Goal: Task Accomplishment & Management: Complete application form

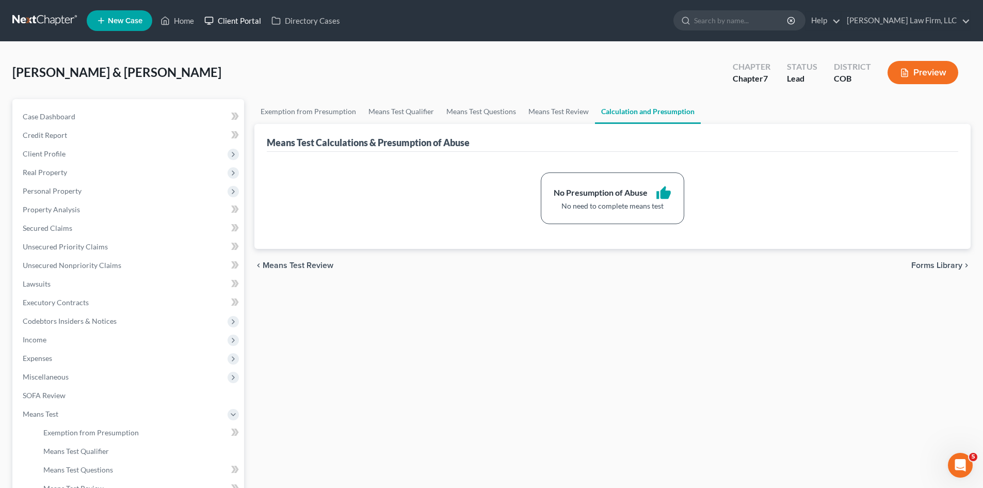
click at [234, 17] on link "Client Portal" at bounding box center [232, 20] width 67 height 19
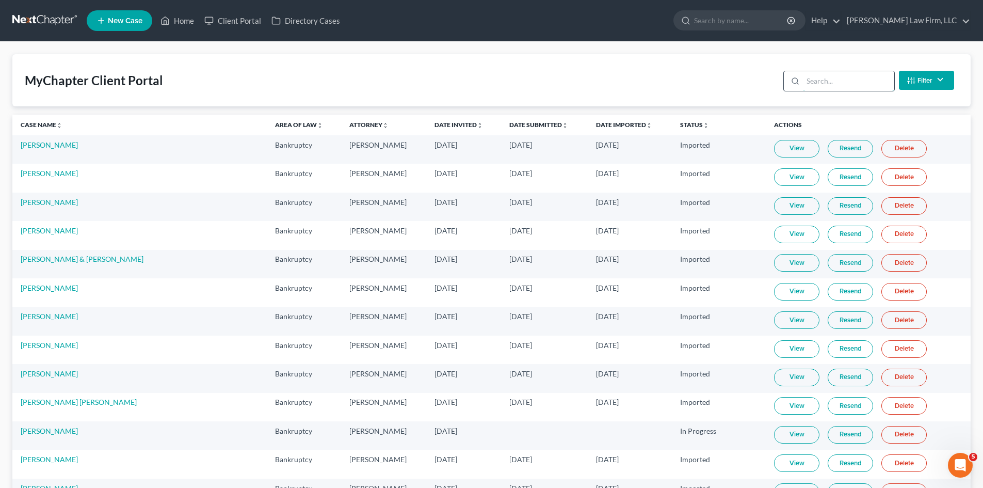
click at [816, 73] on input "search" at bounding box center [848, 81] width 91 height 20
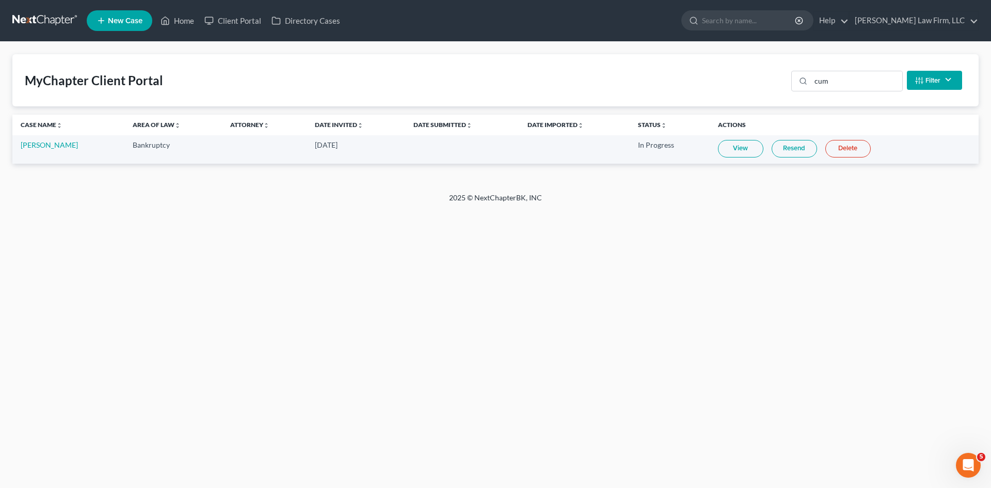
click at [724, 151] on link "View" at bounding box center [740, 149] width 45 height 18
drag, startPoint x: 840, startPoint y: 77, endPoint x: 743, endPoint y: 90, distance: 97.9
click at [743, 90] on div "MyChapter Client Portal cum Filter Status Filter... Invited In Progress Ready T…" at bounding box center [495, 80] width 966 height 52
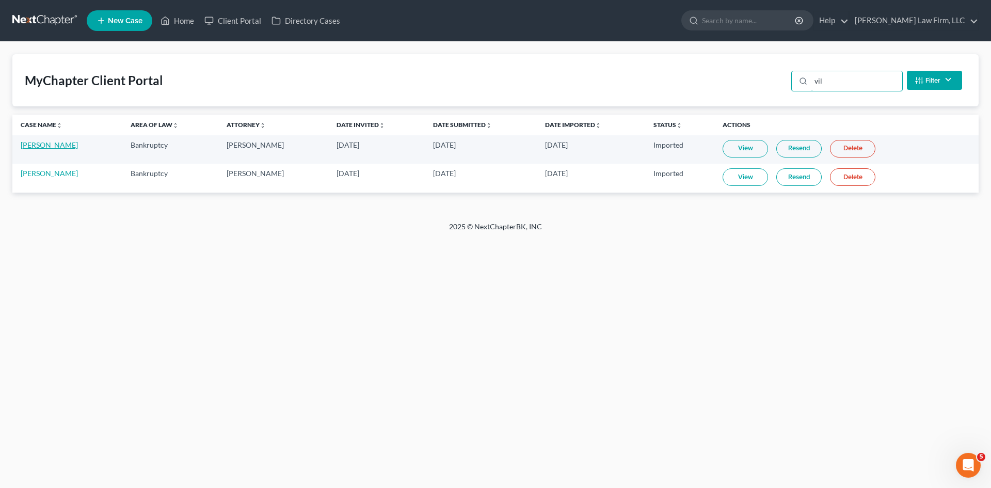
type input "vil"
click at [45, 148] on link "[PERSON_NAME]" at bounding box center [49, 144] width 57 height 9
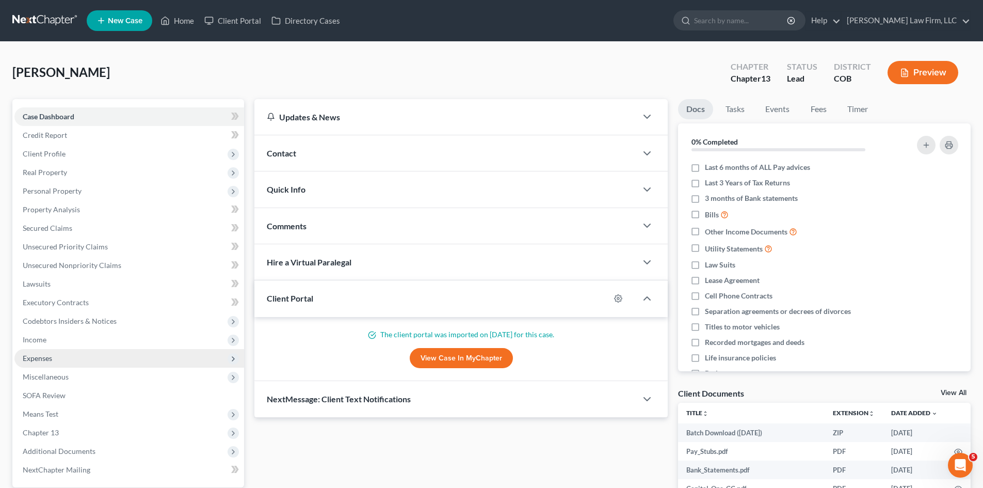
click at [58, 355] on span "Expenses" at bounding box center [129, 358] width 230 height 19
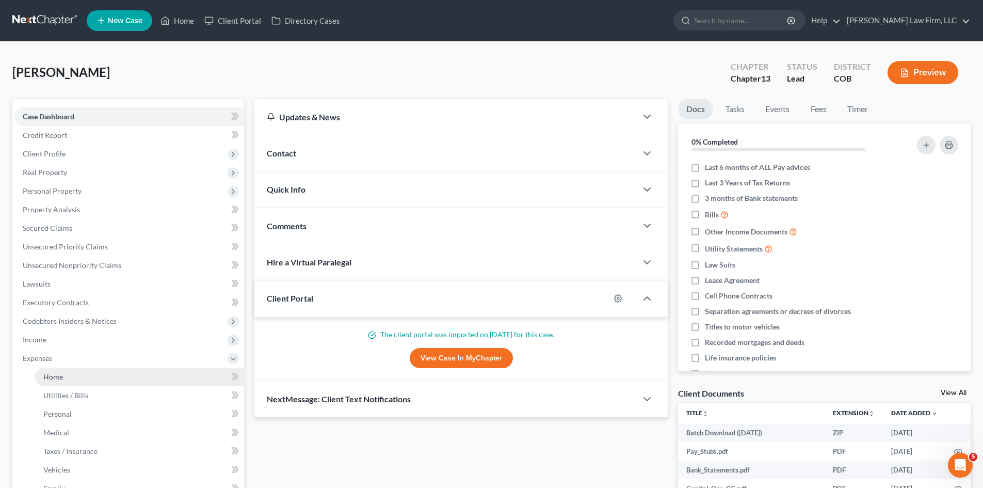
click at [106, 380] on link "Home" at bounding box center [139, 377] width 209 height 19
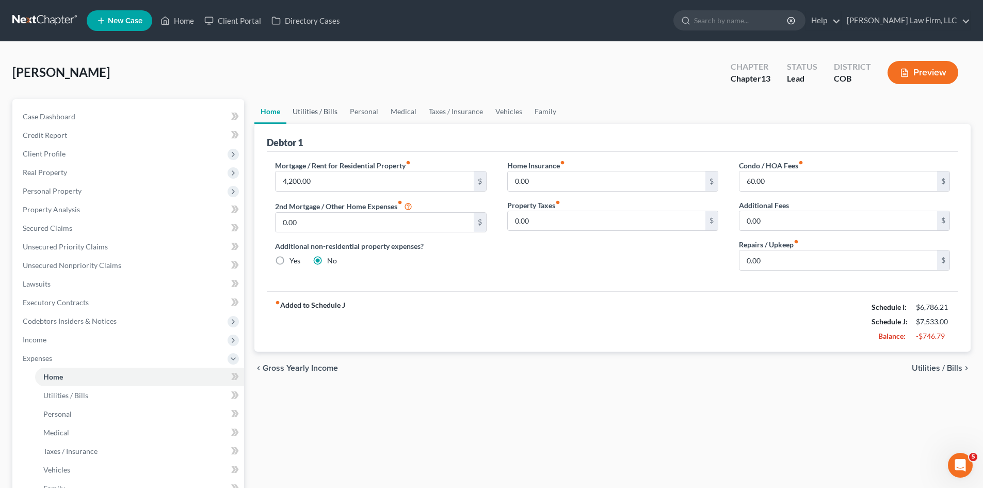
click at [305, 112] on link "Utilities / Bills" at bounding box center [315, 111] width 57 height 25
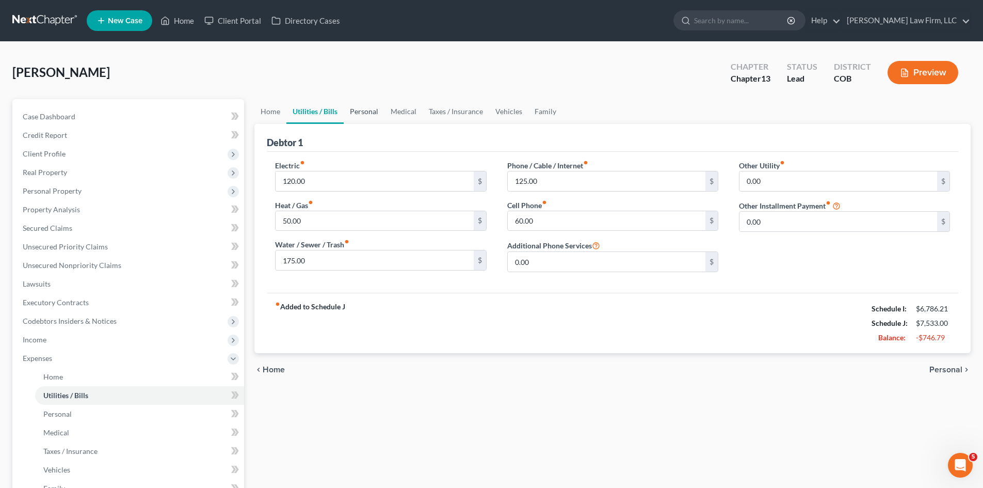
click at [351, 111] on link "Personal" at bounding box center [364, 111] width 41 height 25
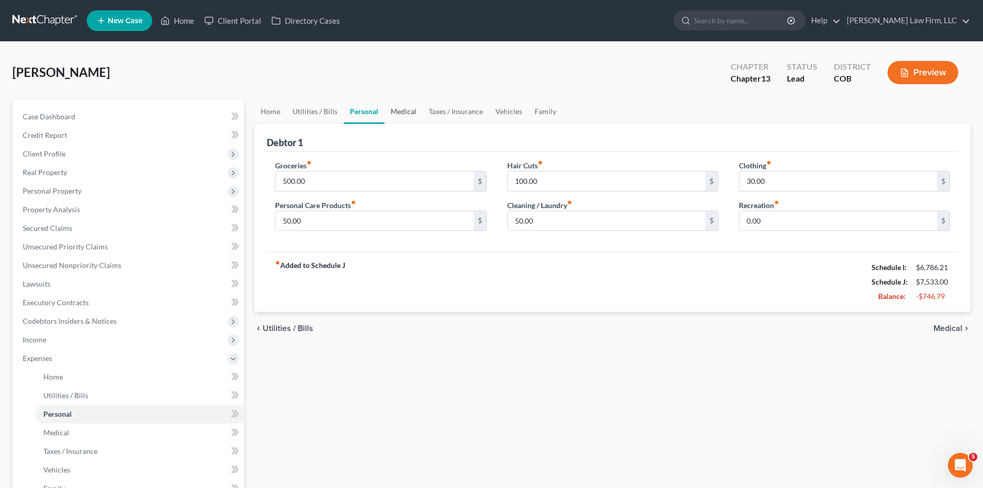
click at [407, 107] on link "Medical" at bounding box center [404, 111] width 38 height 25
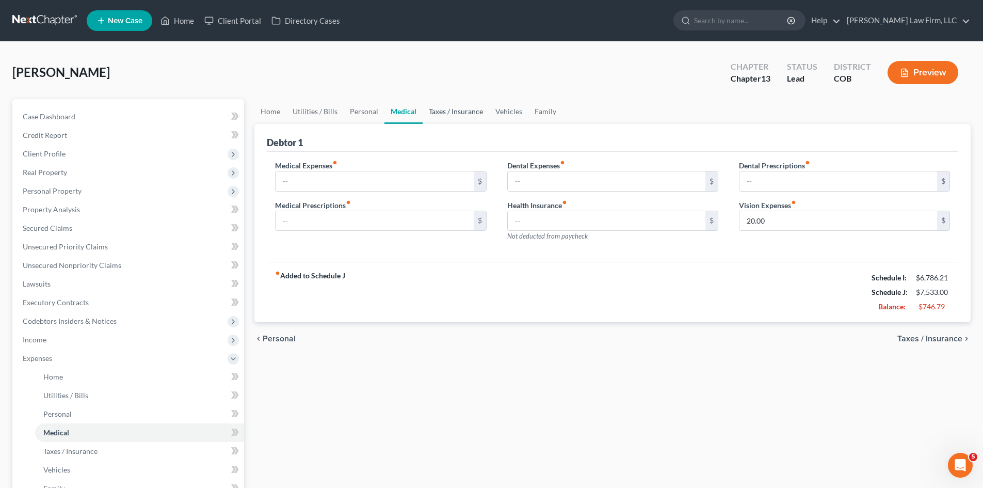
click at [468, 109] on link "Taxes / Insurance" at bounding box center [456, 111] width 67 height 25
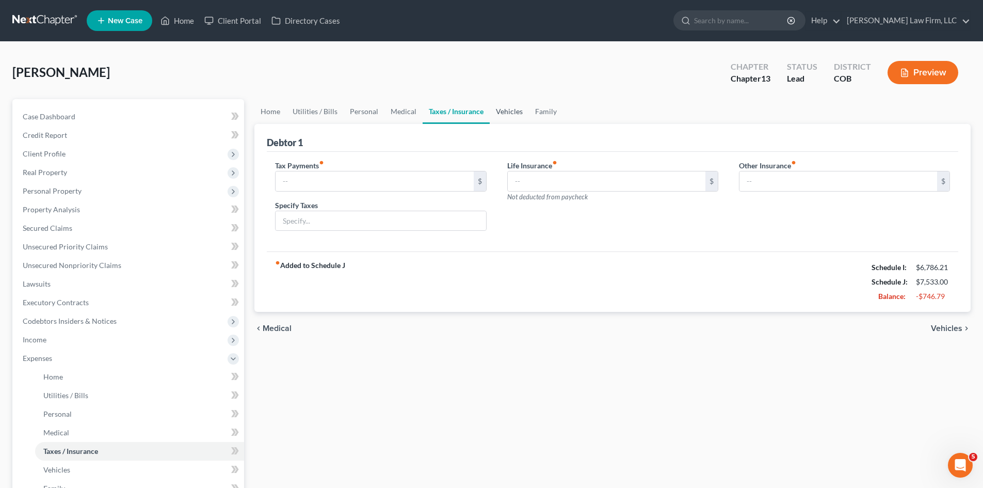
click at [518, 108] on link "Vehicles" at bounding box center [509, 111] width 39 height 25
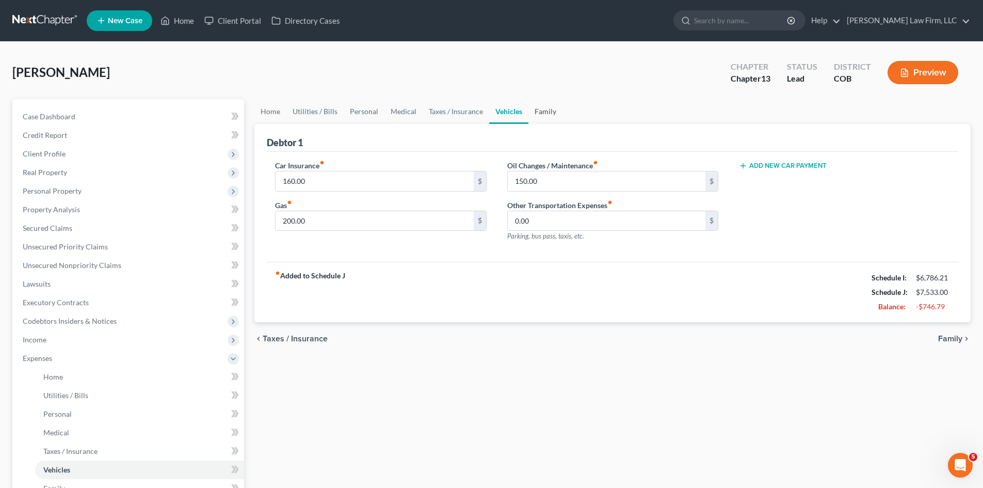
click at [554, 108] on link "Family" at bounding box center [546, 111] width 34 height 25
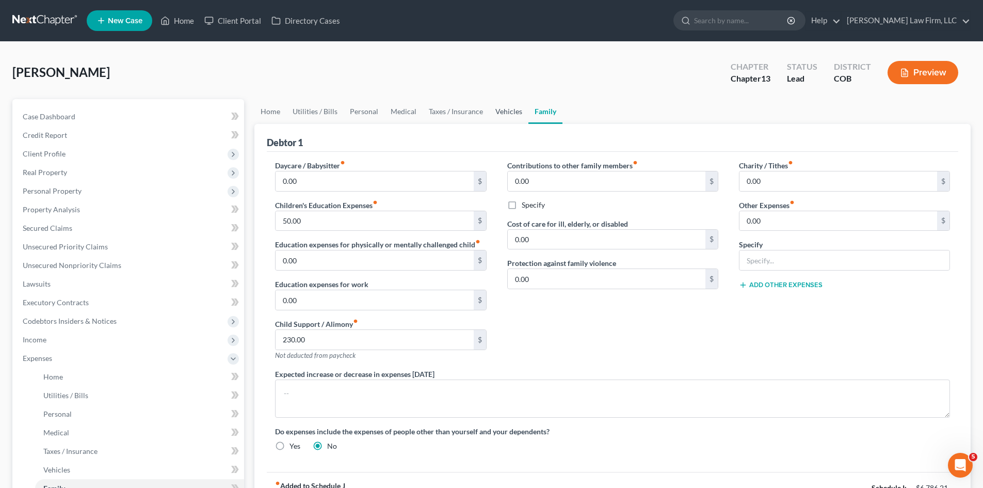
click at [513, 114] on link "Vehicles" at bounding box center [508, 111] width 39 height 25
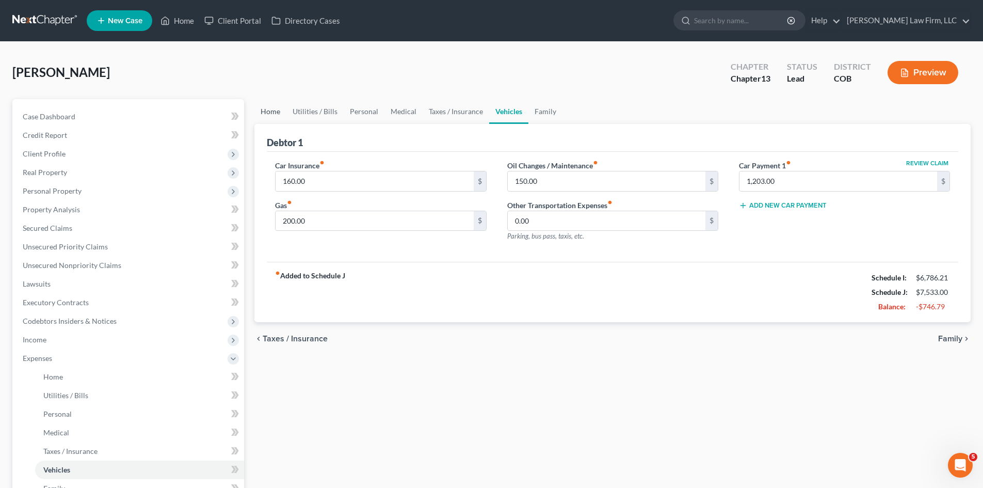
click at [278, 114] on link "Home" at bounding box center [271, 111] width 32 height 25
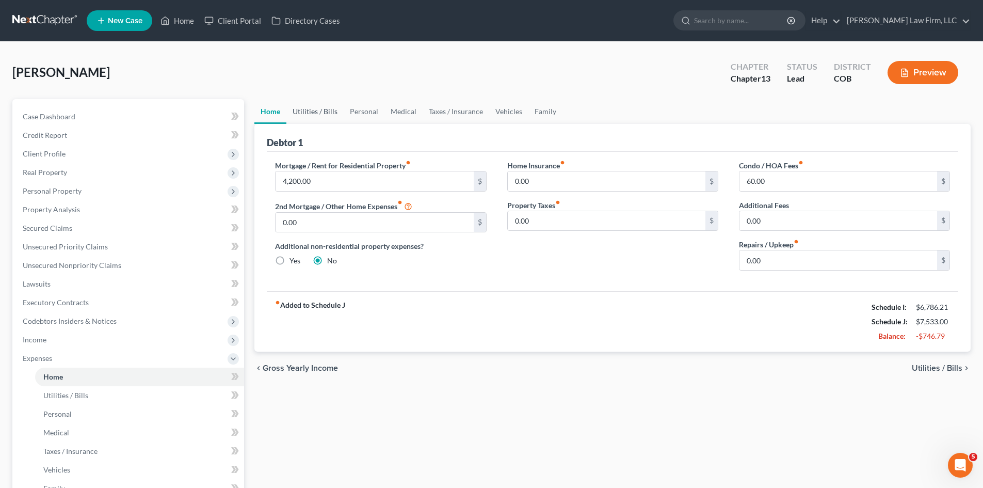
click at [316, 113] on link "Utilities / Bills" at bounding box center [315, 111] width 57 height 25
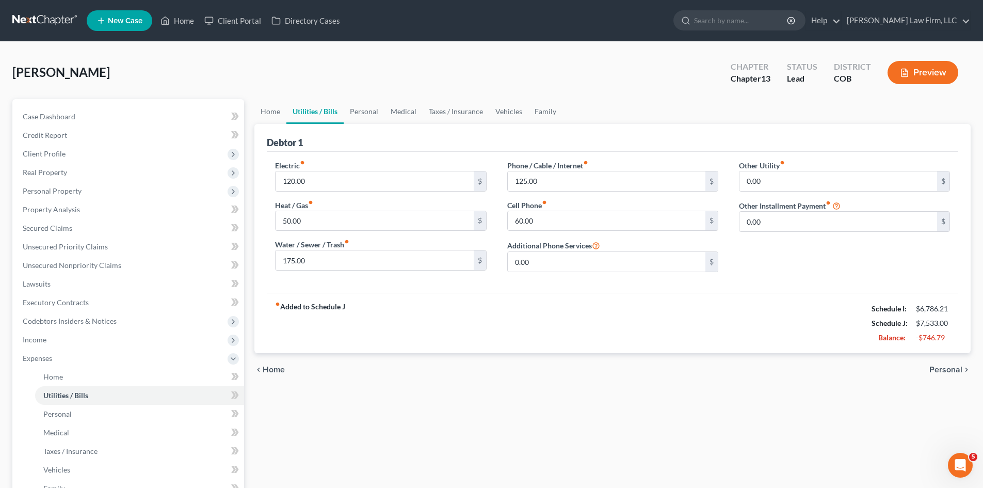
click at [828, 260] on div "Other Utility fiber_manual_record 0.00 $ Other Installment Payment fiber_manual…" at bounding box center [845, 220] width 232 height 120
drag, startPoint x: 266, startPoint y: 105, endPoint x: 314, endPoint y: 114, distance: 49.2
click at [266, 105] on link "Home" at bounding box center [271, 111] width 32 height 25
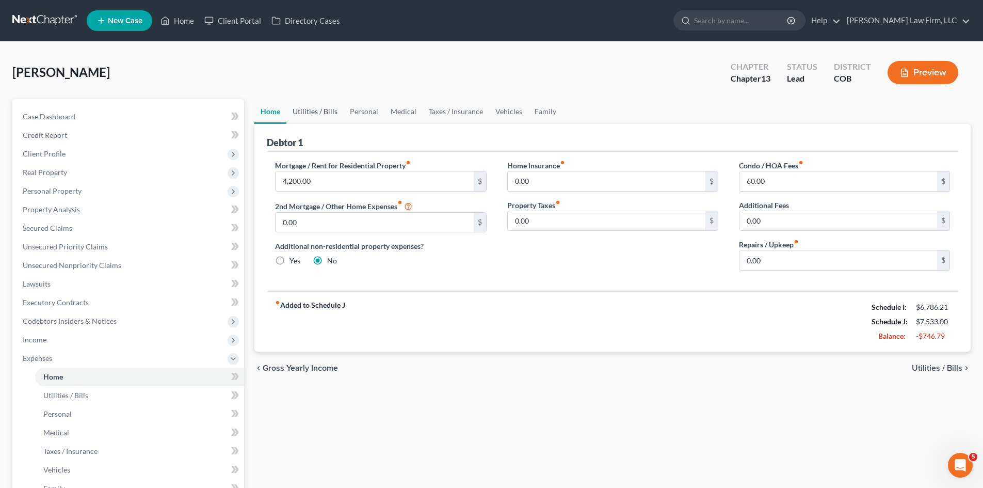
click at [295, 108] on link "Utilities / Bills" at bounding box center [315, 111] width 57 height 25
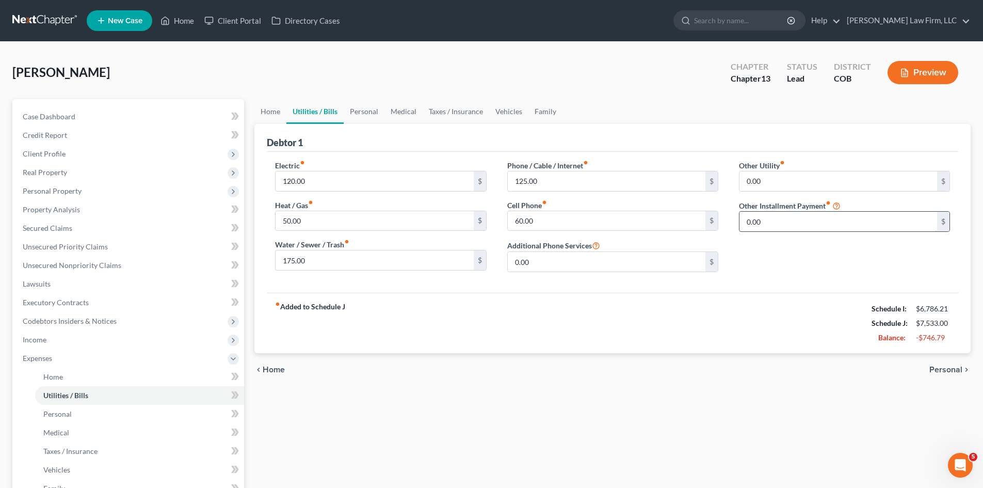
click at [842, 226] on input "0.00" at bounding box center [839, 222] width 198 height 20
click at [790, 184] on input "0.00" at bounding box center [839, 181] width 198 height 20
type input "178"
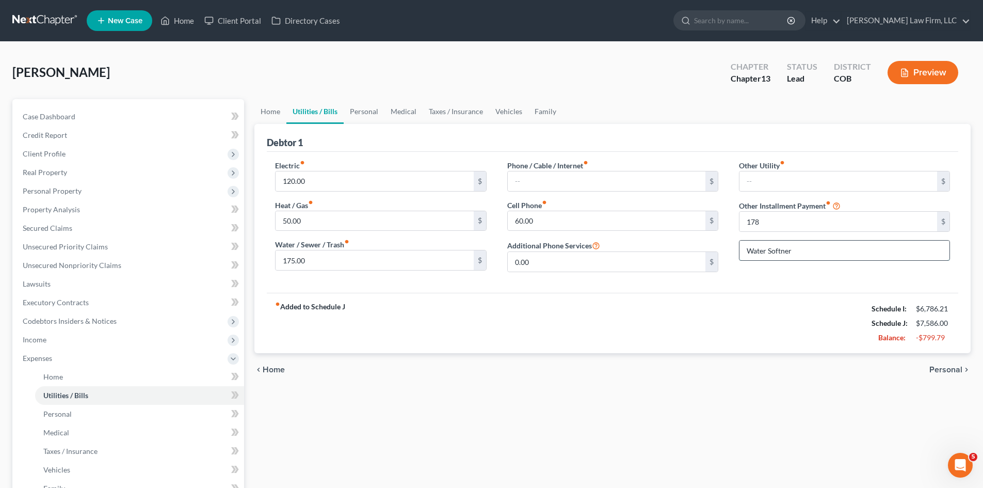
click at [777, 252] on input "Water Softner" at bounding box center [845, 251] width 210 height 20
type input "Water Softener"
click at [277, 111] on link "Home" at bounding box center [271, 111] width 32 height 25
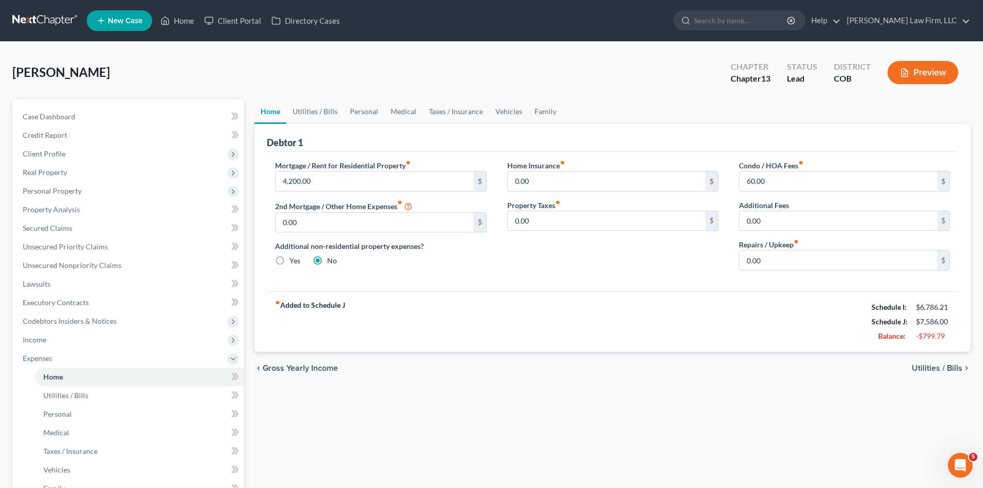
click at [321, 132] on div "Debtor 1" at bounding box center [613, 138] width 692 height 28
type input "4,522.16"
click at [317, 109] on link "Utilities / Bills" at bounding box center [315, 111] width 57 height 25
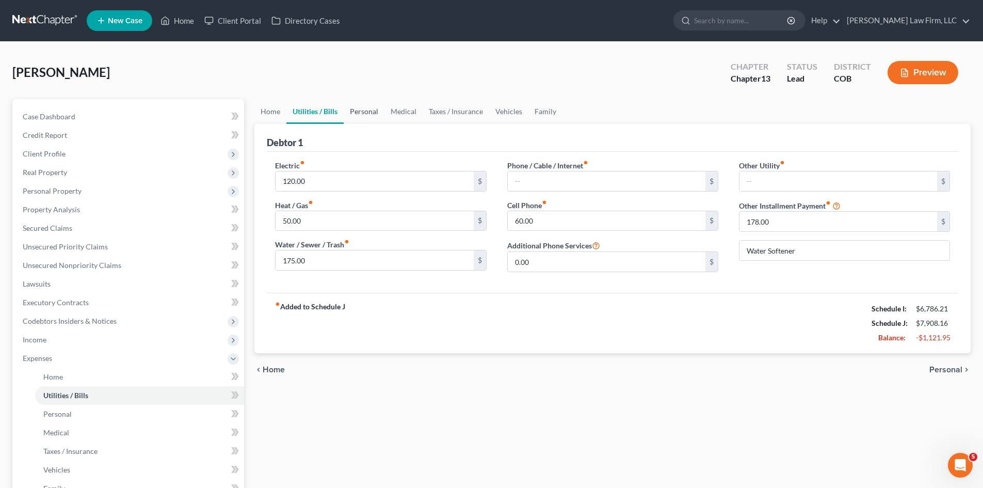
click at [354, 108] on link "Personal" at bounding box center [364, 111] width 41 height 25
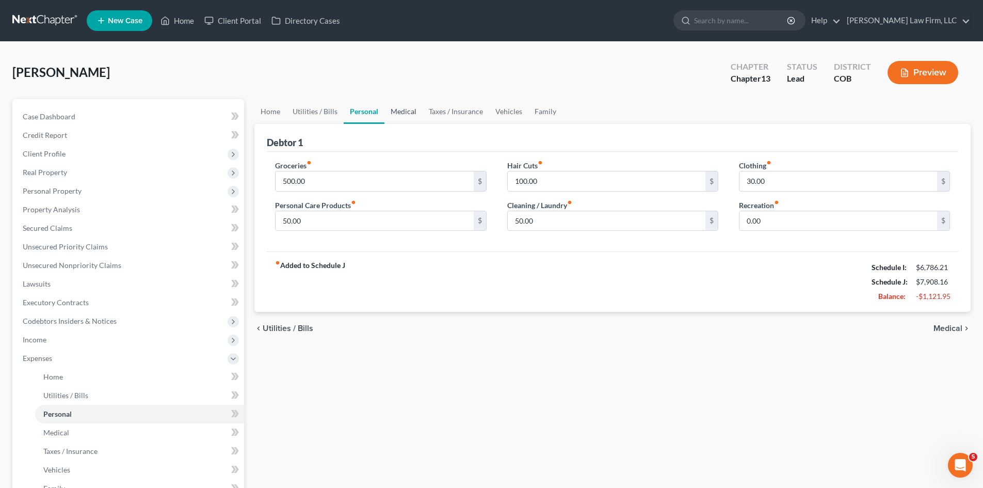
click at [412, 111] on link "Medical" at bounding box center [404, 111] width 38 height 25
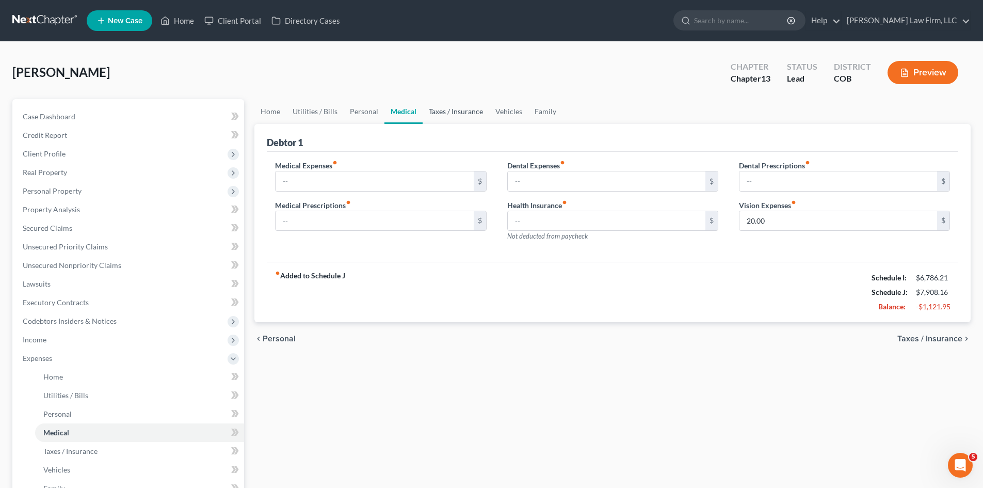
click at [452, 112] on link "Taxes / Insurance" at bounding box center [456, 111] width 67 height 25
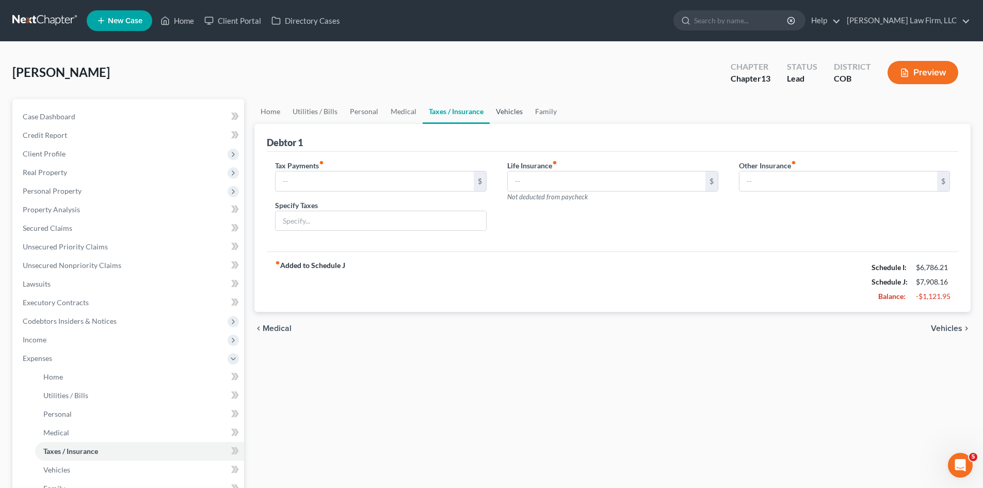
click at [511, 113] on link "Vehicles" at bounding box center [509, 111] width 39 height 25
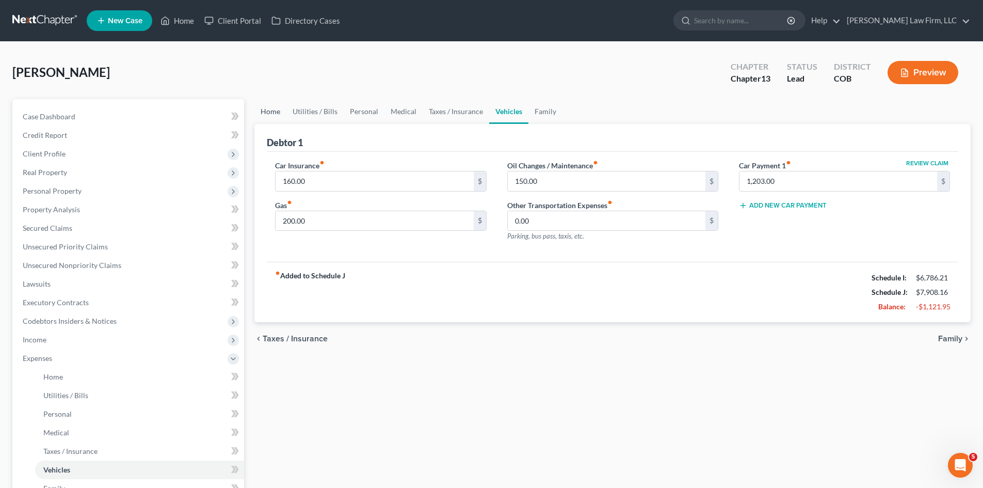
click at [275, 116] on link "Home" at bounding box center [271, 111] width 32 height 25
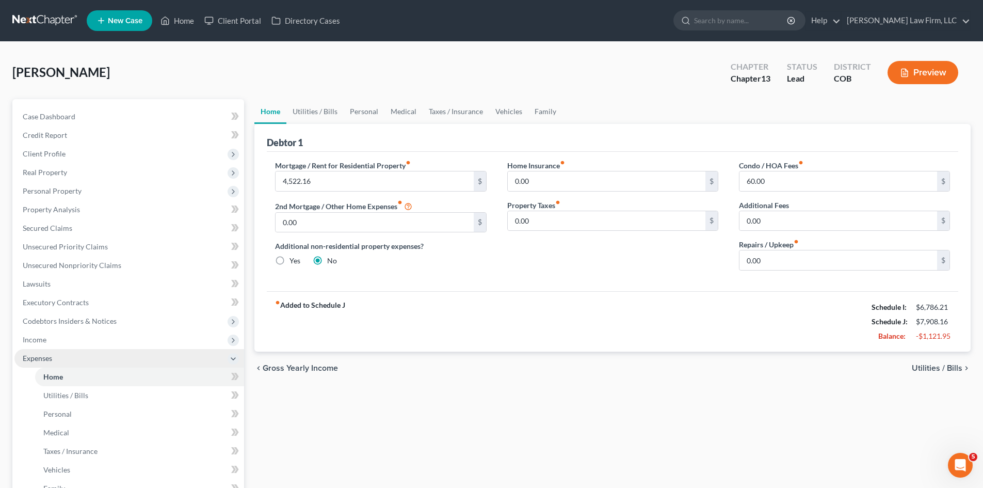
click at [78, 363] on span "Expenses" at bounding box center [129, 358] width 230 height 19
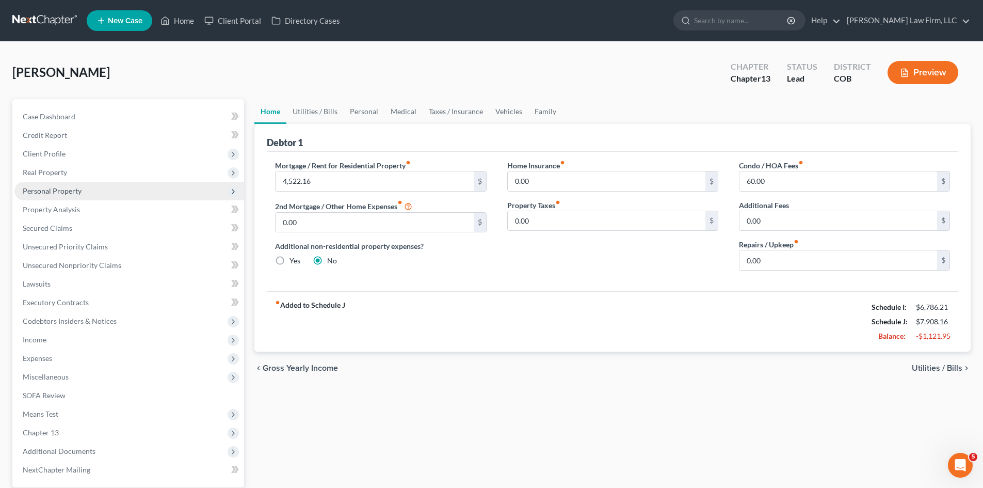
click at [63, 189] on span "Personal Property" at bounding box center [52, 190] width 59 height 9
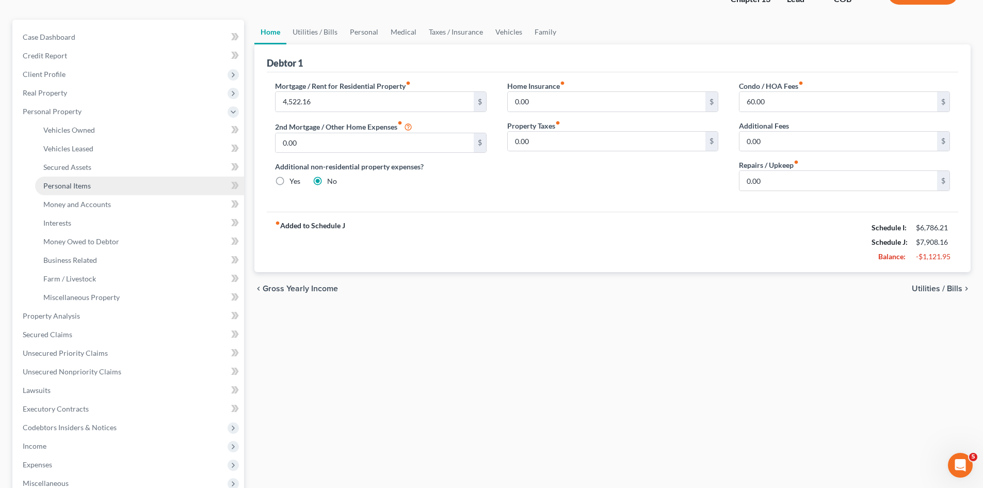
scroll to position [77, 0]
click at [83, 175] on link "Secured Assets" at bounding box center [139, 169] width 209 height 19
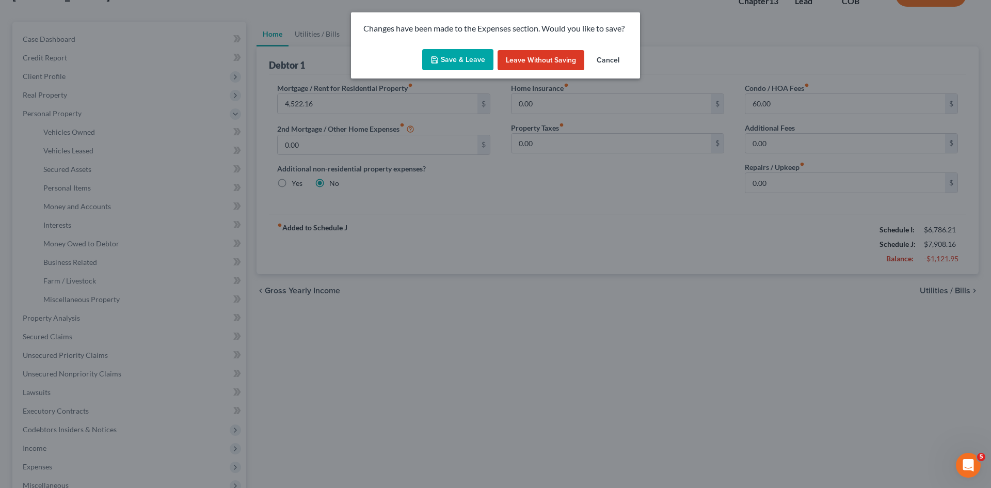
click at [452, 57] on button "Save & Leave" at bounding box center [457, 60] width 71 height 22
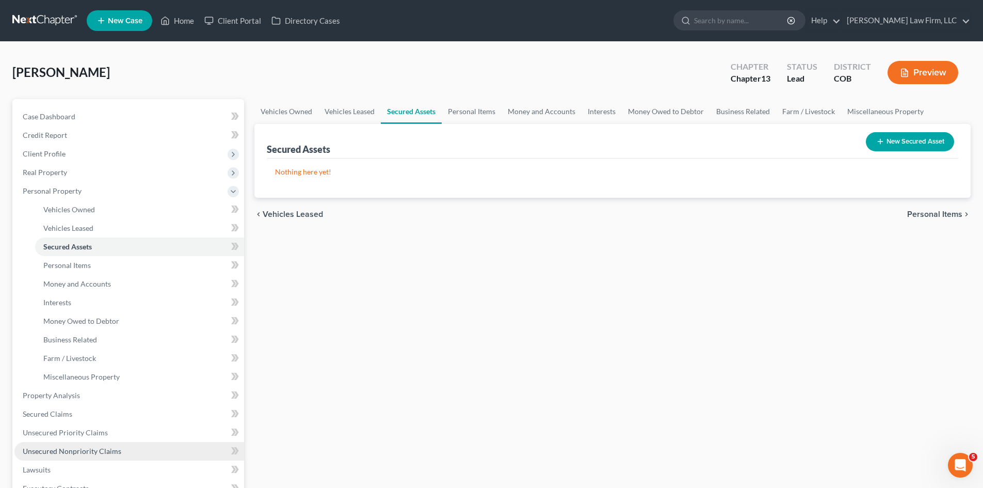
click at [88, 445] on link "Unsecured Nonpriority Claims" at bounding box center [129, 451] width 230 height 19
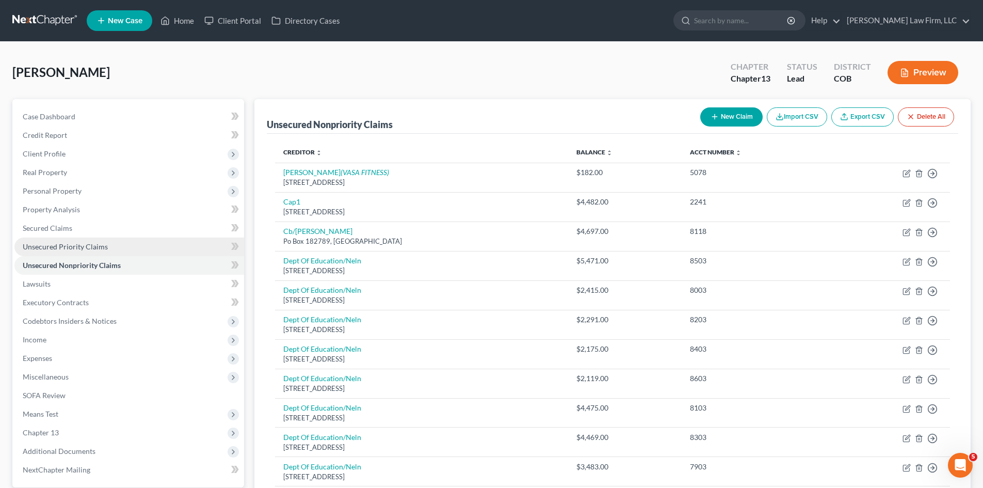
click at [77, 248] on span "Unsecured Priority Claims" at bounding box center [65, 246] width 85 height 9
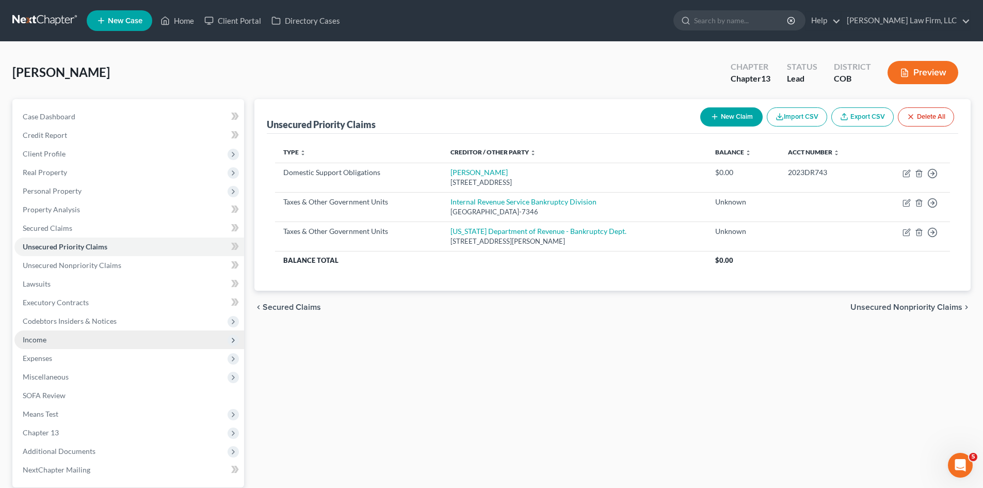
click at [61, 335] on span "Income" at bounding box center [129, 339] width 230 height 19
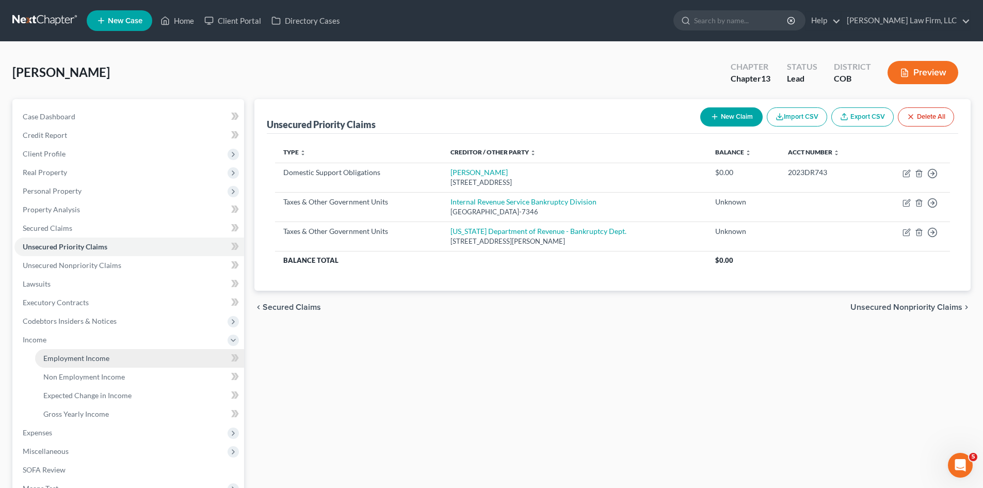
click at [63, 357] on span "Employment Income" at bounding box center [76, 358] width 66 height 9
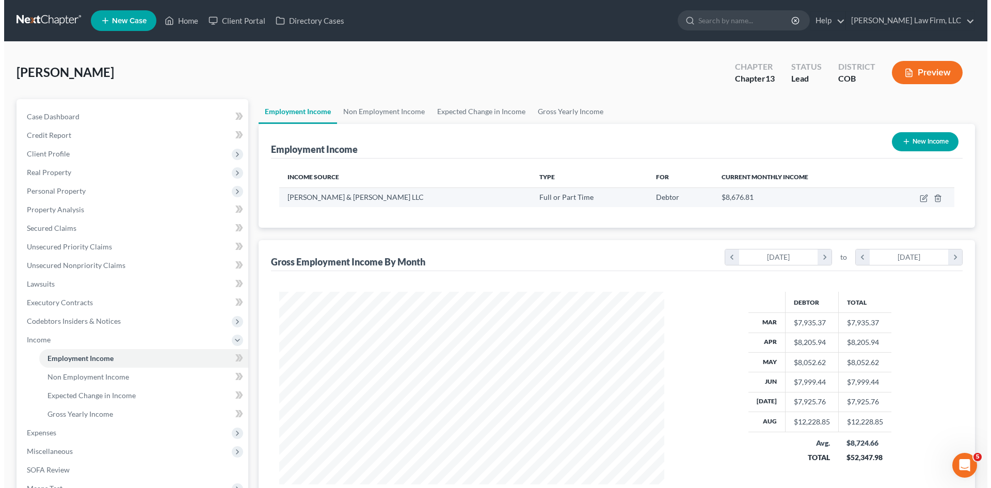
scroll to position [193, 406]
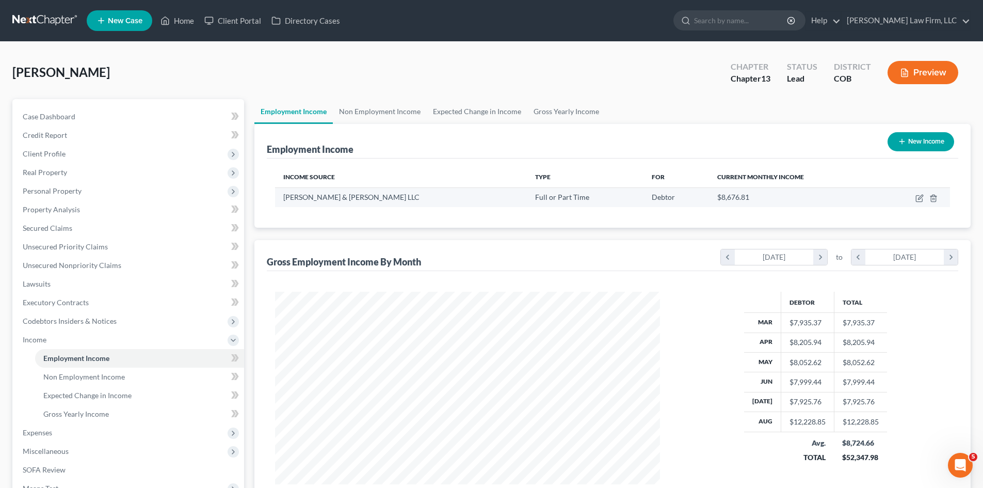
click at [915, 197] on td at bounding box center [915, 197] width 71 height 20
click at [916, 197] on icon "button" at bounding box center [919, 199] width 6 height 6
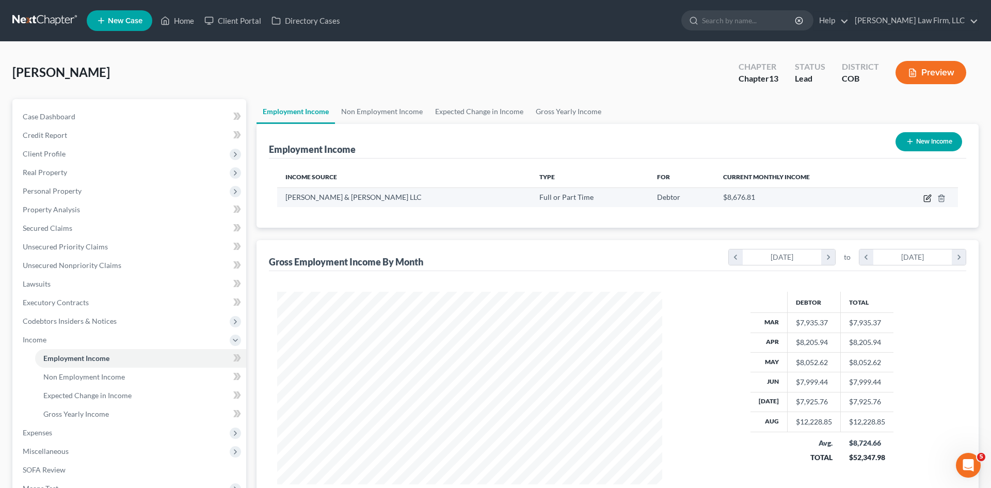
select select "0"
select select "5"
select select "2"
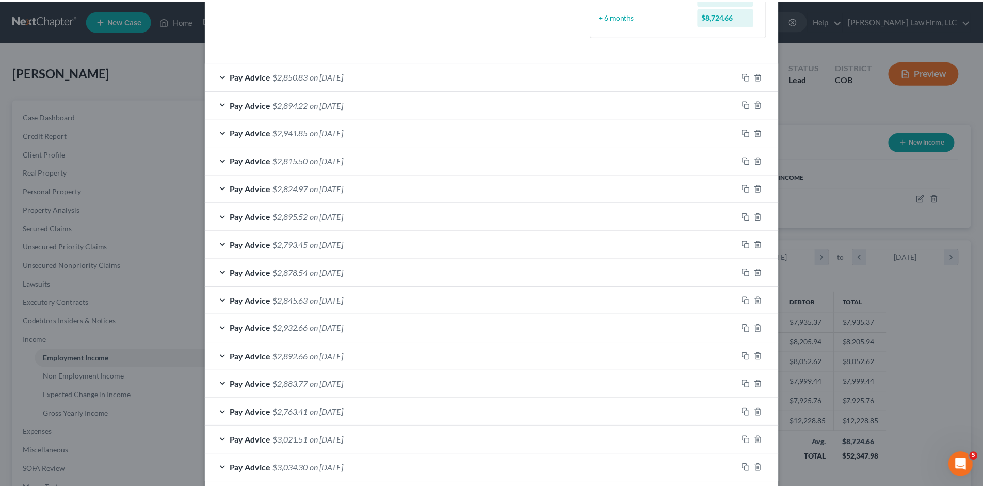
scroll to position [359, 0]
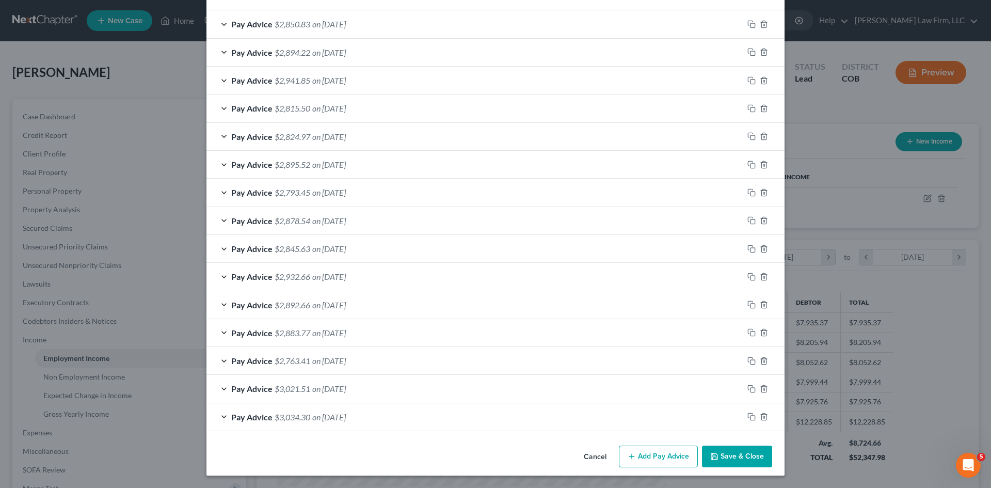
click at [585, 460] on button "Cancel" at bounding box center [595, 457] width 39 height 21
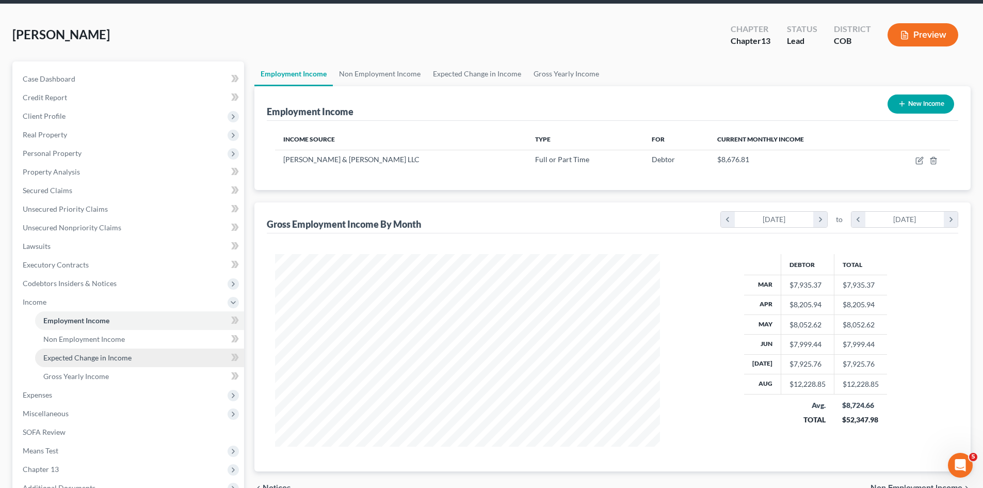
scroll to position [103, 0]
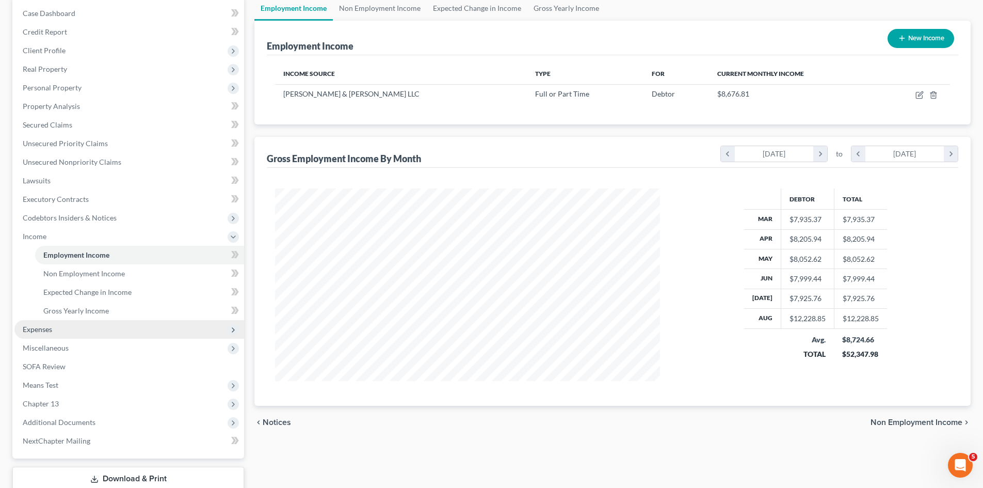
click at [52, 330] on span "Expenses" at bounding box center [37, 329] width 29 height 9
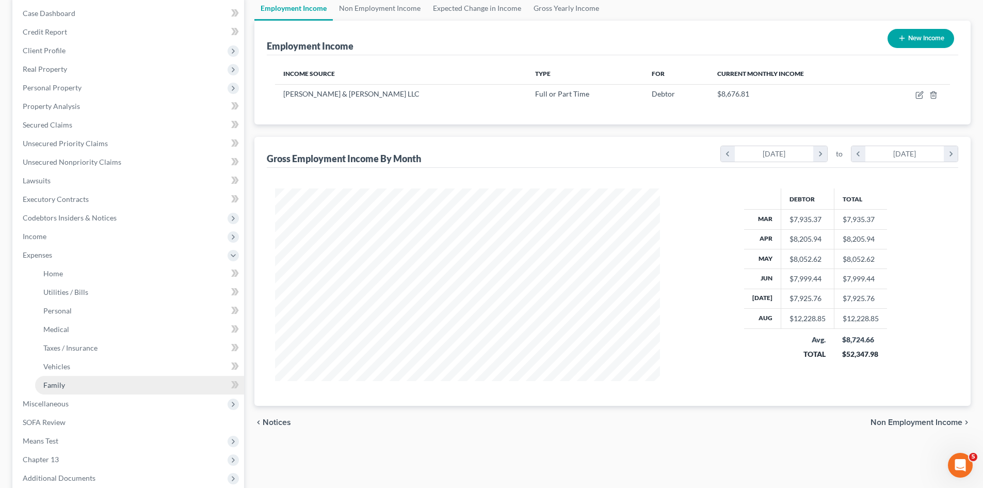
click at [57, 383] on span "Family" at bounding box center [54, 384] width 22 height 9
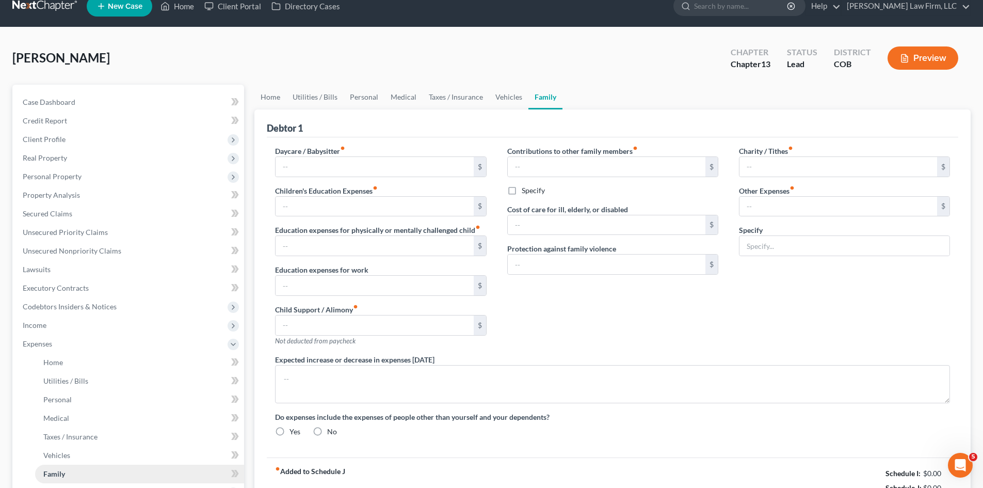
type input "0.00"
type input "50.00"
type input "0.00"
type input "230.00"
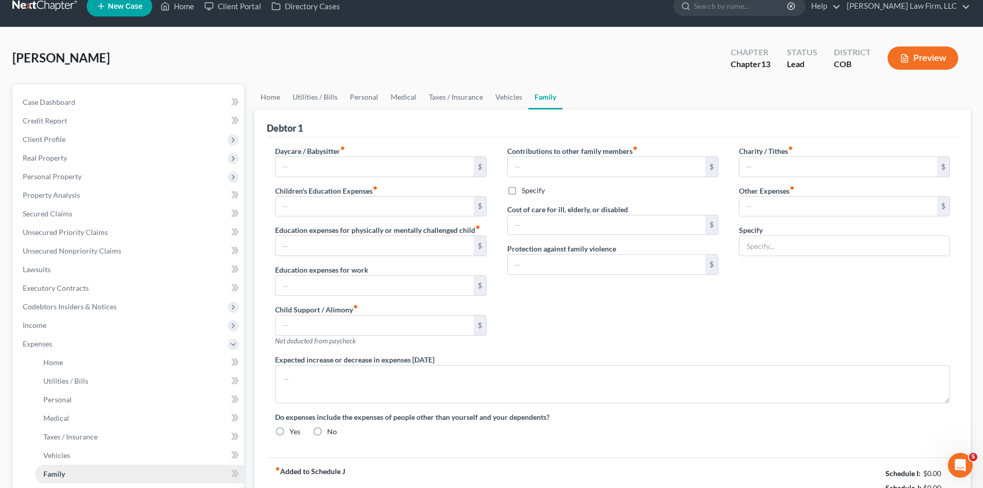
type input "0.00"
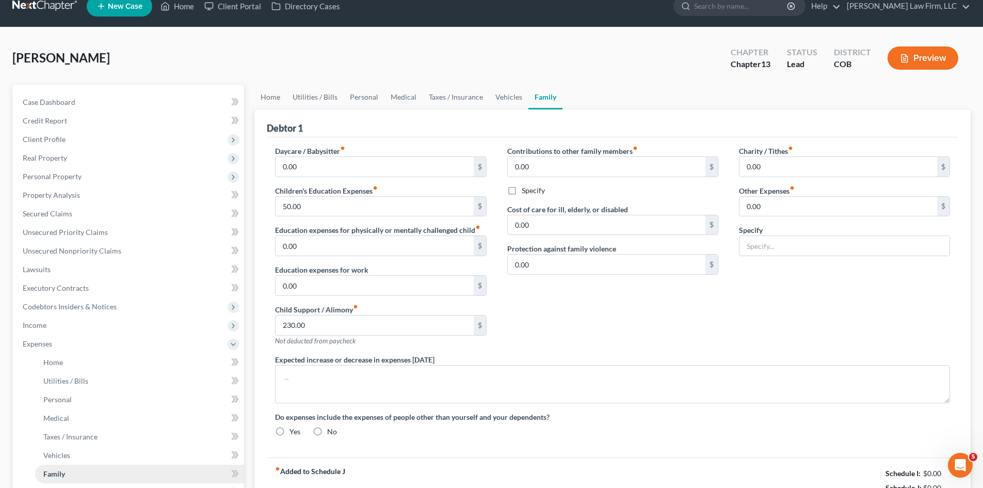
radio input "true"
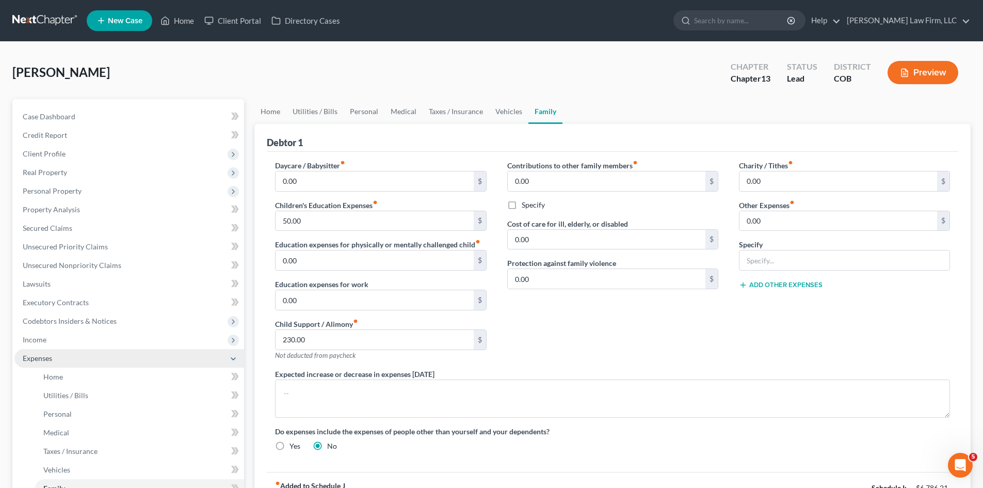
click at [38, 359] on span "Expenses" at bounding box center [37, 358] width 29 height 9
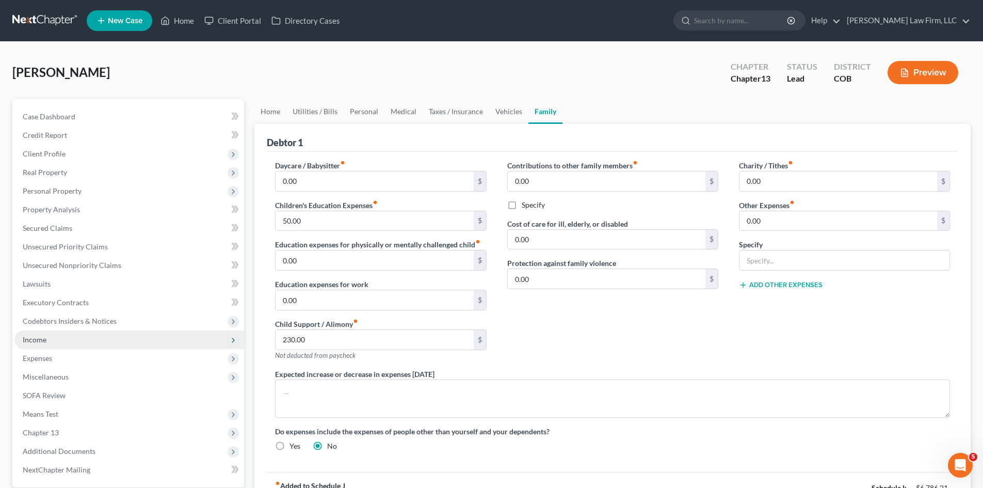
click at [43, 340] on span "Income" at bounding box center [35, 339] width 24 height 9
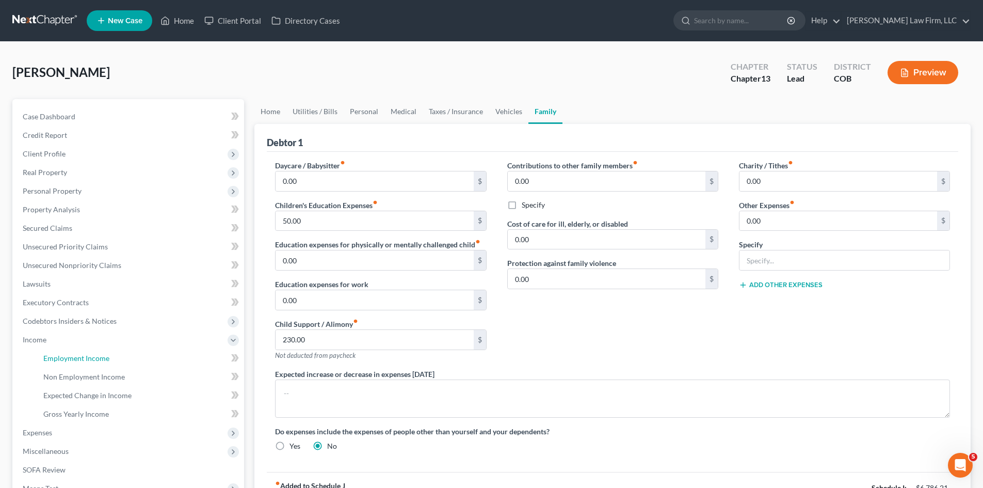
click at [65, 358] on span "Employment Income" at bounding box center [76, 358] width 66 height 9
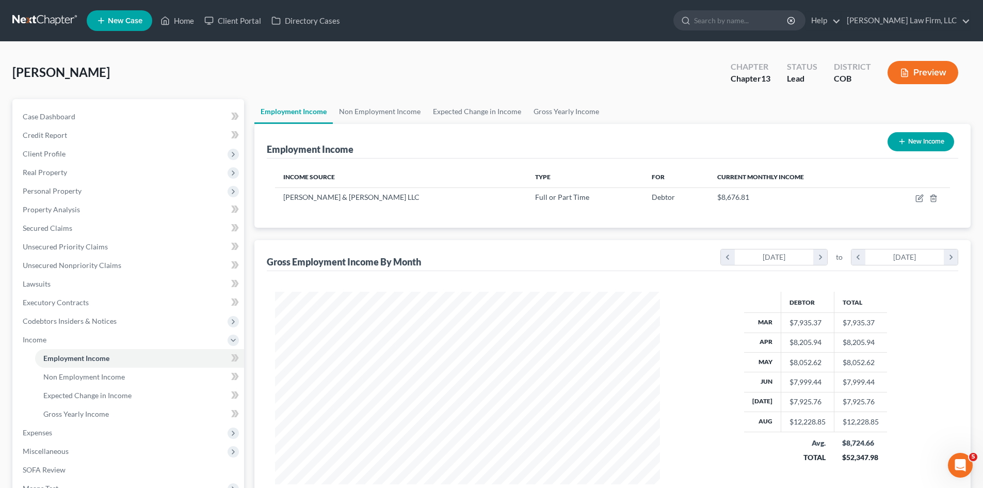
scroll to position [193, 406]
click at [64, 439] on span "Expenses" at bounding box center [129, 432] width 230 height 19
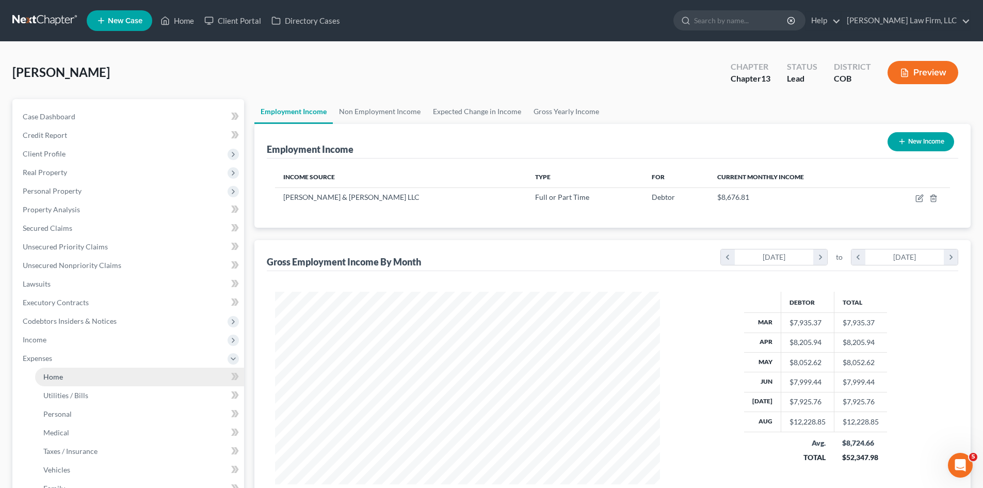
click at [51, 377] on span "Home" at bounding box center [53, 376] width 20 height 9
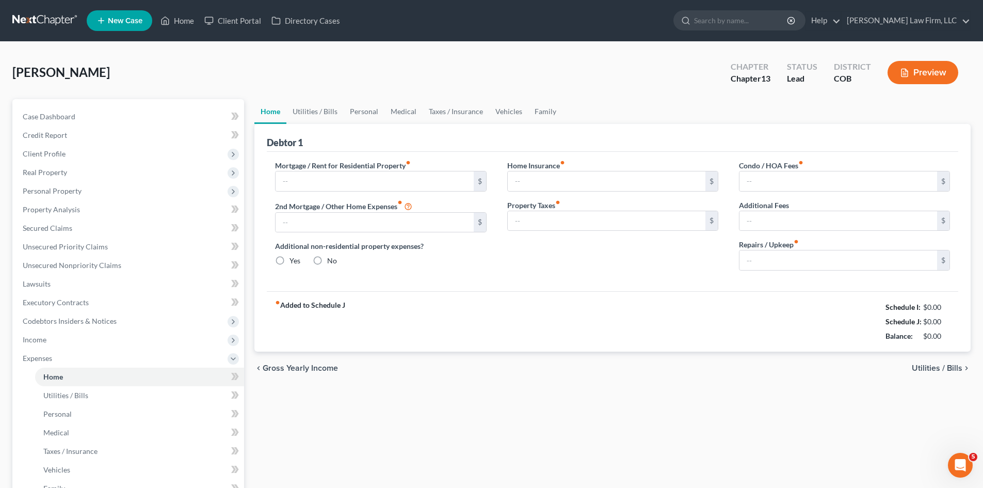
type input "4,522.16"
type input "0.00"
radio input "true"
type input "0.00"
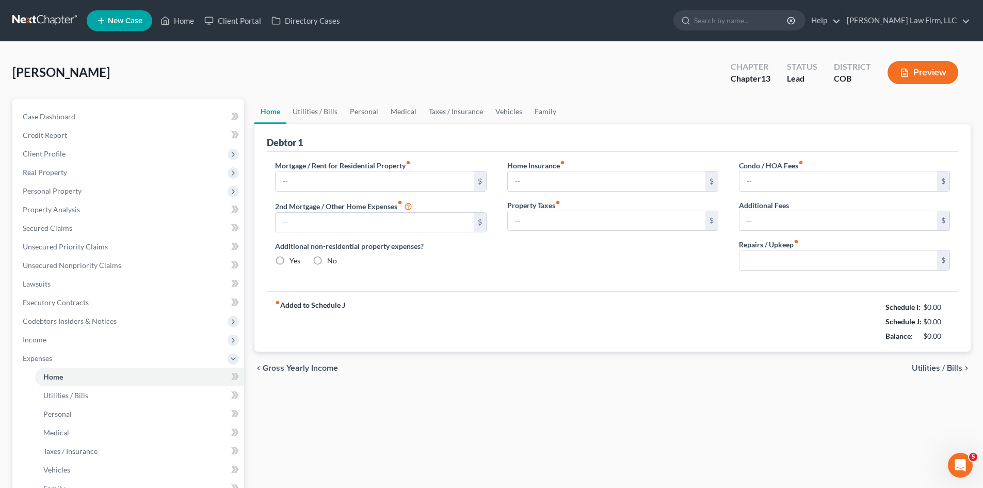
type input "60.00"
type input "0.00"
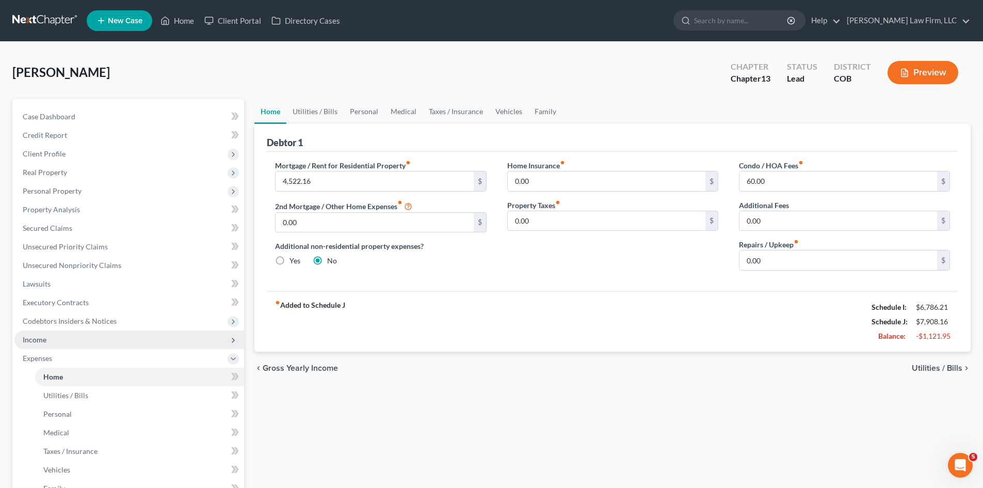
click at [51, 340] on span "Income" at bounding box center [129, 339] width 230 height 19
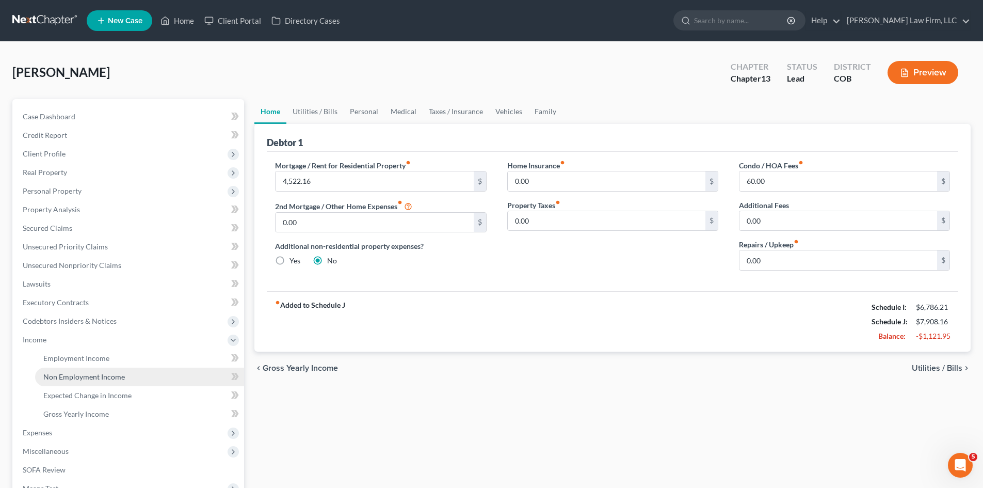
click at [83, 375] on span "Non Employment Income" at bounding box center [84, 376] width 82 height 9
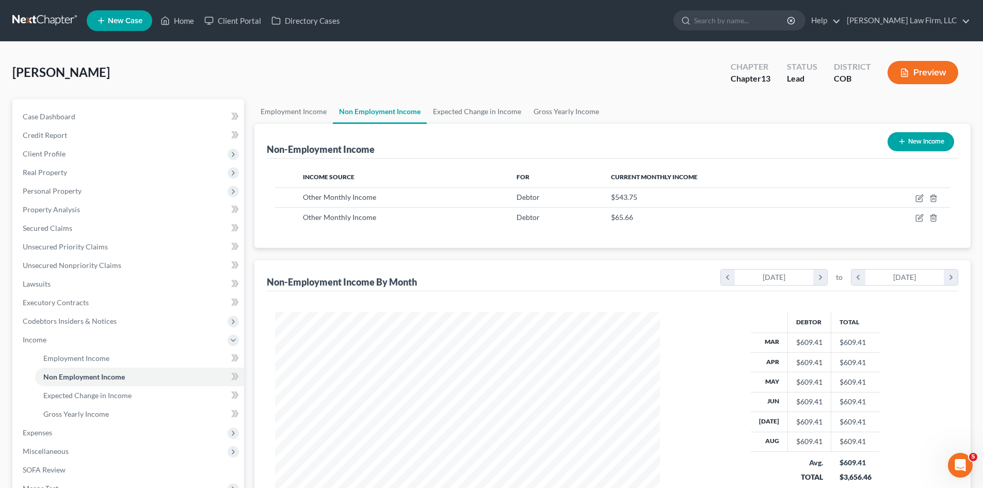
scroll to position [193, 406]
click at [296, 116] on link "Employment Income" at bounding box center [294, 111] width 78 height 25
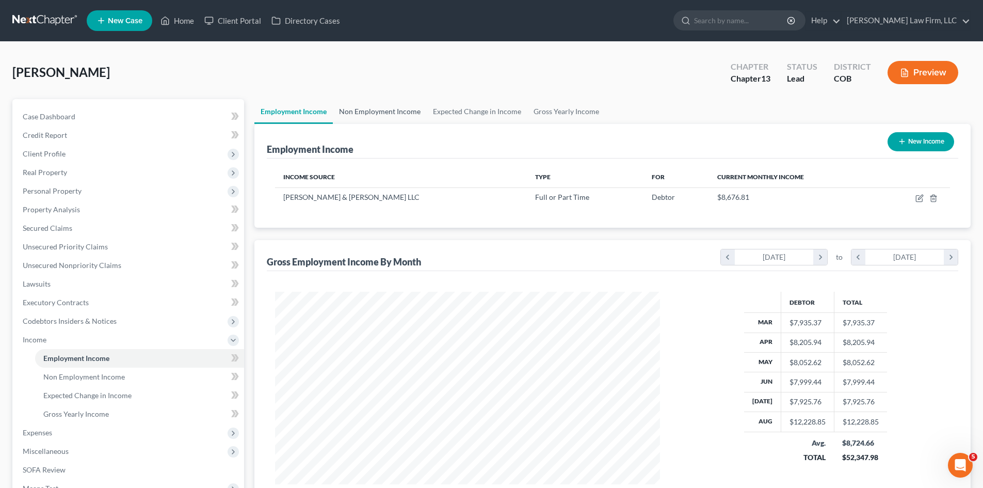
scroll to position [193, 406]
click at [376, 114] on link "Non Employment Income" at bounding box center [380, 111] width 94 height 25
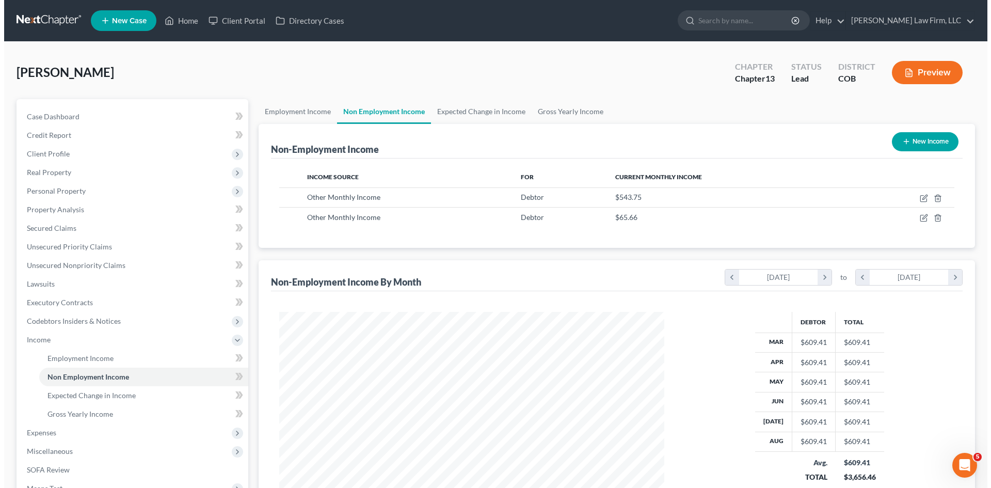
scroll to position [193, 406]
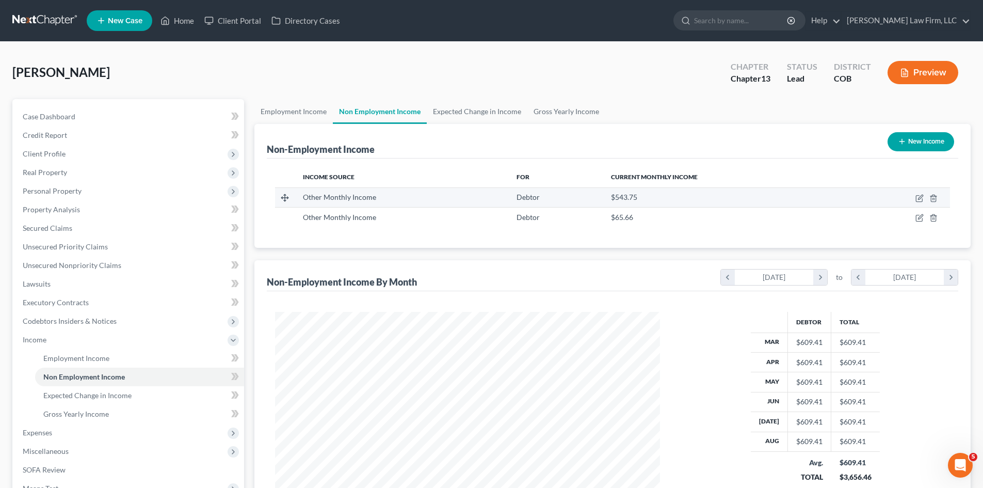
click at [493, 196] on div "Other Monthly Income" at bounding box center [401, 197] width 197 height 10
click at [919, 198] on icon "button" at bounding box center [920, 197] width 5 height 5
select select "13"
select select "0"
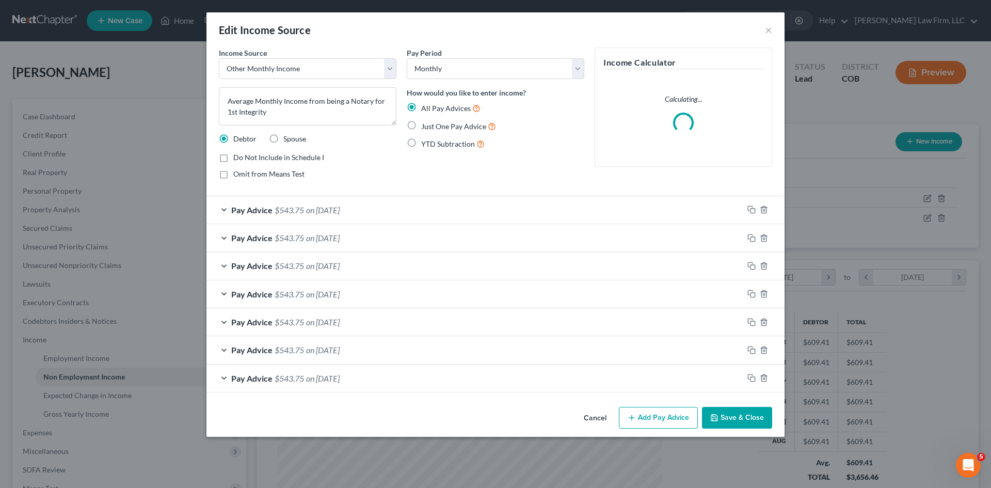
scroll to position [194, 409]
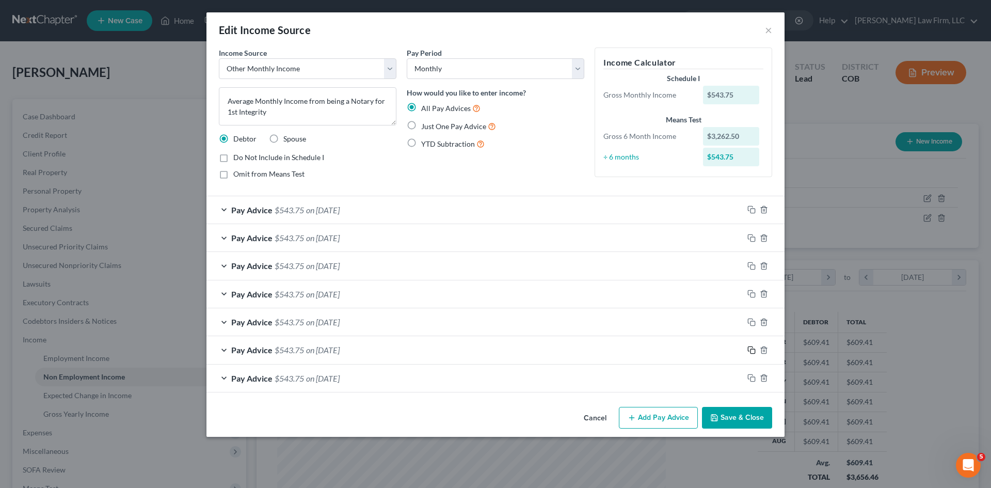
click at [753, 348] on icon "button" at bounding box center [752, 350] width 8 height 8
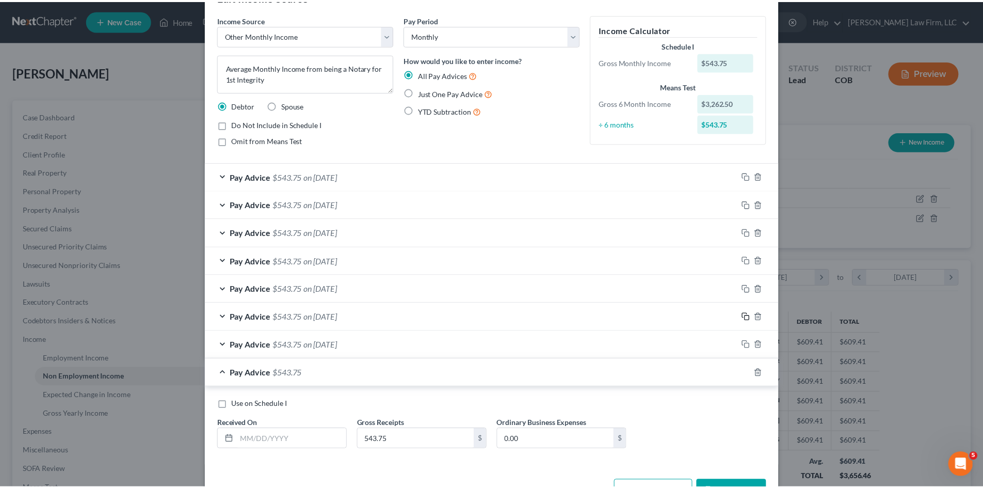
scroll to position [68, 0]
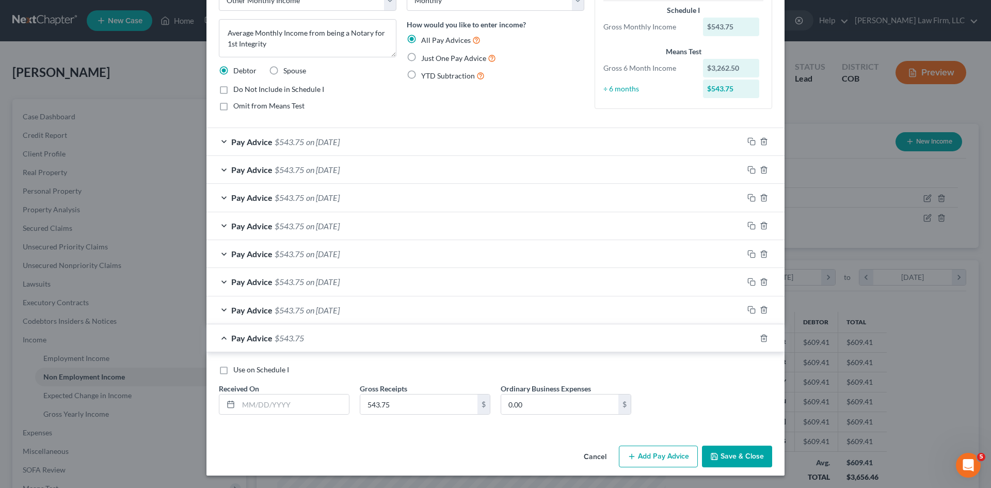
click at [597, 458] on button "Cancel" at bounding box center [595, 457] width 39 height 21
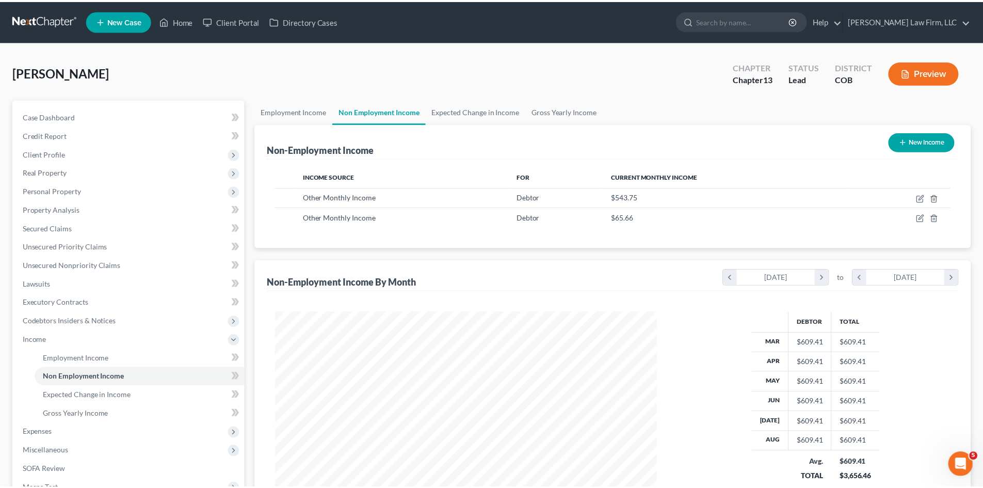
scroll to position [516079, 515865]
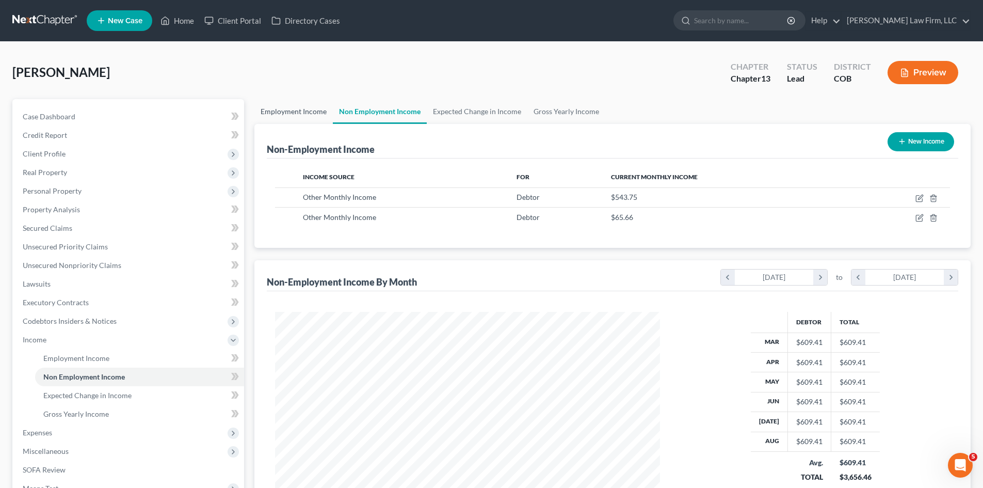
click at [285, 113] on link "Employment Income" at bounding box center [294, 111] width 78 height 25
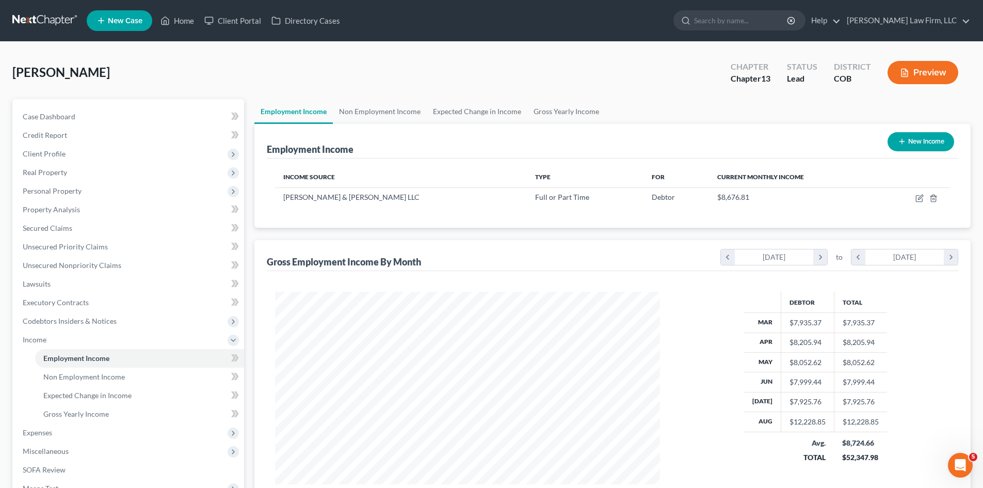
scroll to position [193, 406]
click at [378, 109] on link "Non Employment Income" at bounding box center [380, 111] width 94 height 25
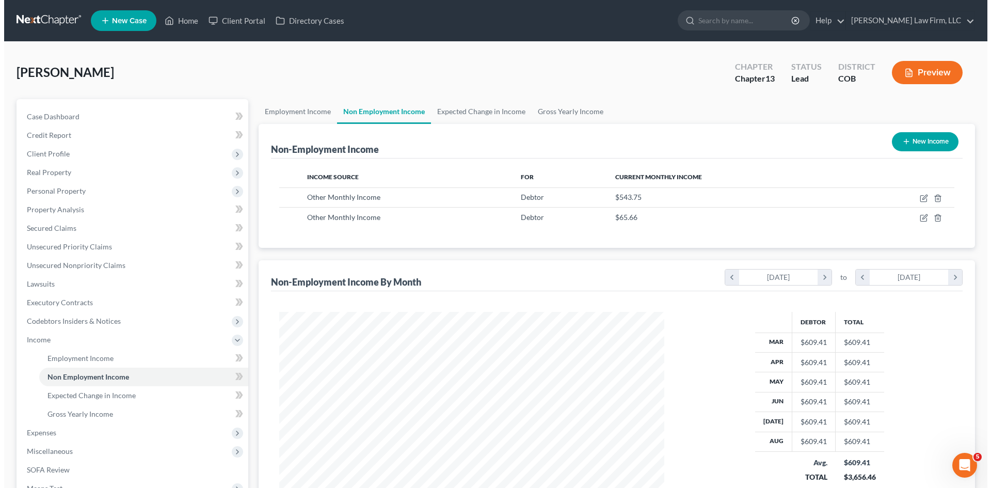
scroll to position [193, 406]
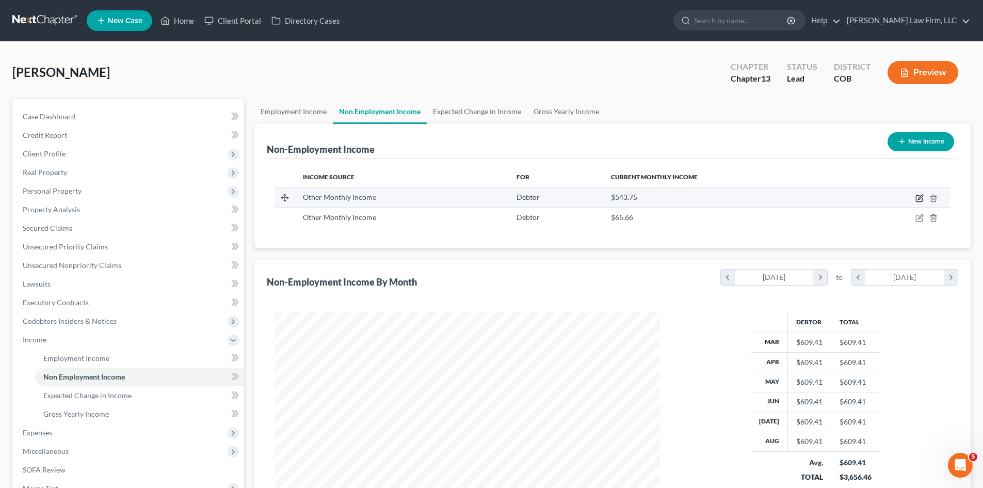
click at [922, 198] on icon "button" at bounding box center [920, 198] width 8 height 8
select select "13"
select select "0"
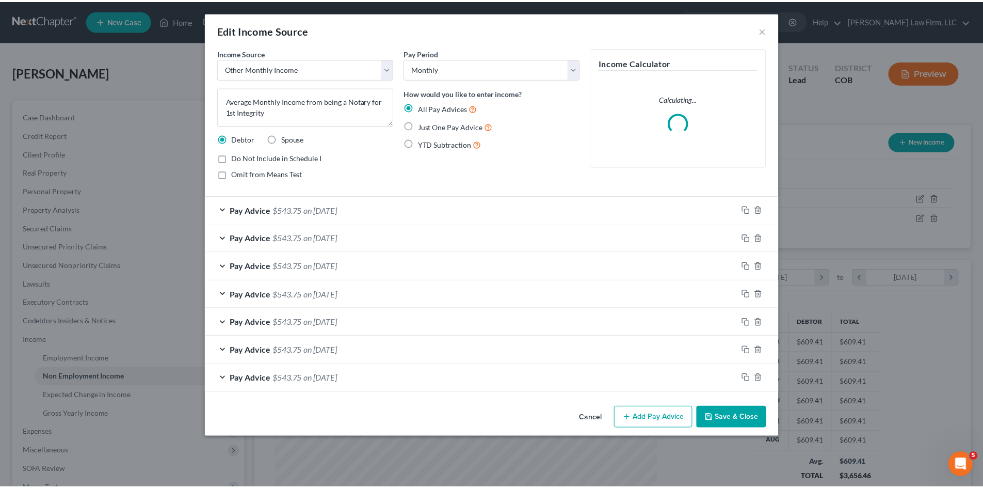
scroll to position [194, 409]
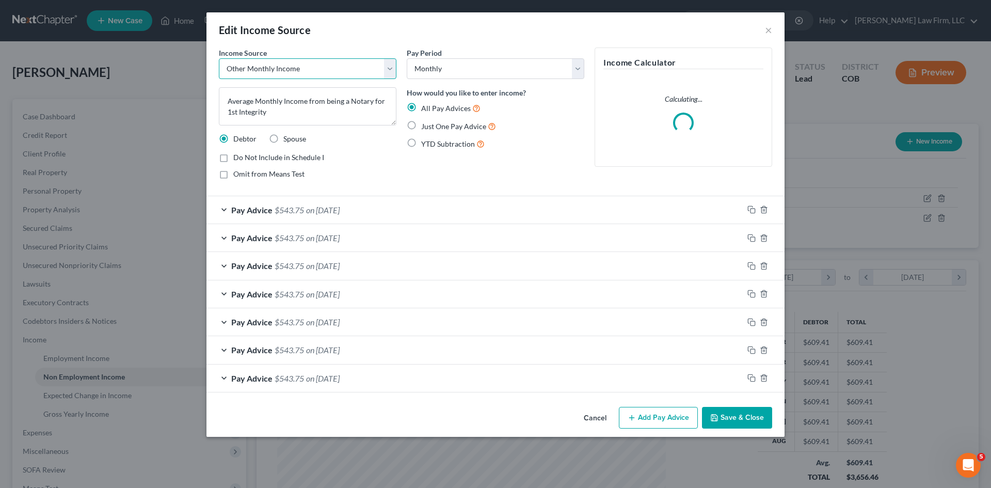
drag, startPoint x: 325, startPoint y: 75, endPoint x: 244, endPoint y: 71, distance: 81.7
click at [244, 71] on select "Select Unemployment Disability (from employer) Pension Retirement Social Securi…" at bounding box center [308, 68] width 178 height 21
click at [510, 171] on div "Pay Period Select Monthly Twice Monthly Every Other Week Weekly How would you l…" at bounding box center [496, 117] width 188 height 140
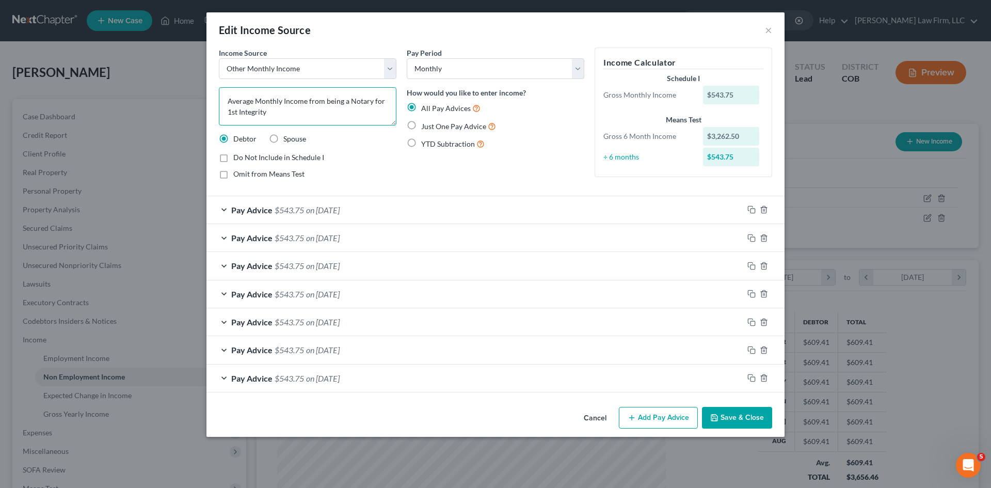
drag, startPoint x: 289, startPoint y: 115, endPoint x: 186, endPoint y: 96, distance: 104.9
click at [186, 96] on div "Edit Income Source × Income Source * Select Unemployment Disability (from emplo…" at bounding box center [495, 244] width 991 height 488
click at [605, 417] on button "Cancel" at bounding box center [595, 418] width 39 height 21
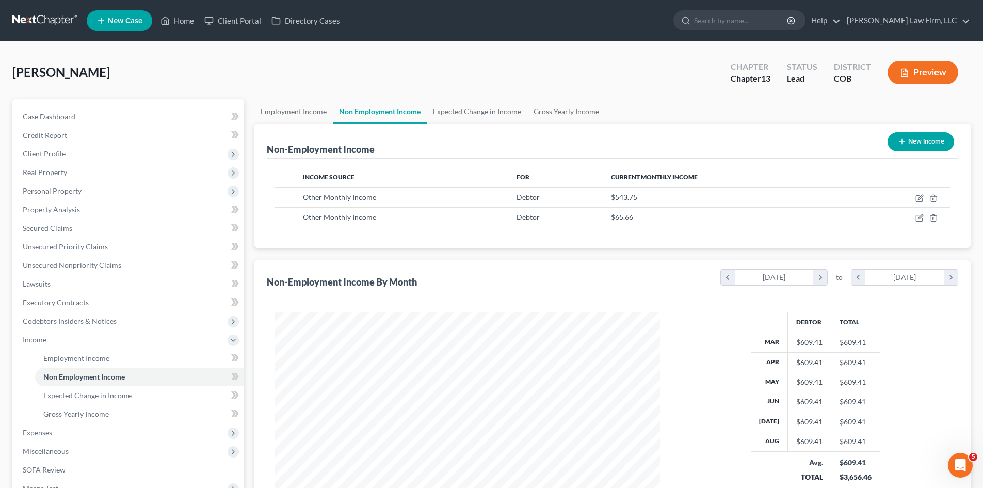
scroll to position [516079, 515865]
click at [282, 109] on link "Employment Income" at bounding box center [294, 111] width 78 height 25
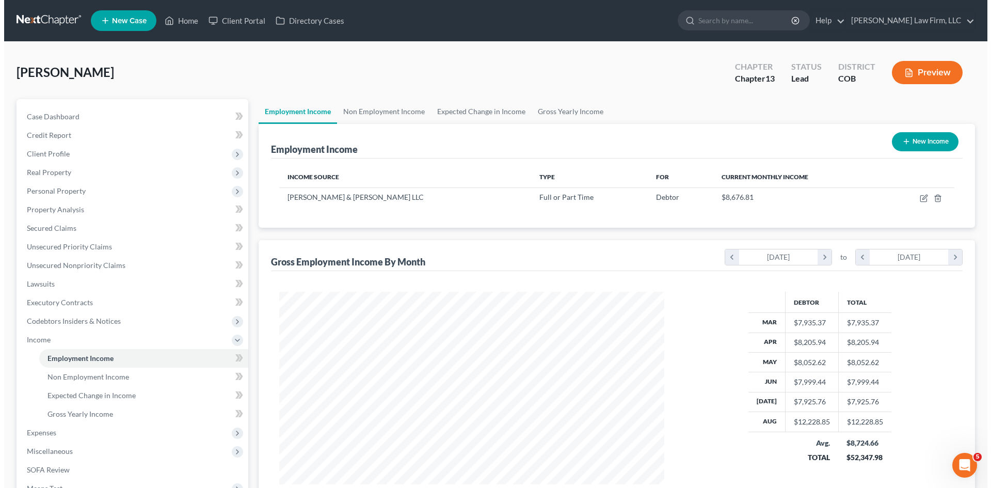
scroll to position [193, 406]
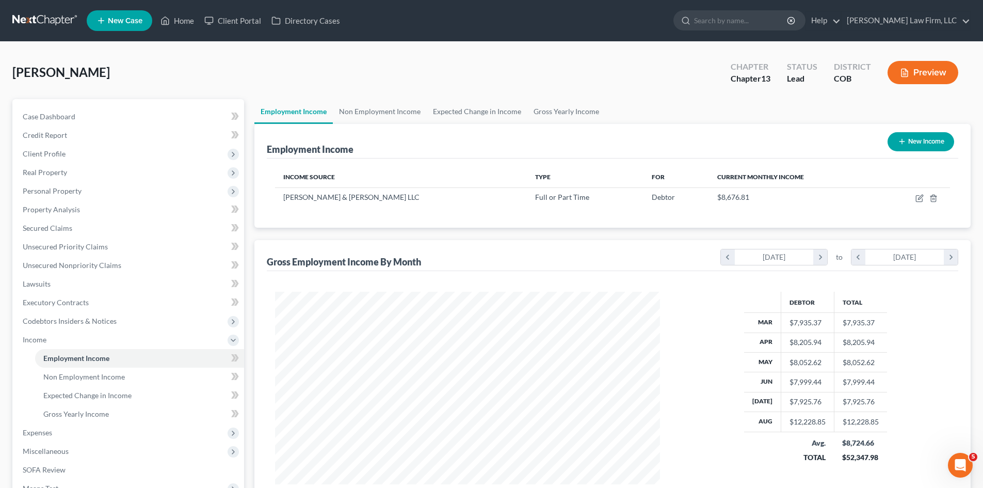
click at [903, 150] on button "New Income" at bounding box center [921, 141] width 67 height 19
select select "0"
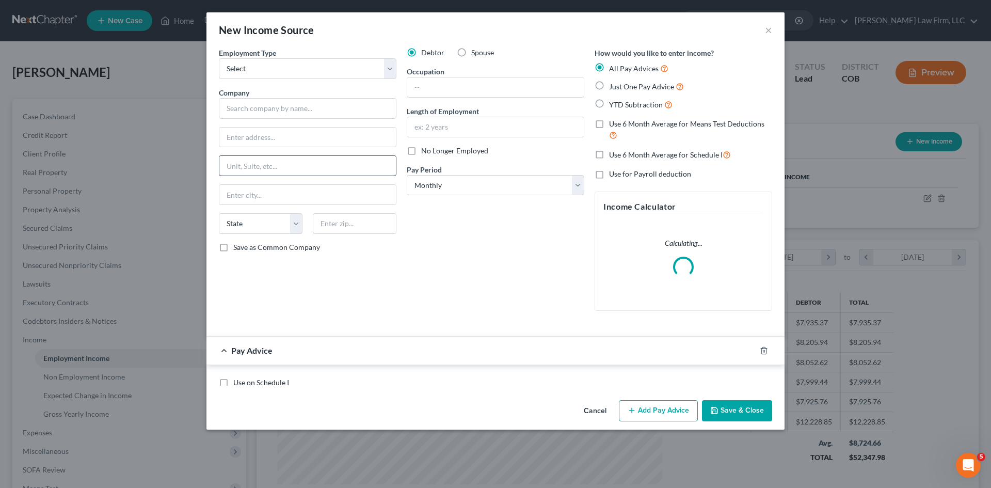
scroll to position [194, 409]
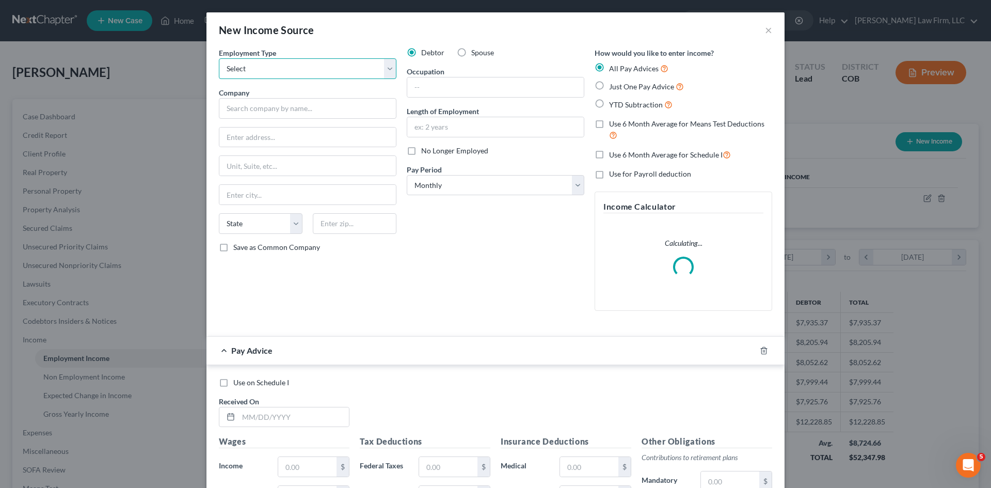
click at [291, 75] on select "Select Full or [DEMOGRAPHIC_DATA] Employment Self Employment" at bounding box center [308, 68] width 178 height 21
select select "1"
click at [219, 58] on select "Select Full or [DEMOGRAPHIC_DATA] Employment Self Employment" at bounding box center [308, 68] width 178 height 21
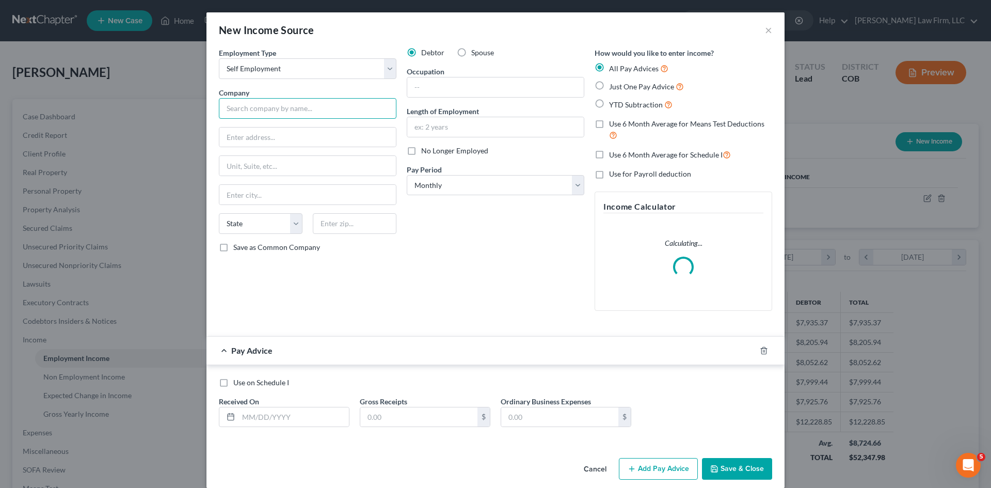
click at [295, 104] on input "text" at bounding box center [308, 108] width 178 height 21
paste input "Average Monthly Income from being a Notary for 1st Integrity"
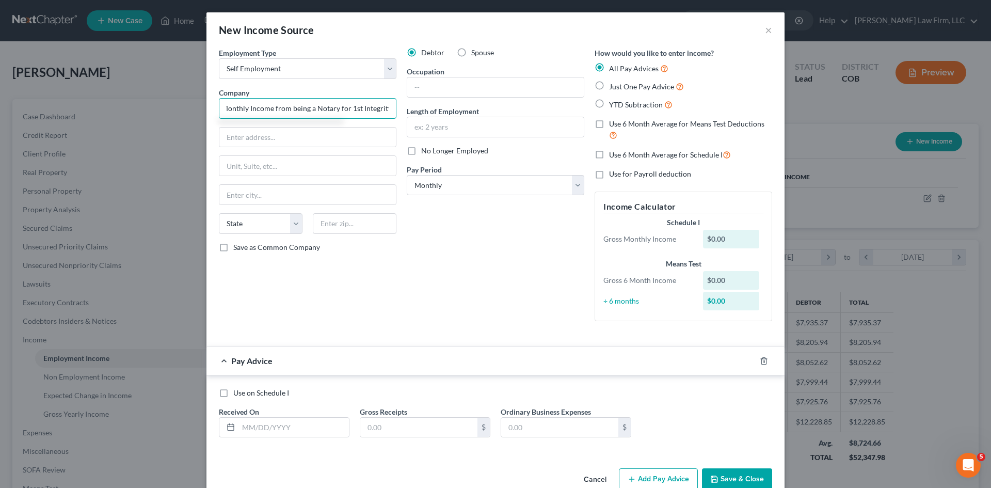
scroll to position [0, 0]
drag, startPoint x: 343, startPoint y: 106, endPoint x: 94, endPoint y: 105, distance: 248.8
click at [94, 105] on div "New Income Source × Employment Type * Select Full or [DEMOGRAPHIC_DATA] Employm…" at bounding box center [495, 244] width 991 height 488
type input "1st Integrity"
click at [541, 81] on input "text" at bounding box center [495, 87] width 177 height 20
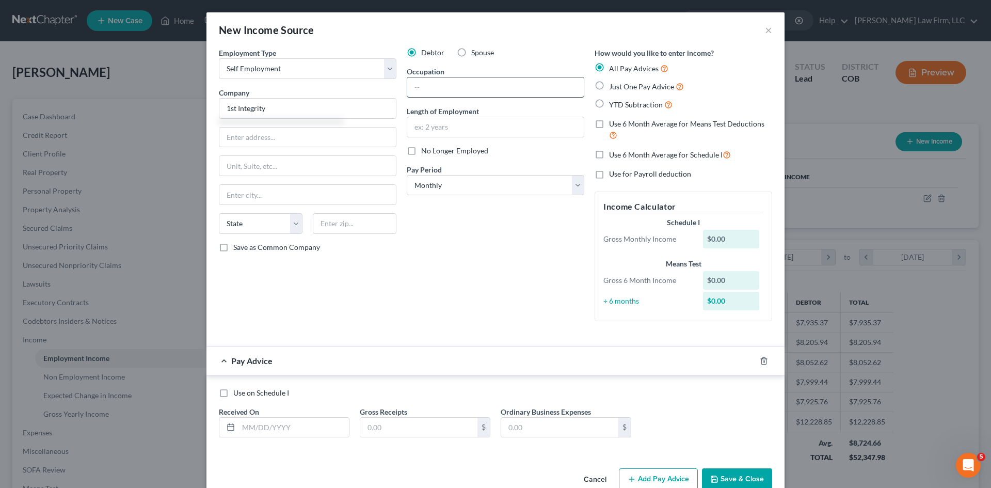
paste input "Average Monthly Income from being a Notary for 1st Integrity"
click at [443, 87] on input "Average Monthly Income from being a Notary for 1st Integrity" at bounding box center [495, 87] width 177 height 20
type input "Average Monthly Income from being a Notary for 1st Integrity"
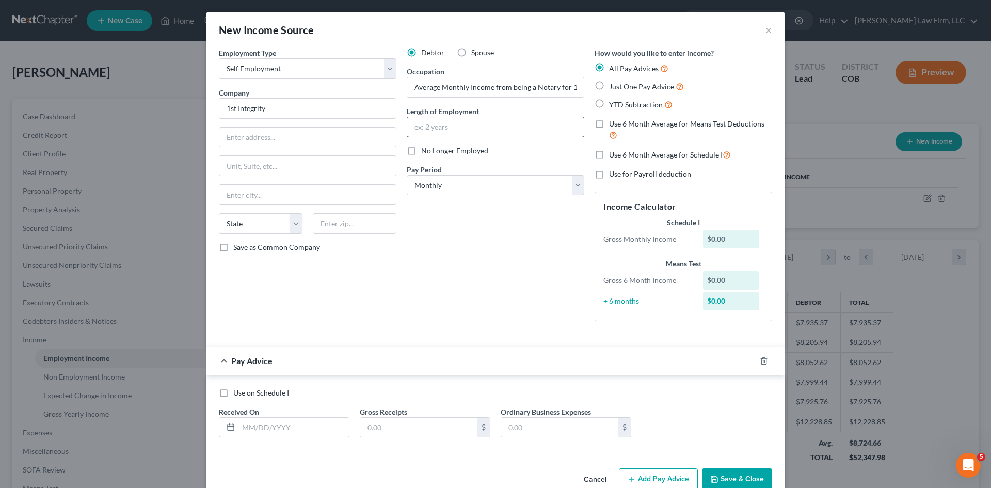
click at [482, 127] on input "text" at bounding box center [495, 127] width 177 height 20
click at [421, 156] on label "No Longer Employed" at bounding box center [454, 151] width 67 height 10
click at [425, 152] on input "No Longer Employed" at bounding box center [428, 149] width 7 height 7
click at [437, 148] on span "No Longer Employed" at bounding box center [454, 150] width 67 height 9
click at [432, 148] on input "No Longer Employed" at bounding box center [428, 149] width 7 height 7
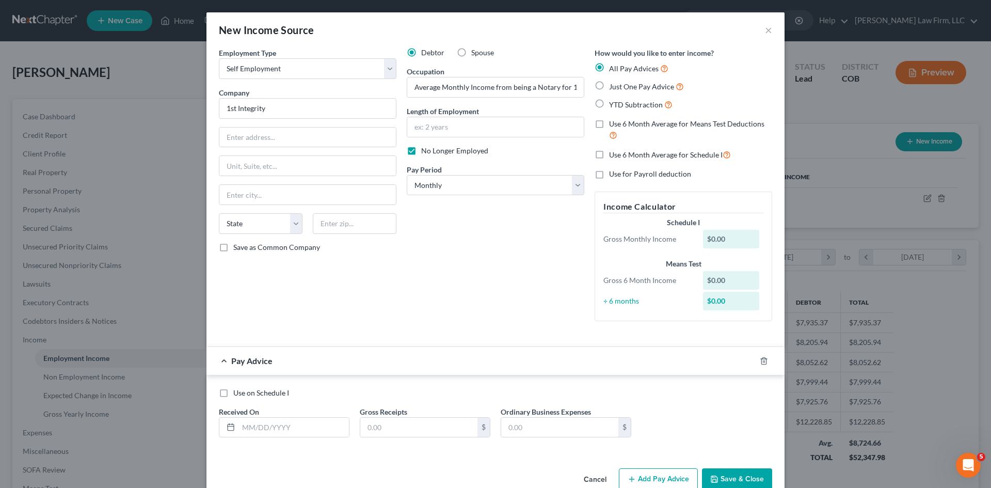
checkbox input "false"
click at [463, 182] on select "Select Monthly Twice Monthly Every Other Week Weekly" at bounding box center [496, 185] width 178 height 21
click at [657, 151] on span "Use 6 Month Average for Schedule I" at bounding box center [666, 154] width 114 height 9
click at [620, 151] on input "Use 6 Month Average for Schedule I" at bounding box center [616, 152] width 7 height 7
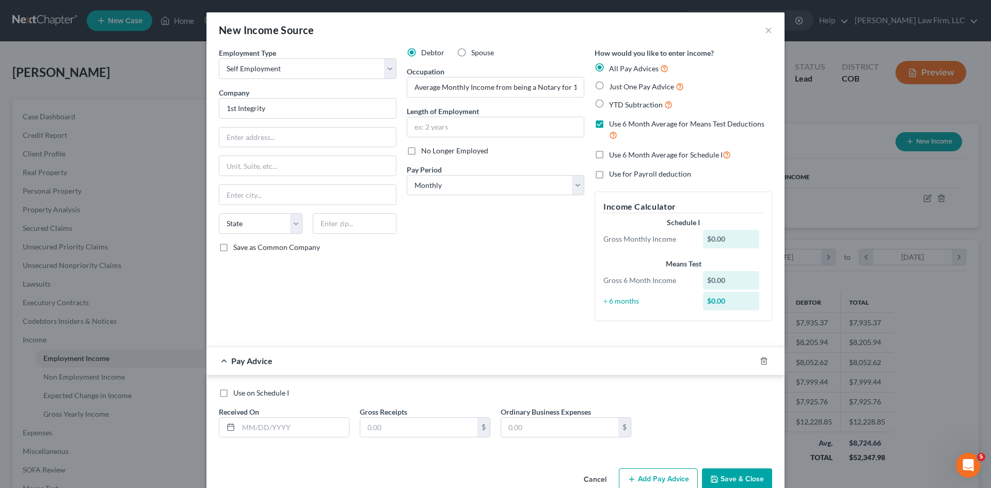
checkbox input "true"
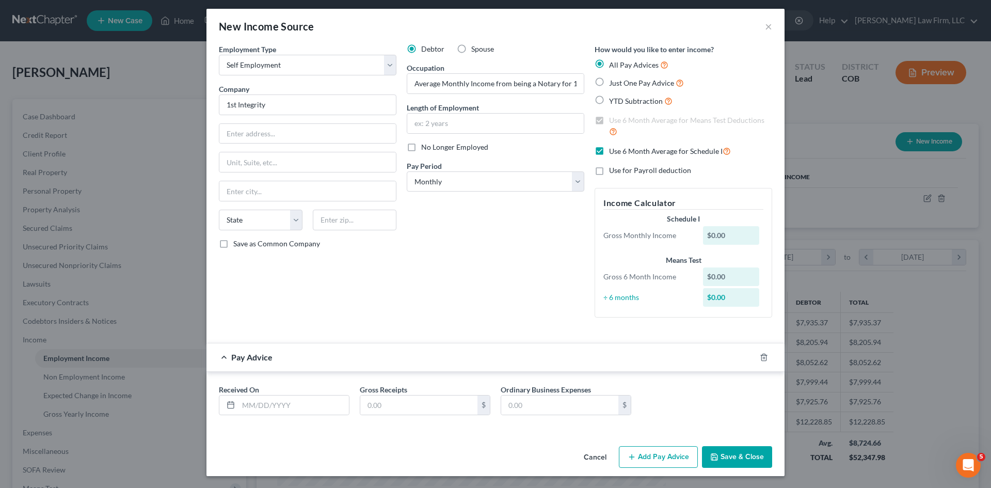
scroll to position [4, 0]
click at [310, 411] on input "text" at bounding box center [294, 405] width 110 height 20
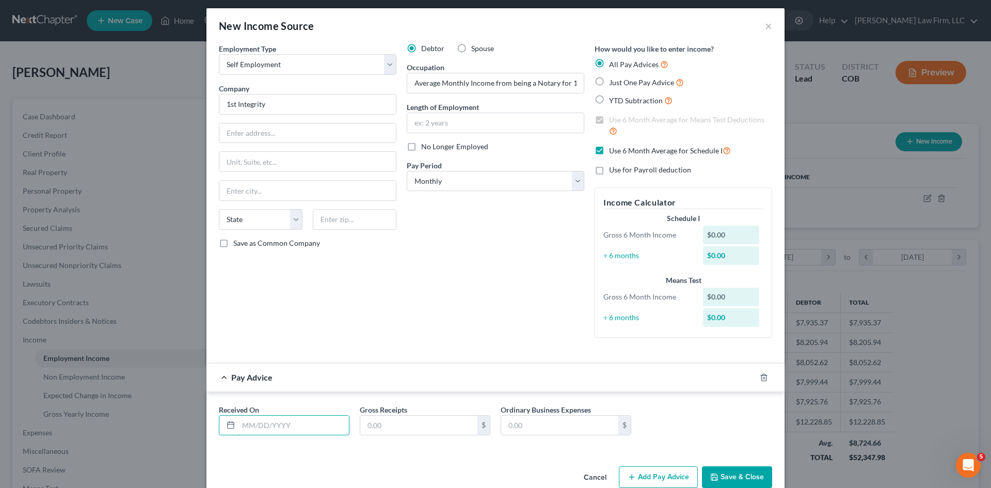
type input "[DATE]"
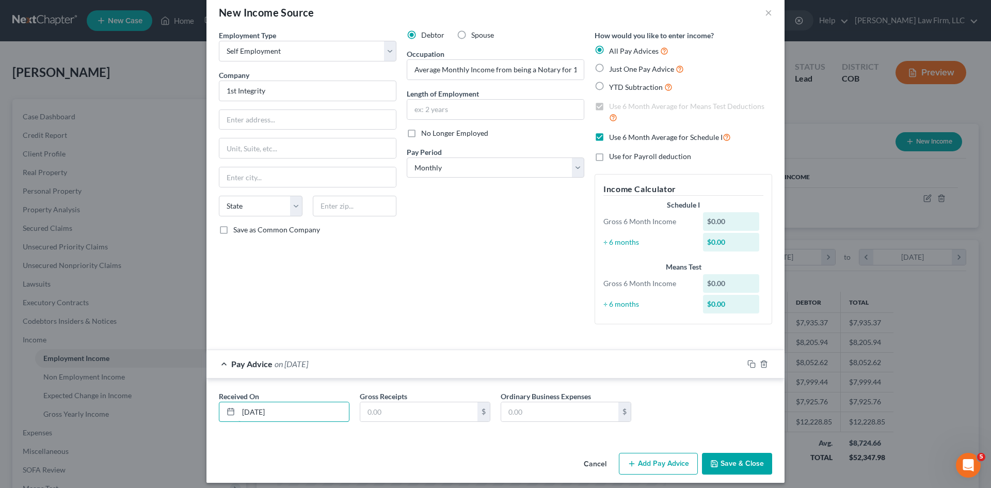
scroll to position [25, 0]
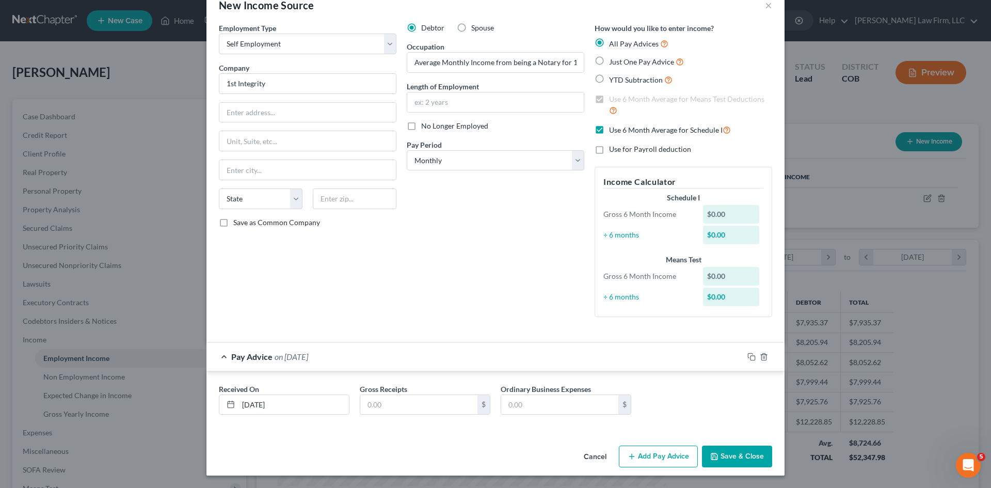
click at [639, 449] on button "Add Pay Advice" at bounding box center [658, 457] width 79 height 22
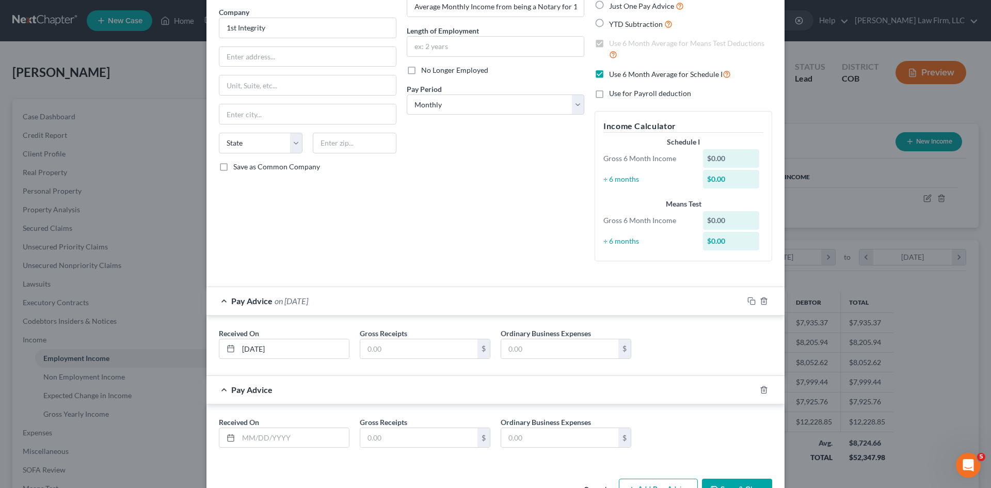
scroll to position [114, 0]
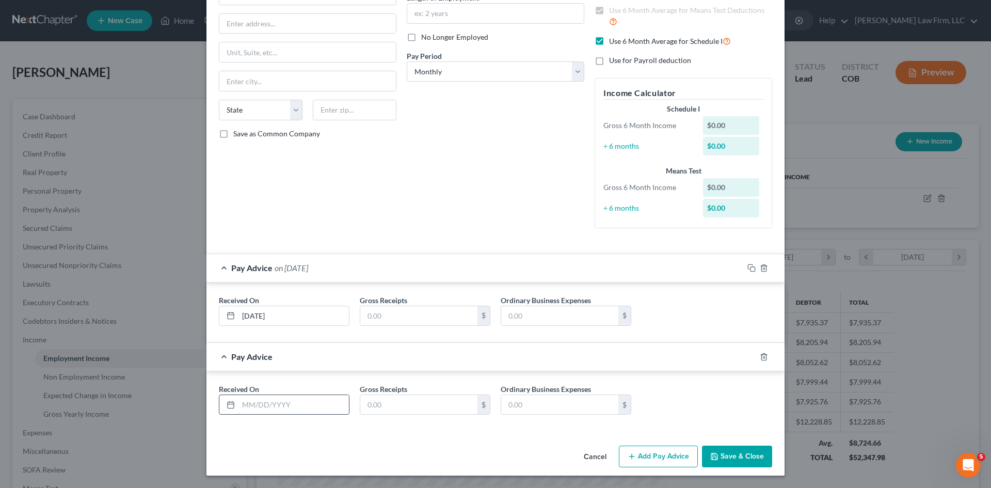
click at [313, 399] on input "text" at bounding box center [294, 405] width 110 height 20
type input "[DATE]"
click at [660, 455] on button "Add Pay Advice" at bounding box center [658, 457] width 79 height 22
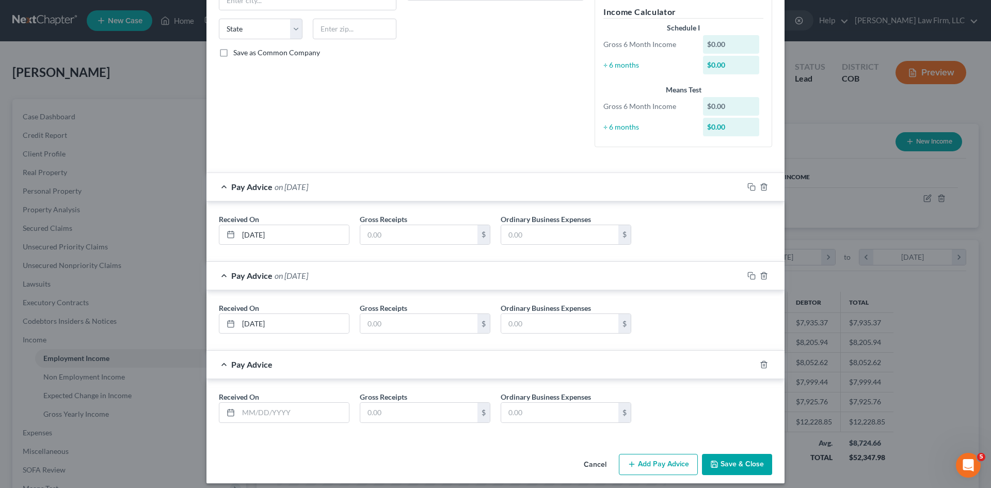
scroll to position [202, 0]
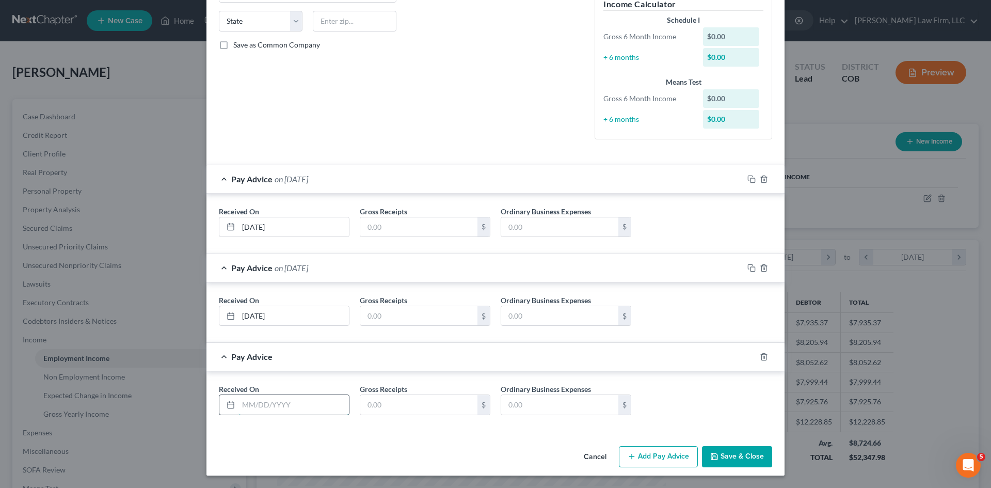
click at [285, 414] on input "text" at bounding box center [294, 405] width 110 height 20
type input "[DATE]"
click at [635, 447] on button "Add Pay Advice" at bounding box center [658, 457] width 79 height 22
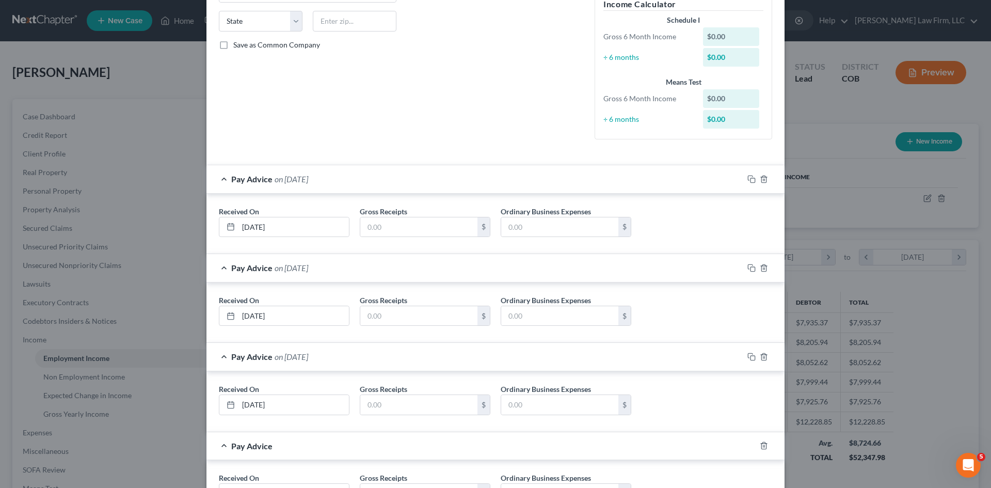
scroll to position [291, 0]
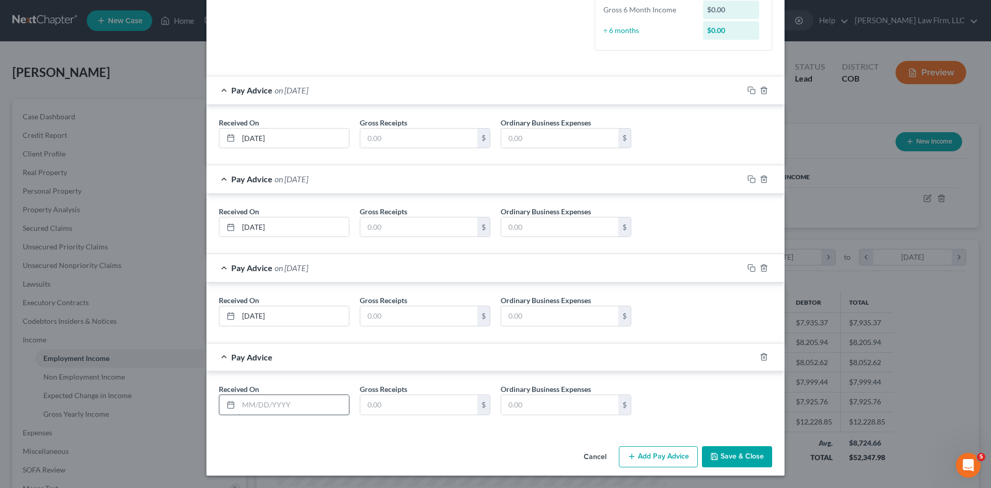
click at [279, 395] on input "text" at bounding box center [294, 405] width 110 height 20
type input "[DATE]"
drag, startPoint x: 655, startPoint y: 458, endPoint x: 305, endPoint y: 260, distance: 402.3
click at [651, 454] on button "Add Pay Advice" at bounding box center [658, 457] width 79 height 22
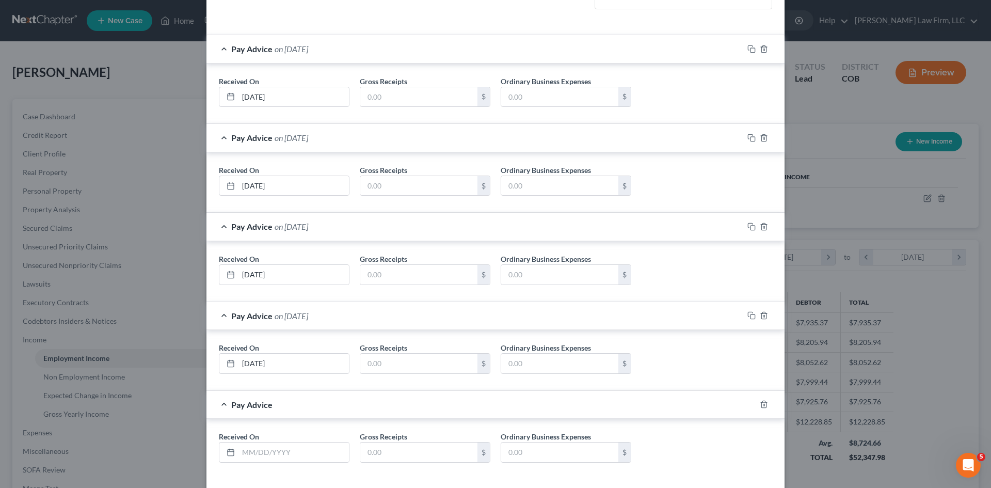
scroll to position [380, 0]
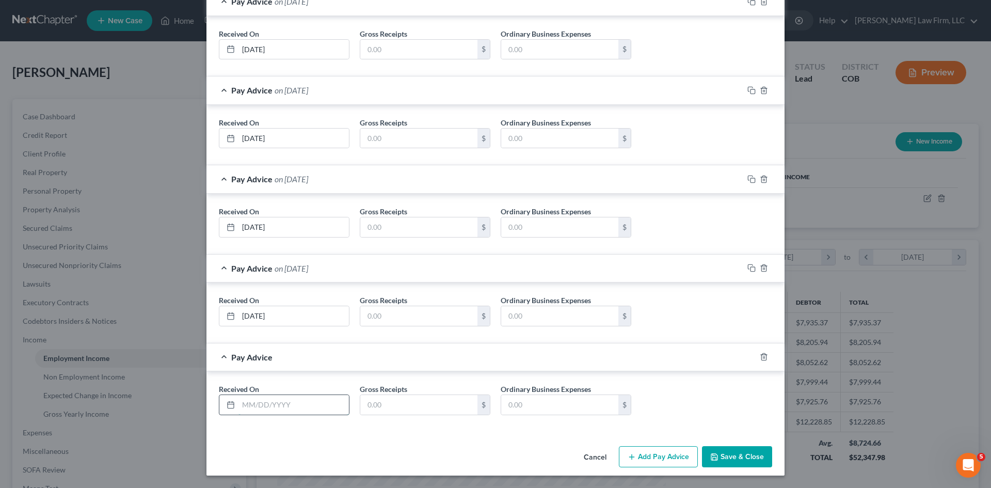
click at [300, 400] on input "text" at bounding box center [294, 405] width 110 height 20
type input "[DATE]"
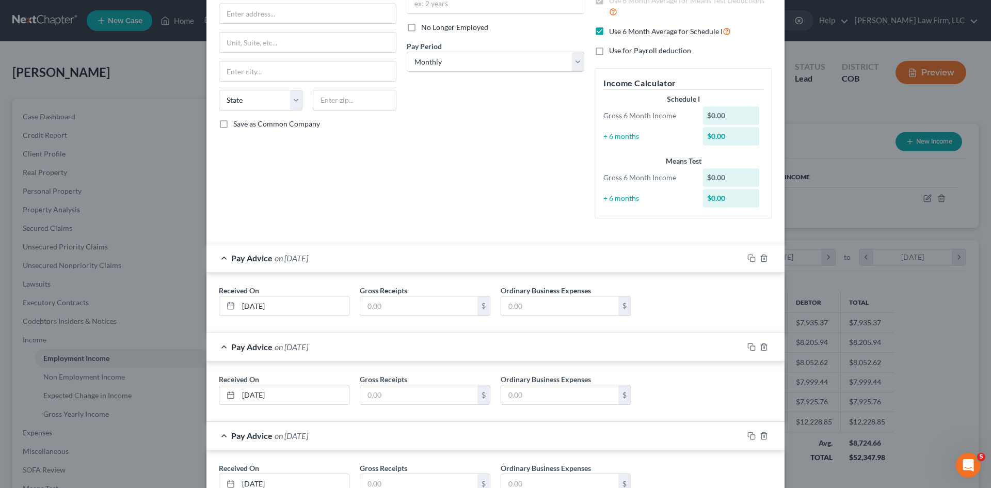
scroll to position [122, 0]
click at [760, 260] on icon "button" at bounding box center [764, 260] width 8 height 8
click at [760, 344] on icon "button" at bounding box center [764, 348] width 8 height 8
click at [759, 429] on div at bounding box center [763, 437] width 41 height 17
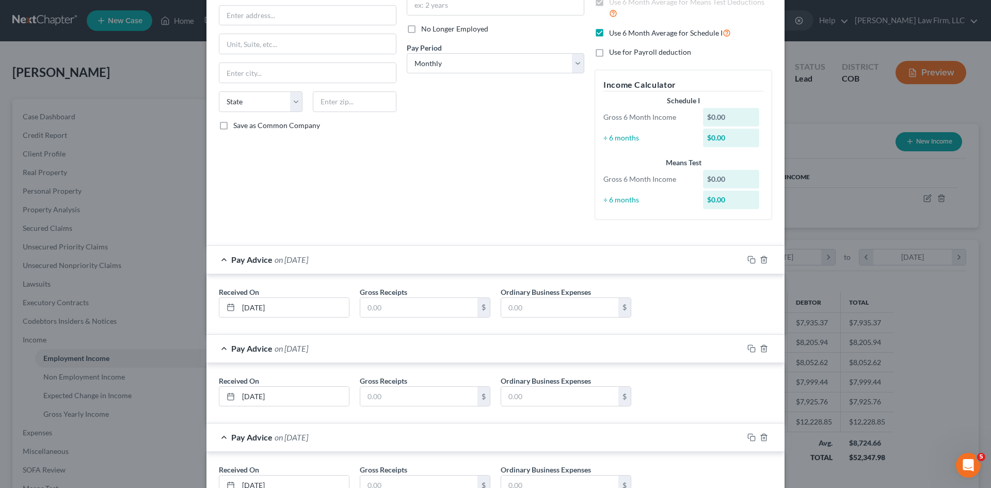
click at [759, 429] on div at bounding box center [763, 437] width 41 height 17
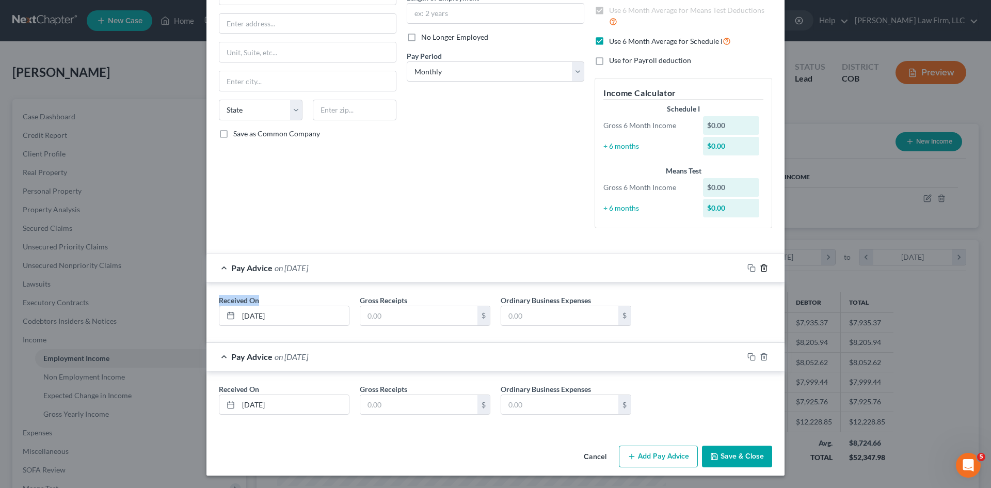
click at [761, 271] on icon "button" at bounding box center [763, 267] width 5 height 7
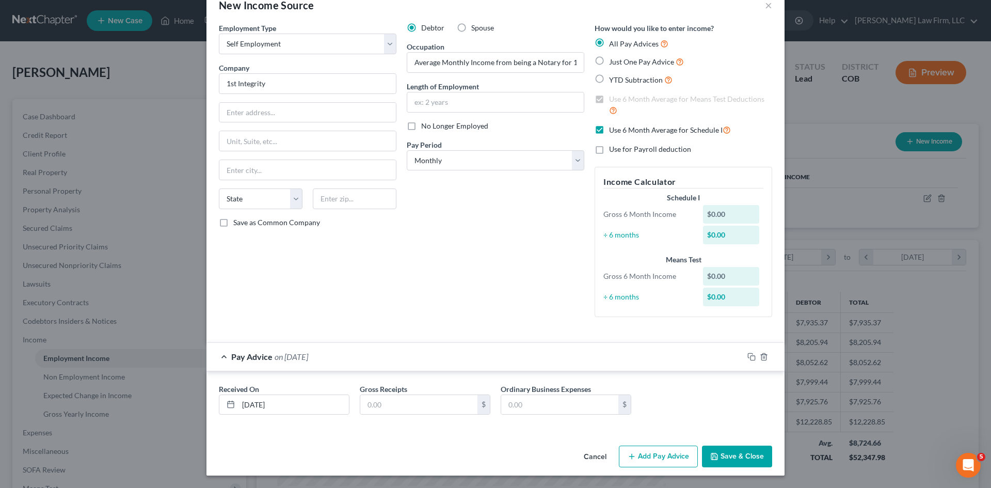
scroll to position [25, 0]
click at [765, 357] on div at bounding box center [763, 356] width 41 height 17
click at [760, 356] on icon "button" at bounding box center [764, 357] width 8 height 8
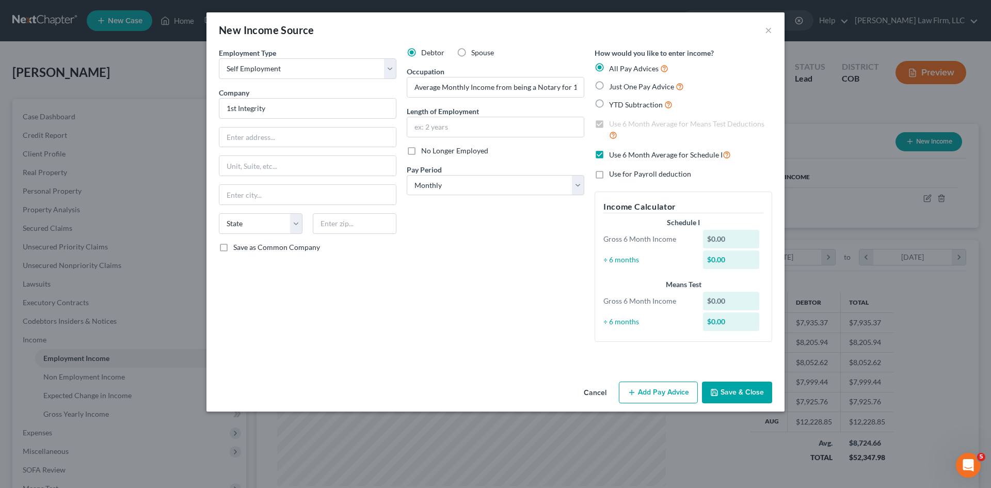
scroll to position [0, 0]
click at [633, 389] on icon "button" at bounding box center [632, 392] width 8 height 8
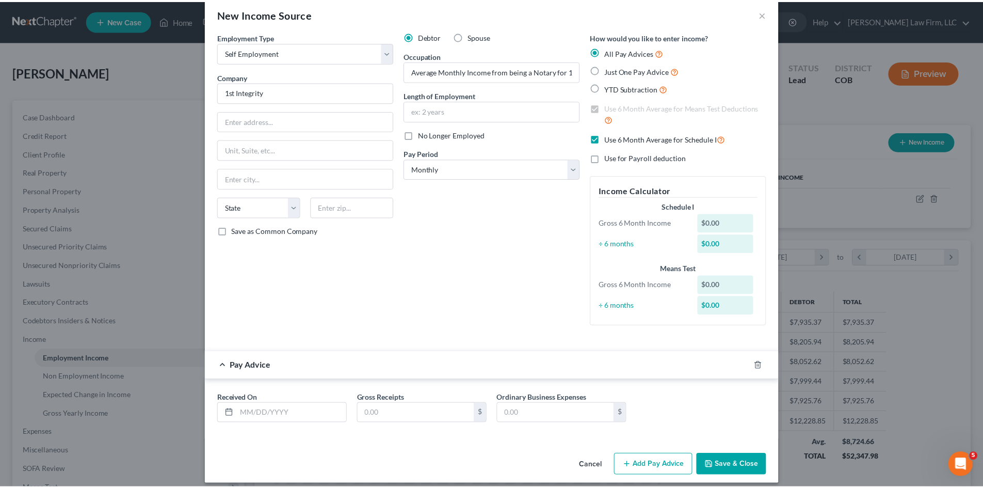
scroll to position [25, 0]
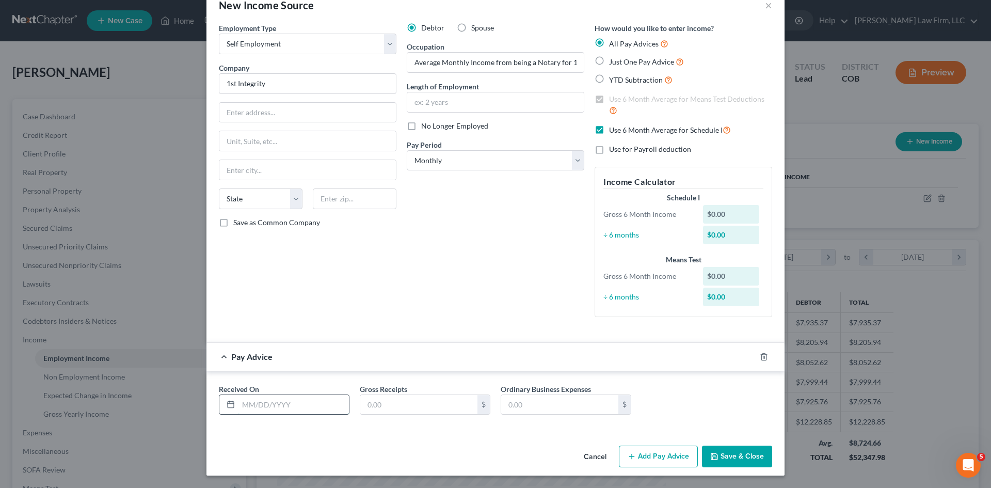
click at [286, 408] on input "text" at bounding box center [294, 405] width 110 height 20
type input "[DATE]"
click at [718, 451] on button "Save & Close" at bounding box center [737, 457] width 70 height 22
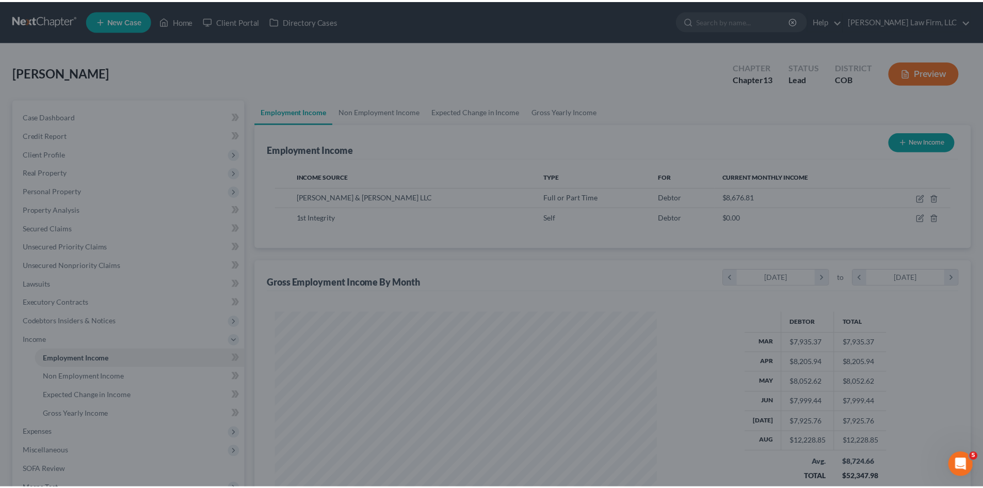
scroll to position [516079, 515865]
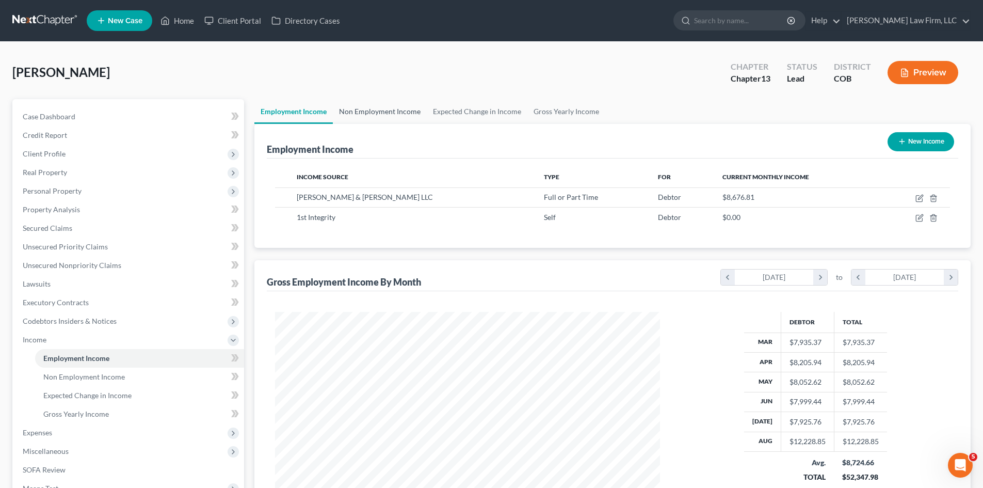
click at [386, 108] on link "Non Employment Income" at bounding box center [380, 111] width 94 height 25
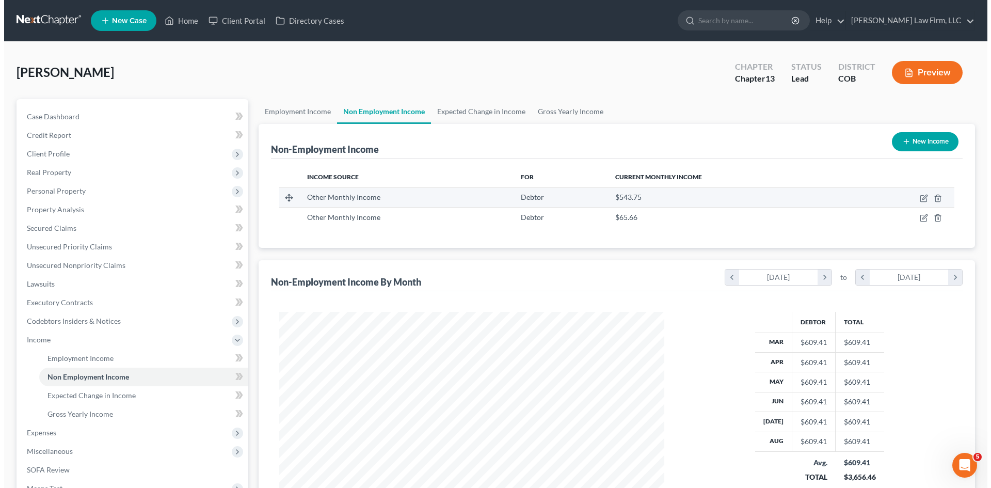
scroll to position [193, 406]
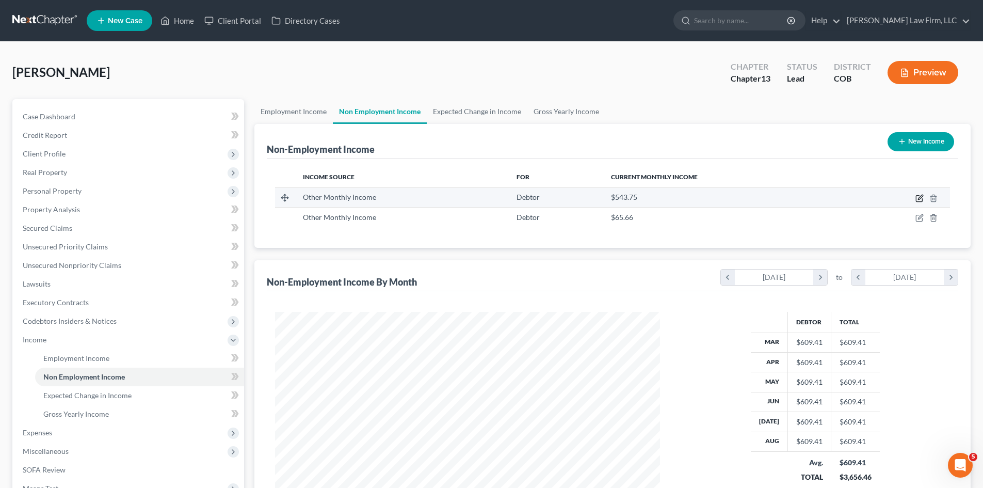
click at [920, 198] on icon "button" at bounding box center [920, 197] width 5 height 5
select select "13"
select select "0"
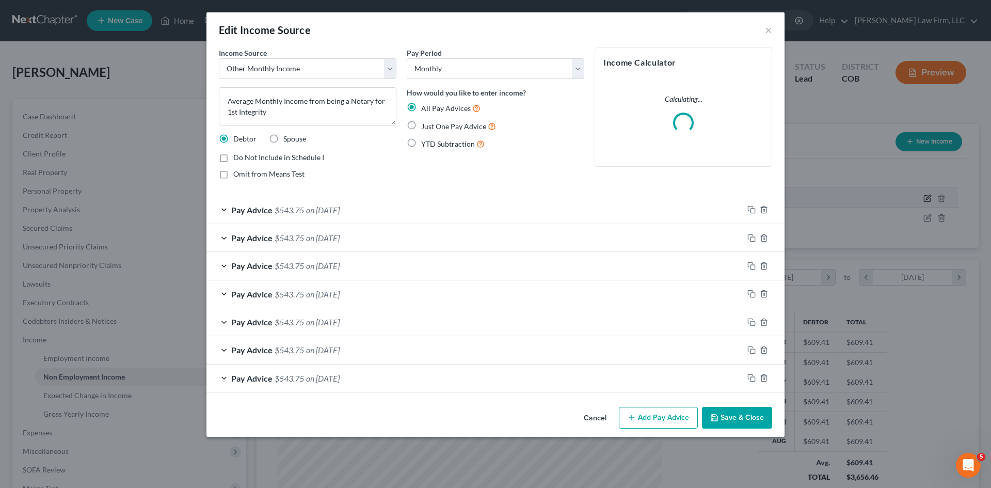
scroll to position [194, 409]
click at [726, 207] on div "Pay Advice $543.75 on [DATE]" at bounding box center [475, 209] width 537 height 27
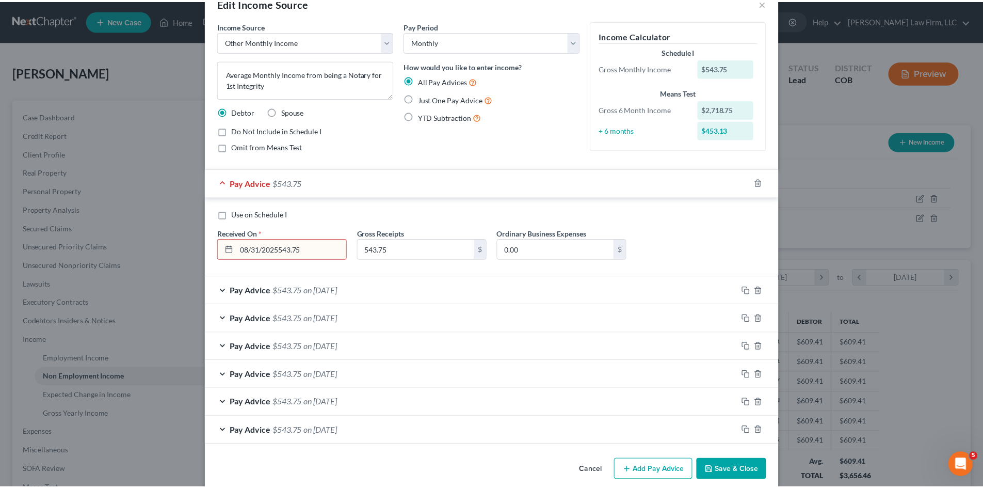
scroll to position [40, 0]
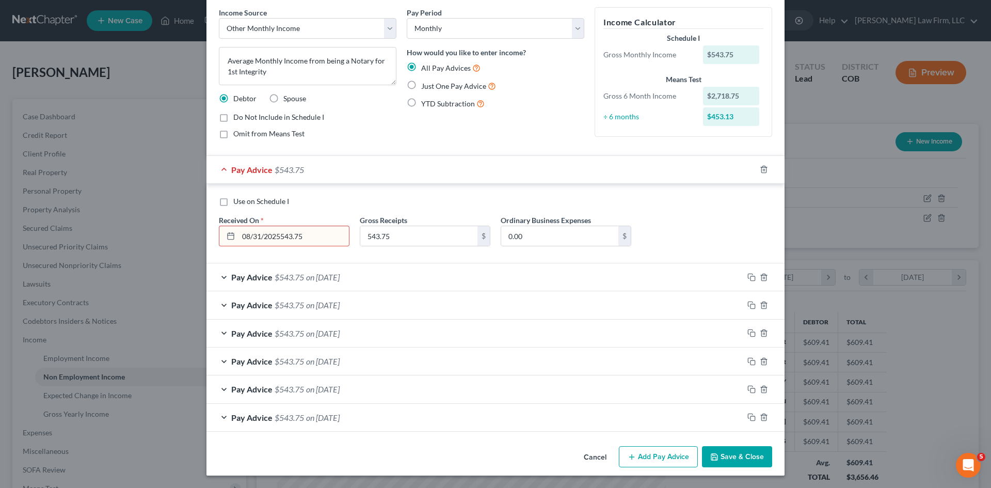
type input "08/31/2025543.75"
click at [599, 453] on button "Cancel" at bounding box center [595, 457] width 39 height 21
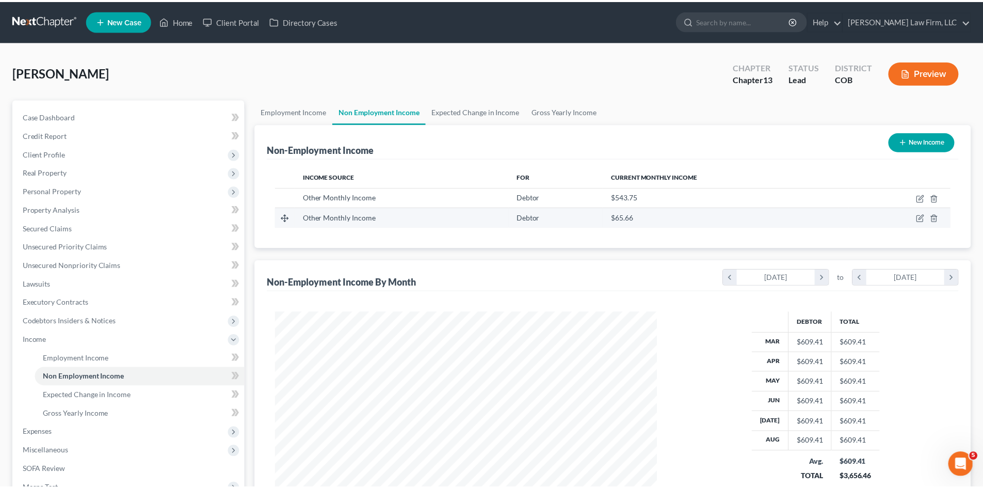
scroll to position [516079, 515865]
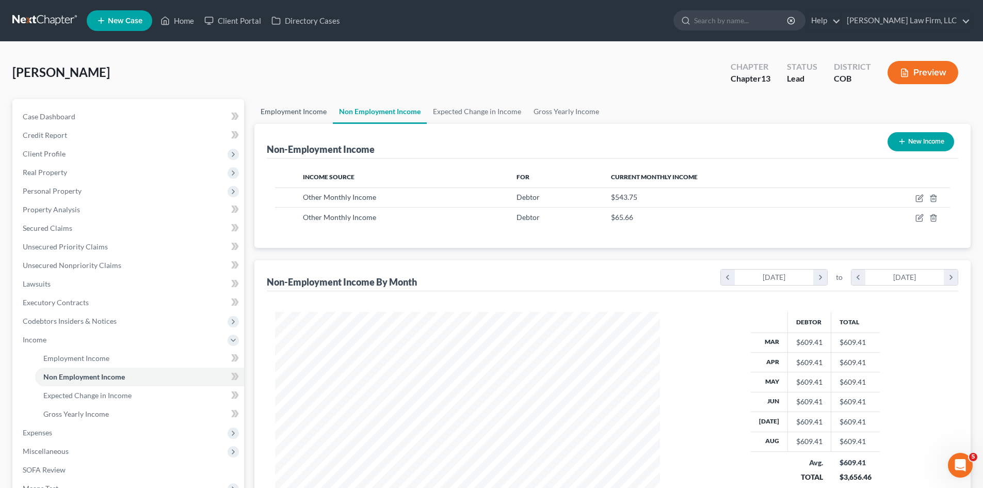
click at [301, 112] on link "Employment Income" at bounding box center [294, 111] width 78 height 25
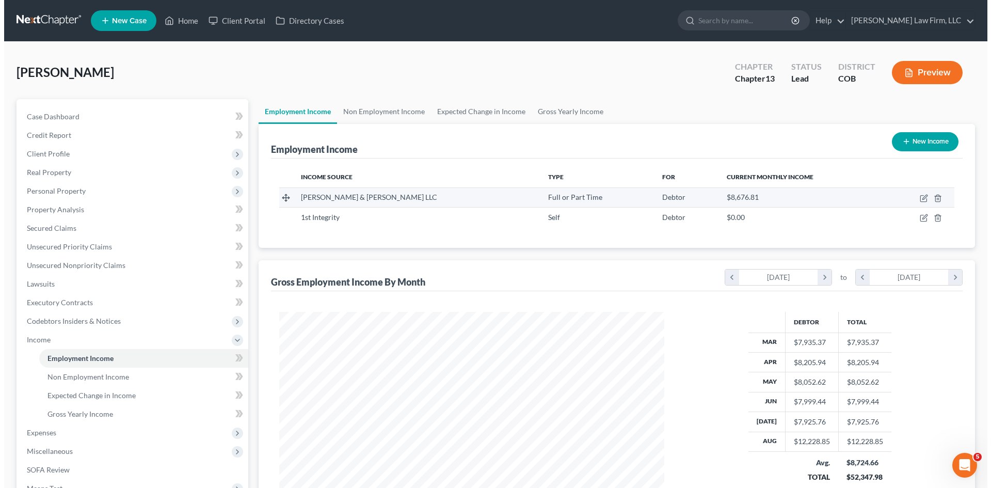
scroll to position [193, 406]
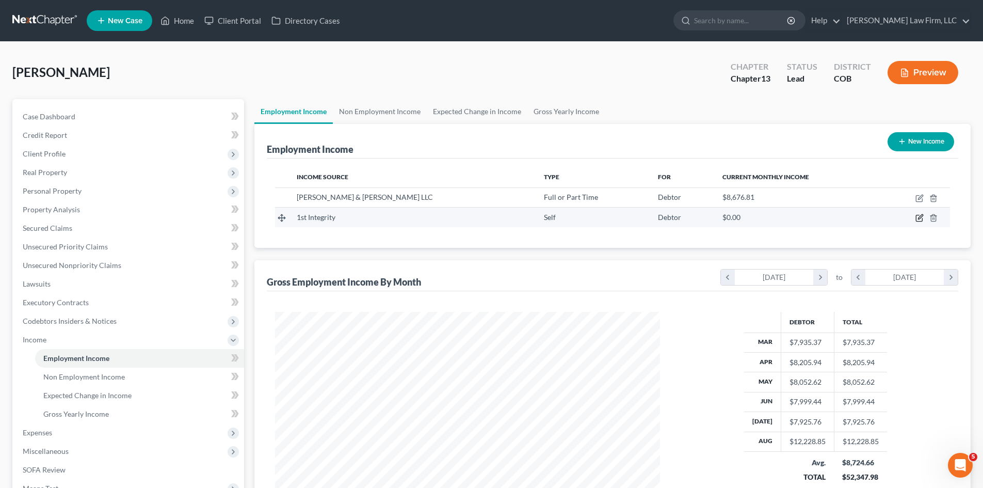
click at [918, 217] on icon "button" at bounding box center [920, 218] width 8 height 8
select select "1"
select select "0"
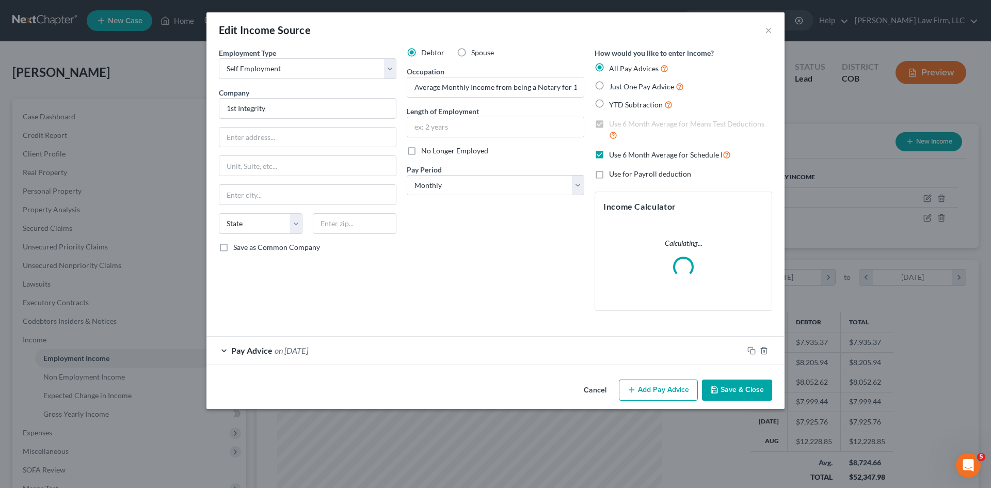
scroll to position [194, 409]
click at [391, 357] on div "Pay Advice on [DATE]" at bounding box center [475, 350] width 537 height 27
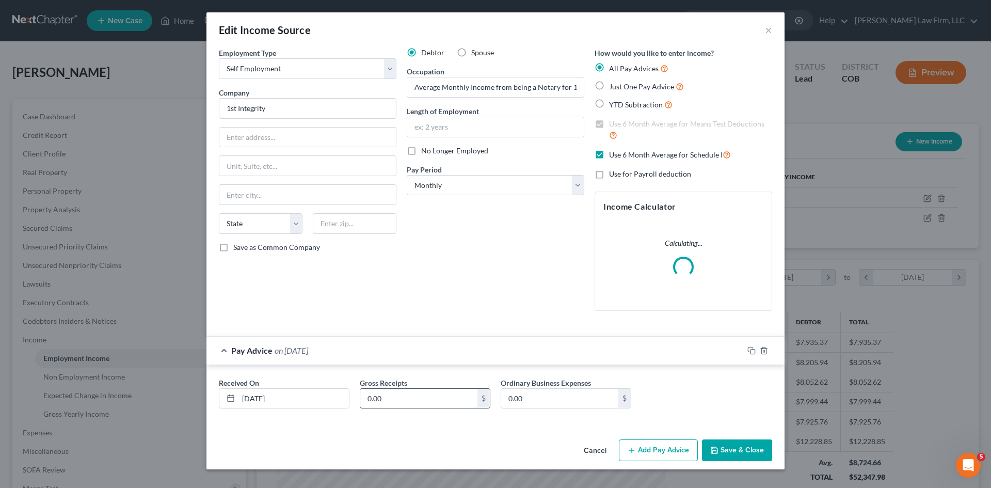
click at [394, 399] on input "0.00" at bounding box center [418, 399] width 117 height 20
paste input "543.75"
type input "543.75"
drag, startPoint x: 748, startPoint y: 346, endPoint x: 470, endPoint y: 290, distance: 283.0
click at [747, 346] on div at bounding box center [763, 350] width 41 height 17
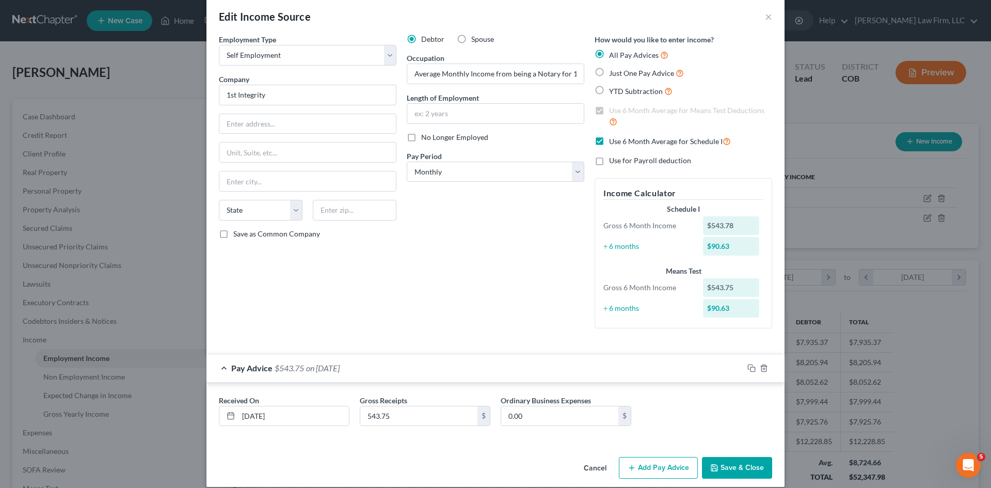
scroll to position [25, 0]
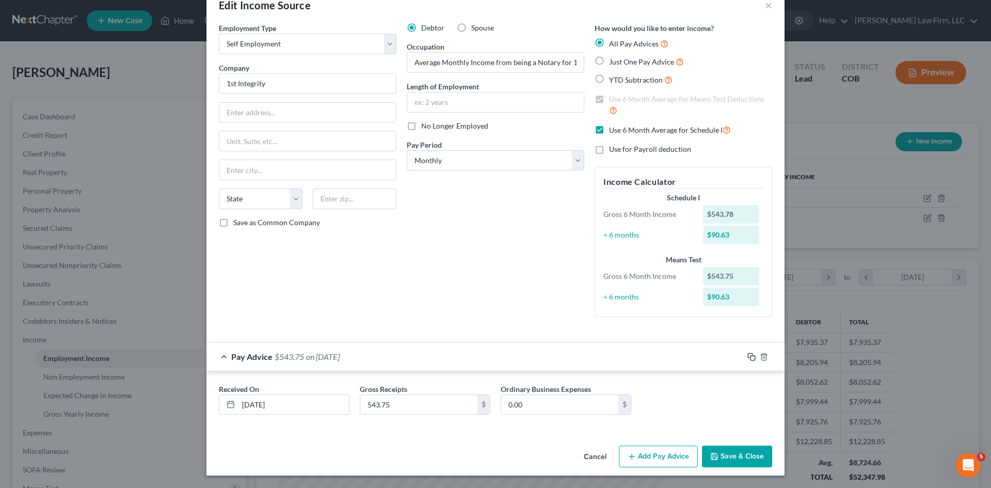
click at [748, 356] on icon "button" at bounding box center [752, 357] width 8 height 8
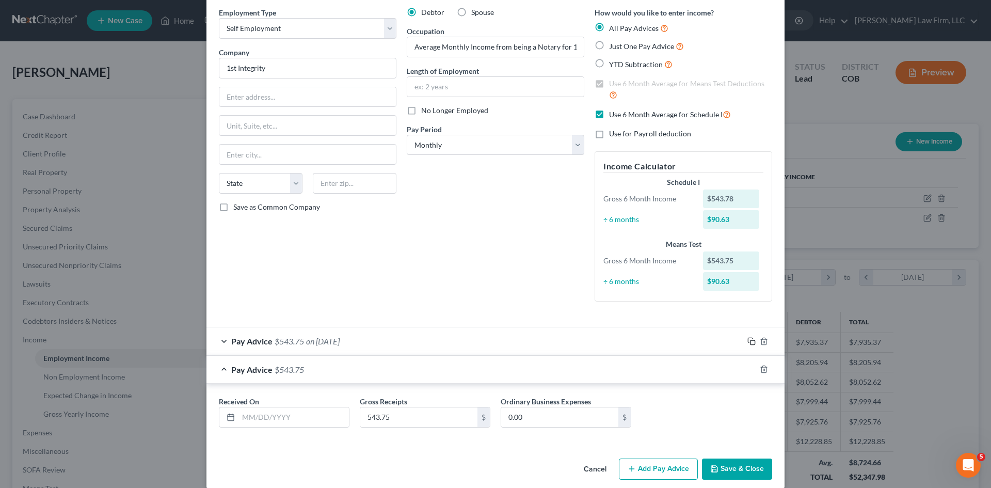
scroll to position [53, 0]
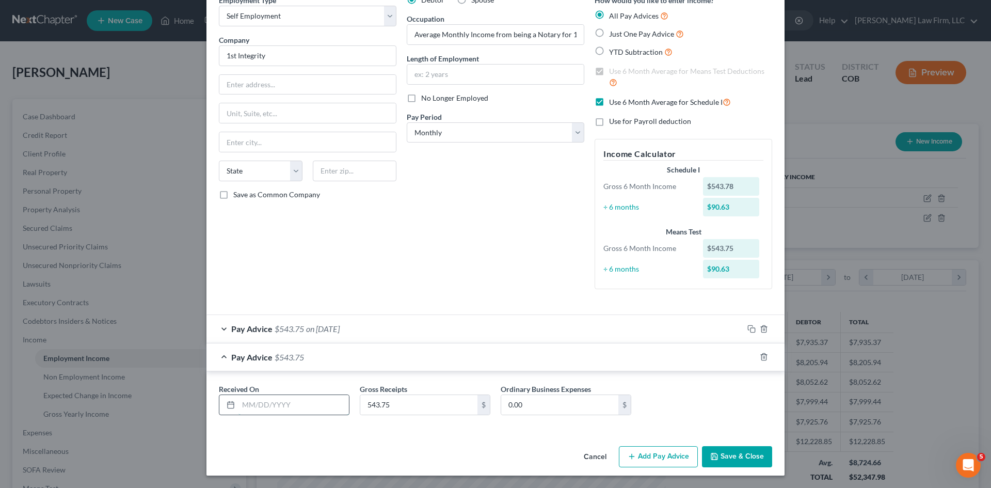
click at [282, 406] on input "text" at bounding box center [294, 405] width 110 height 20
type input "[DATE]"
click at [751, 357] on rect "button" at bounding box center [753, 358] width 5 height 5
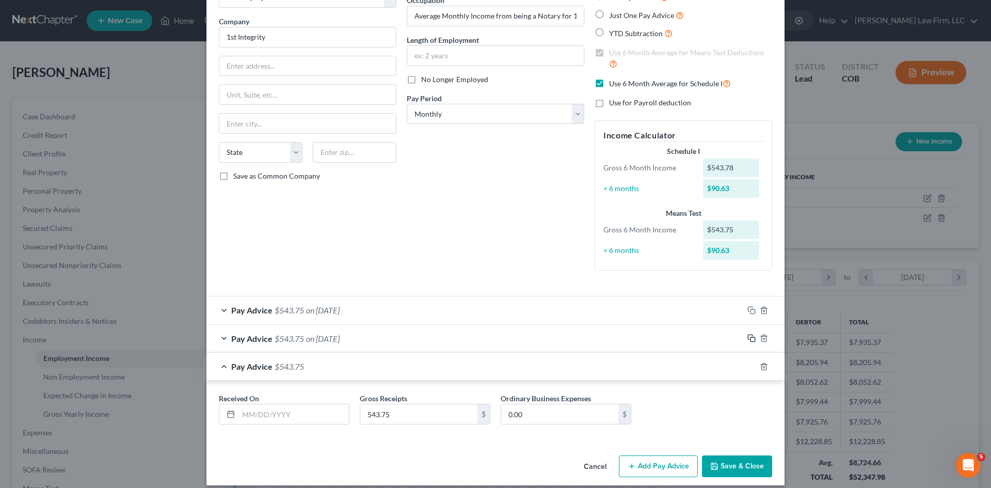
scroll to position [81, 0]
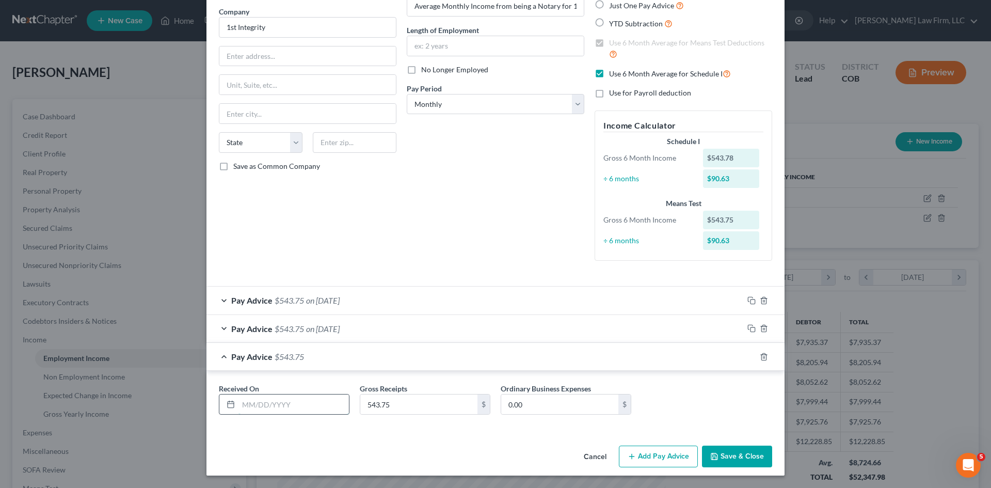
click at [268, 408] on input "text" at bounding box center [294, 404] width 110 height 20
type input "[DATE]"
click at [751, 356] on rect "button" at bounding box center [753, 358] width 5 height 5
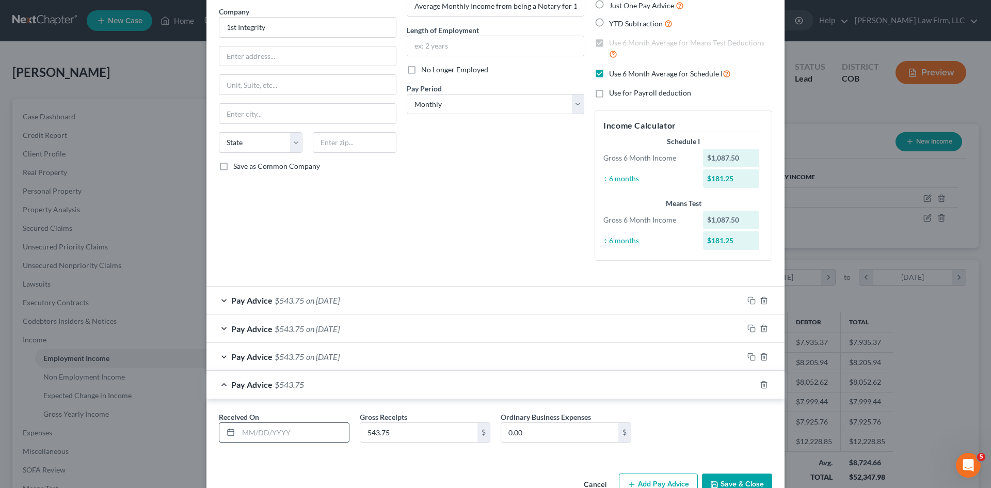
click at [284, 432] on input "text" at bounding box center [294, 433] width 110 height 20
drag, startPoint x: 294, startPoint y: 436, endPoint x: 199, endPoint y: 435, distance: 95.0
click at [207, 436] on div "Received On * [DATE] Gross Receipts 543.75 $ Ordinary Business Expenses 0.00 $" at bounding box center [496, 429] width 578 height 60
type input "[DATE]"
click at [755, 386] on div at bounding box center [763, 384] width 41 height 17
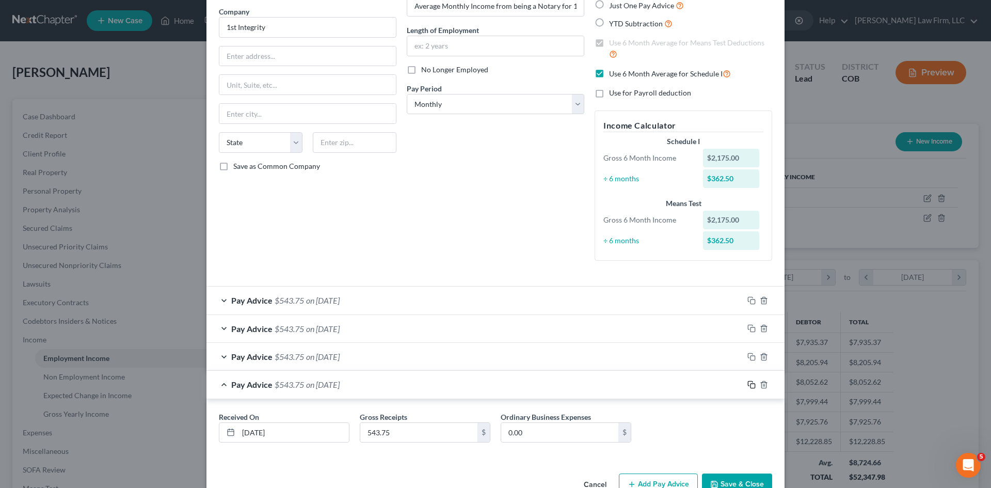
click at [750, 385] on icon "button" at bounding box center [752, 384] width 8 height 8
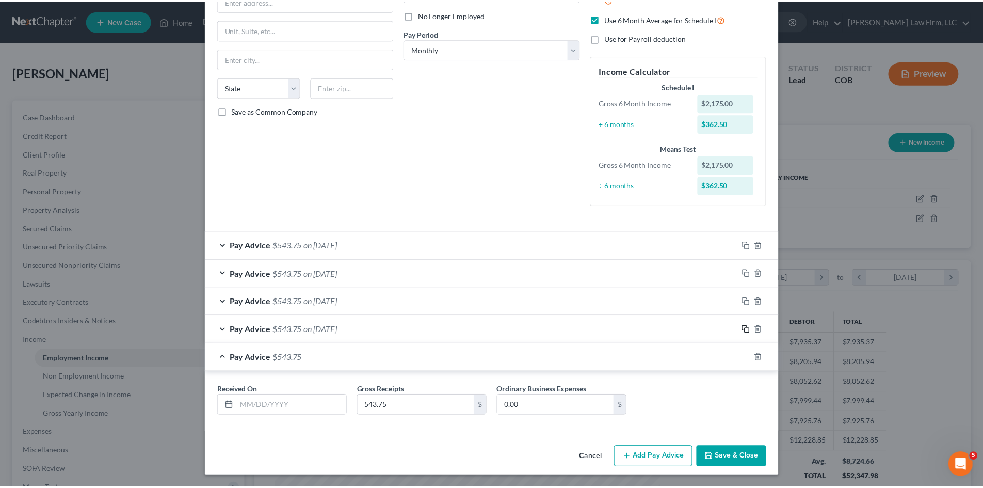
scroll to position [137, 0]
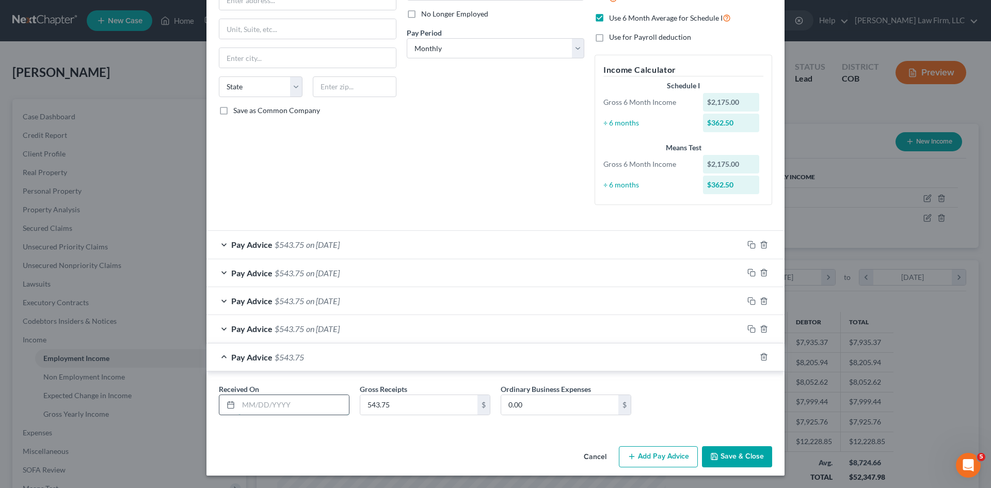
click at [261, 412] on input "text" at bounding box center [294, 405] width 110 height 20
click at [254, 405] on input "04/31/2025" at bounding box center [294, 405] width 110 height 20
type input "[DATE]"
click at [744, 457] on button "Save & Close" at bounding box center [737, 457] width 70 height 22
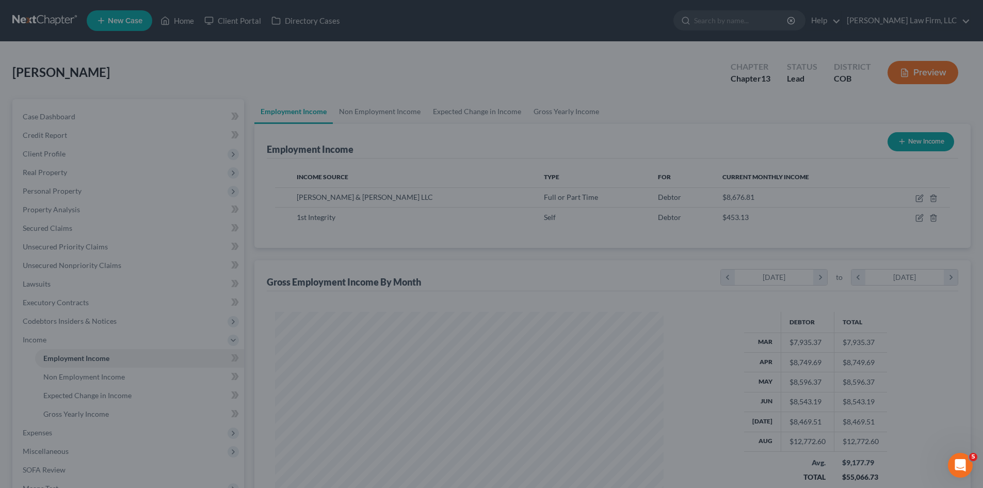
scroll to position [516079, 515865]
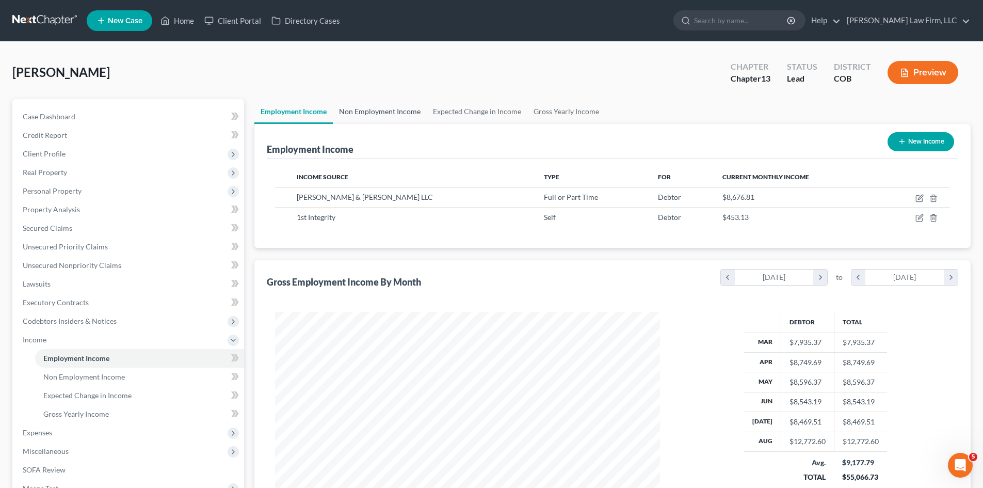
click at [382, 111] on link "Non Employment Income" at bounding box center [380, 111] width 94 height 25
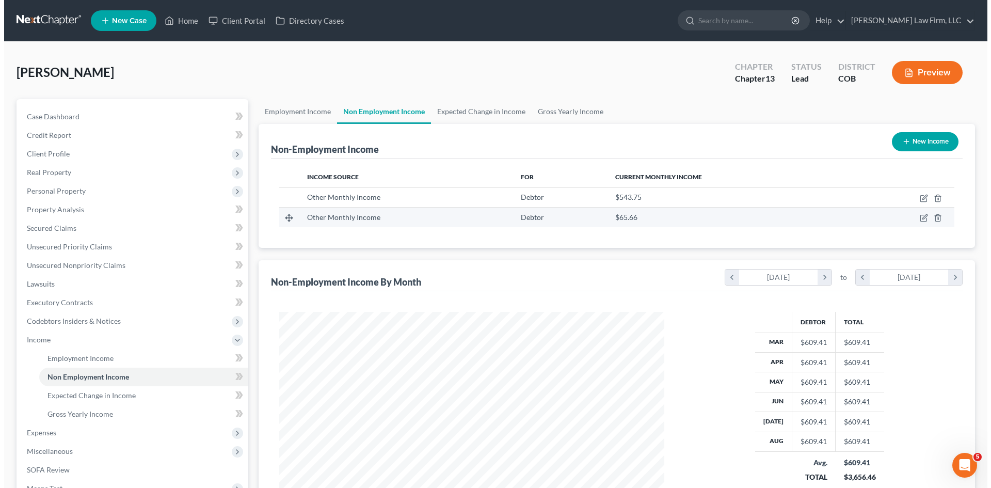
scroll to position [193, 406]
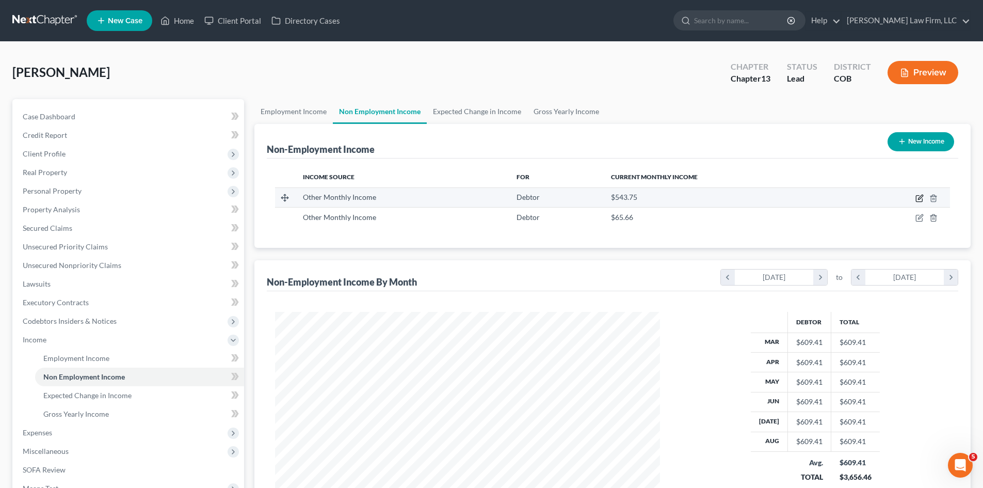
click at [923, 195] on icon "button" at bounding box center [920, 197] width 5 height 5
select select "13"
select select "0"
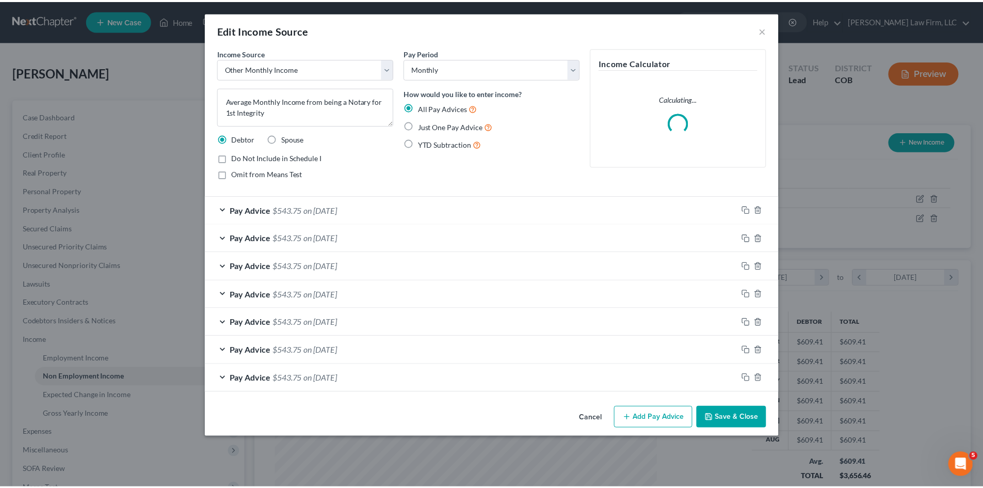
scroll to position [194, 409]
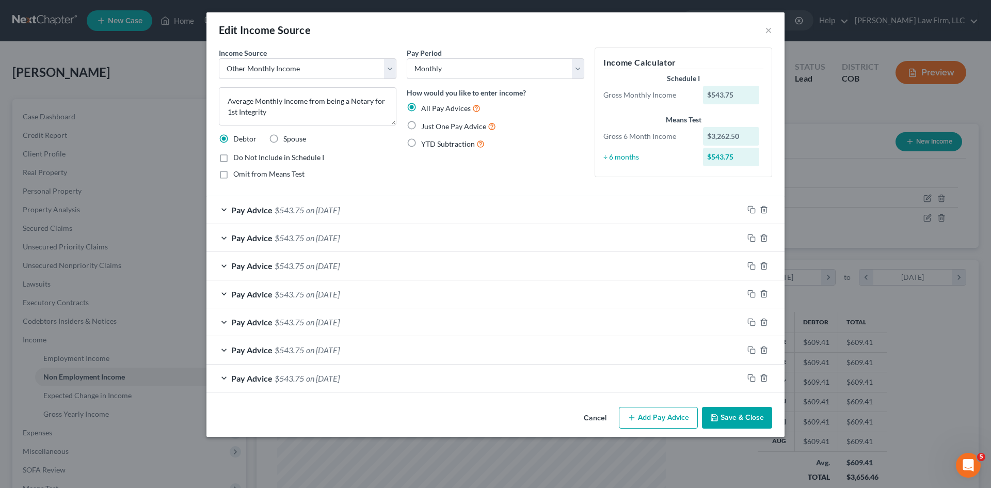
click at [598, 420] on button "Cancel" at bounding box center [595, 418] width 39 height 21
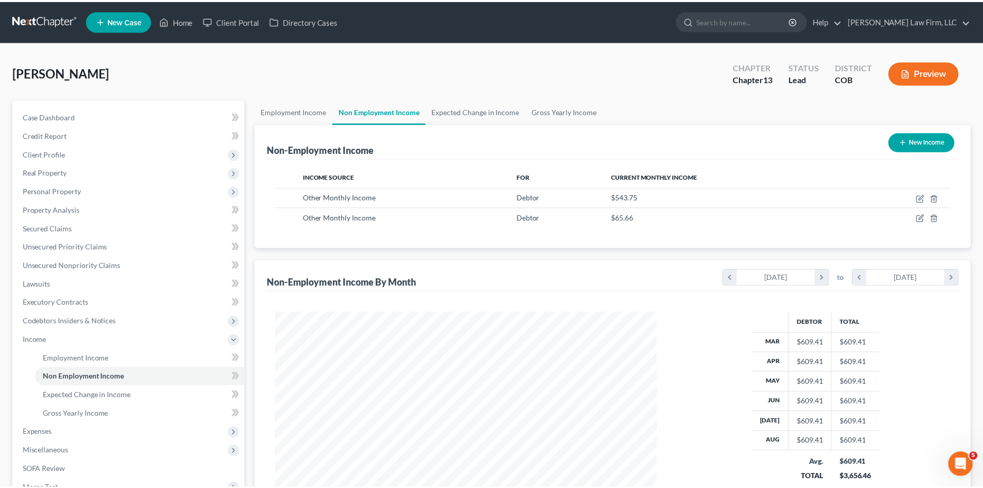
scroll to position [516079, 515865]
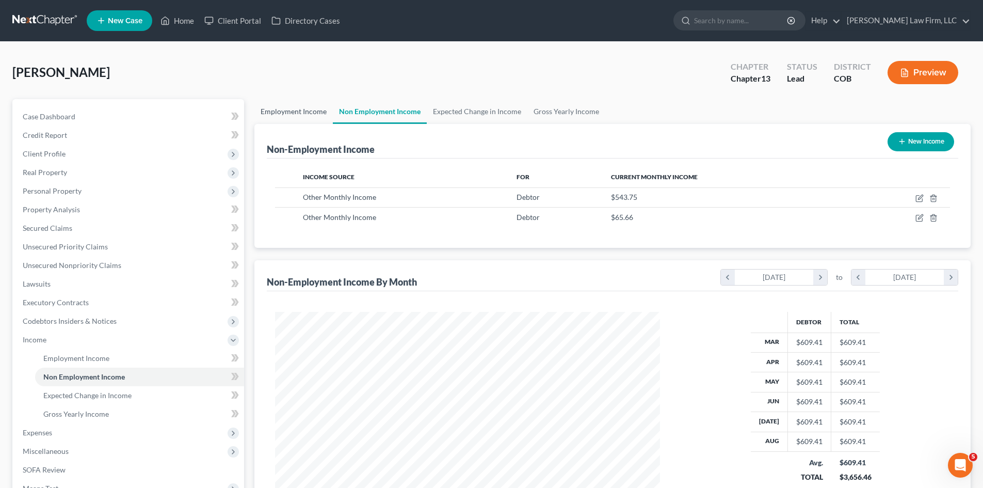
click at [292, 112] on link "Employment Income" at bounding box center [294, 111] width 78 height 25
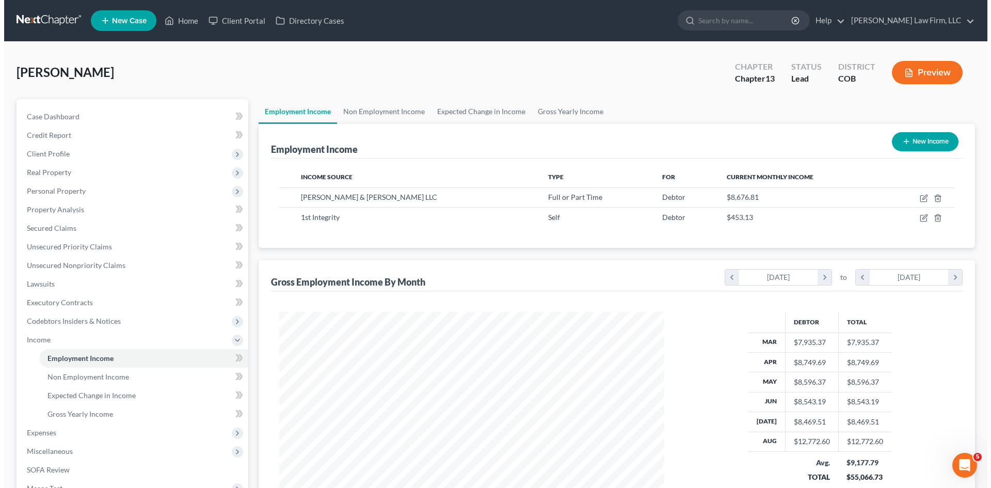
scroll to position [193, 406]
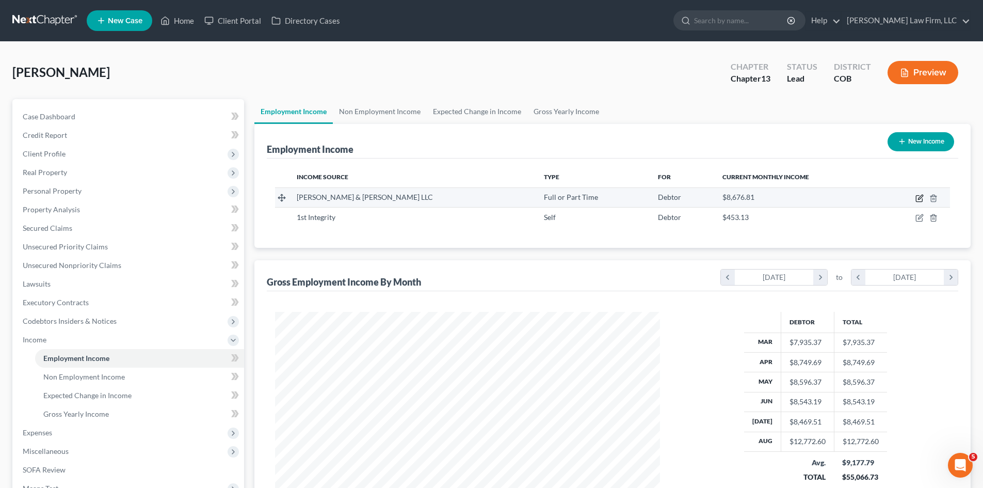
click at [924, 197] on icon "button" at bounding box center [920, 198] width 8 height 8
select select "0"
select select "5"
select select "2"
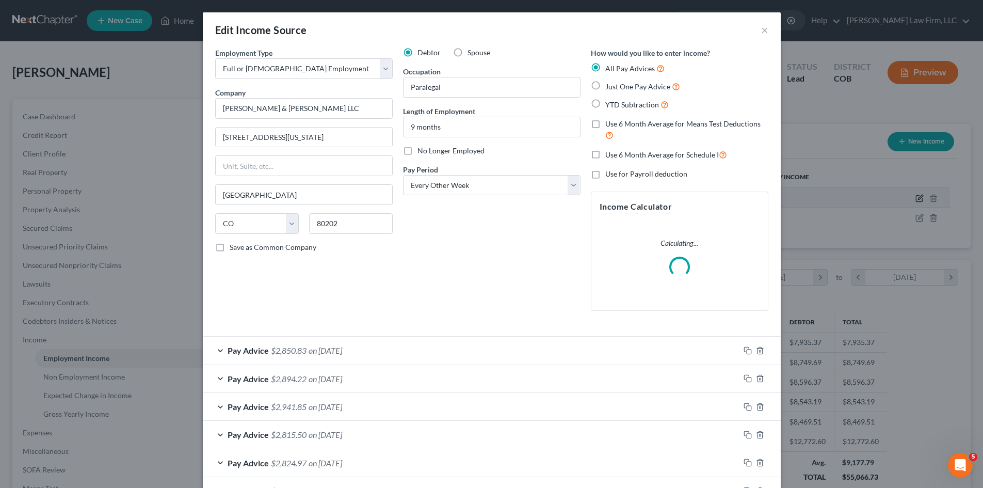
scroll to position [194, 409]
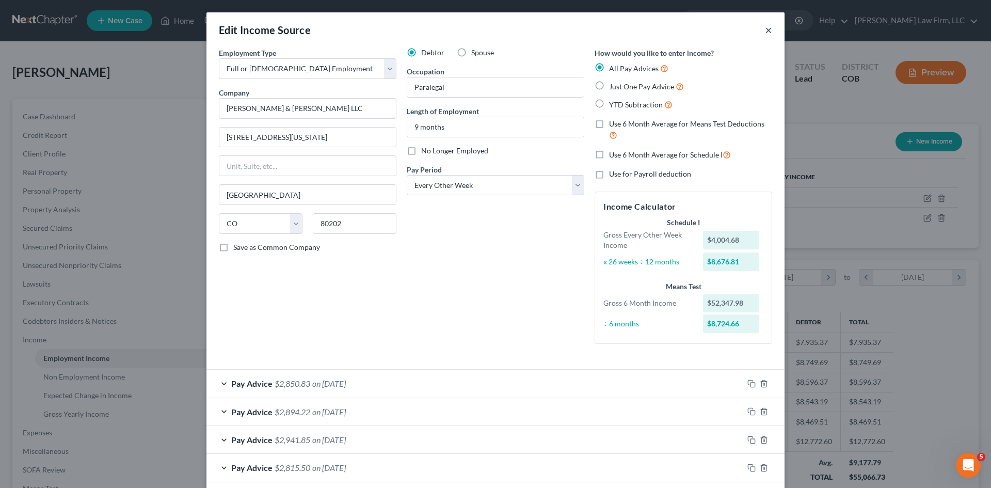
click at [765, 30] on button "×" at bounding box center [768, 30] width 7 height 12
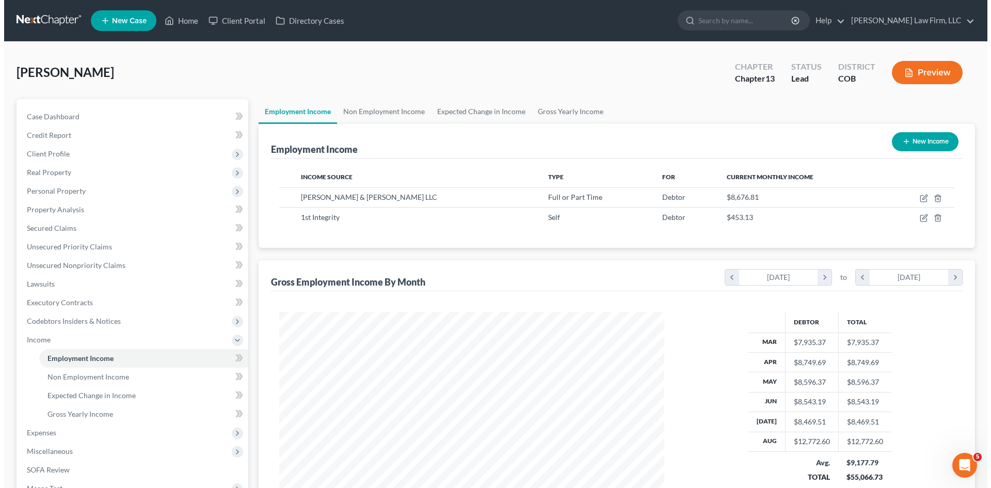
scroll to position [516079, 515865]
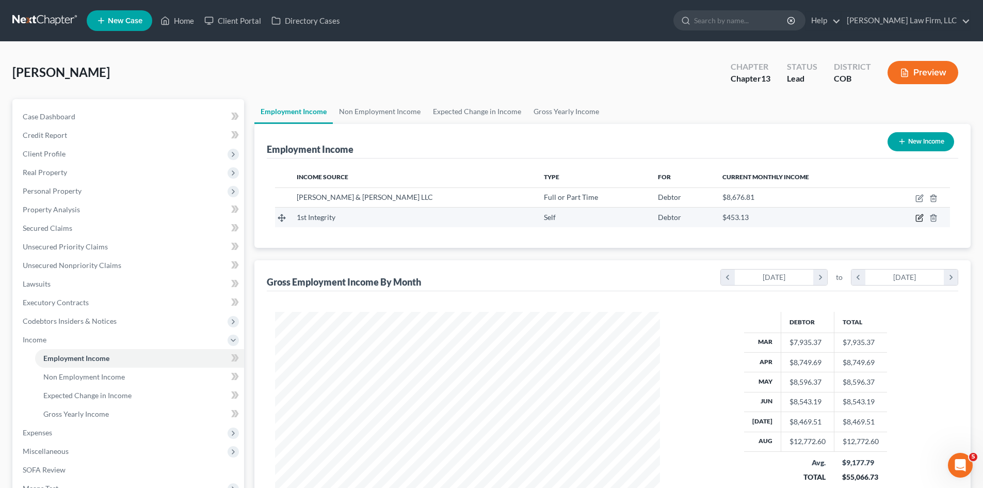
click at [919, 218] on icon "button" at bounding box center [920, 217] width 5 height 5
select select "1"
select select "0"
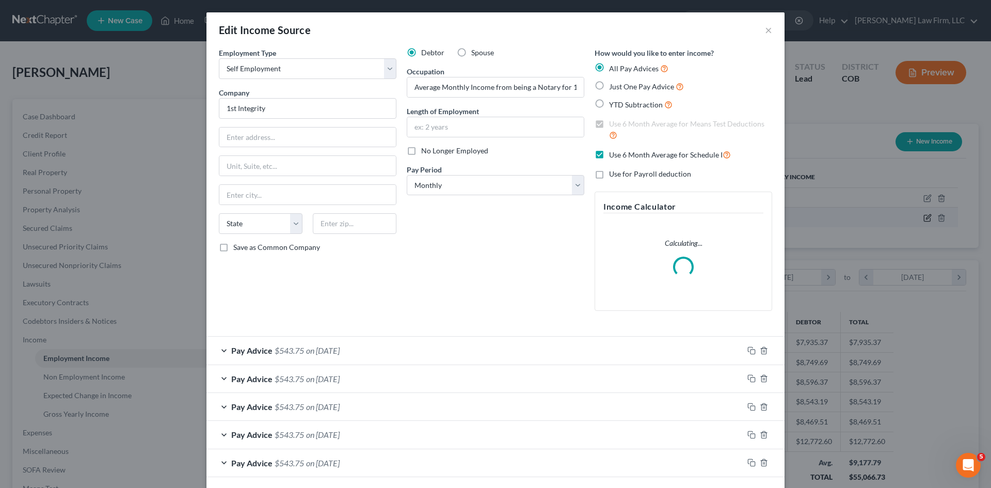
scroll to position [194, 409]
click at [613, 153] on span "Use 6 Month Average for Schedule I" at bounding box center [666, 154] width 114 height 9
click at [613, 153] on input "Use 6 Month Average for Schedule I" at bounding box center [616, 152] width 7 height 7
checkbox input "false"
click at [609, 125] on label "Use 6 Month Average for Means Test Deductions" at bounding box center [690, 130] width 163 height 22
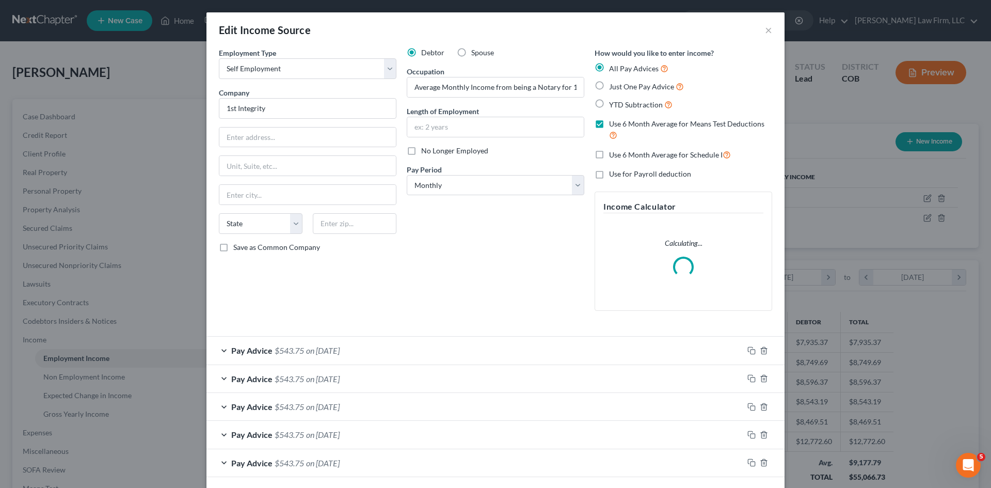
click at [613, 125] on input "Use 6 Month Average for Means Test Deductions" at bounding box center [616, 122] width 7 height 7
checkbox input "false"
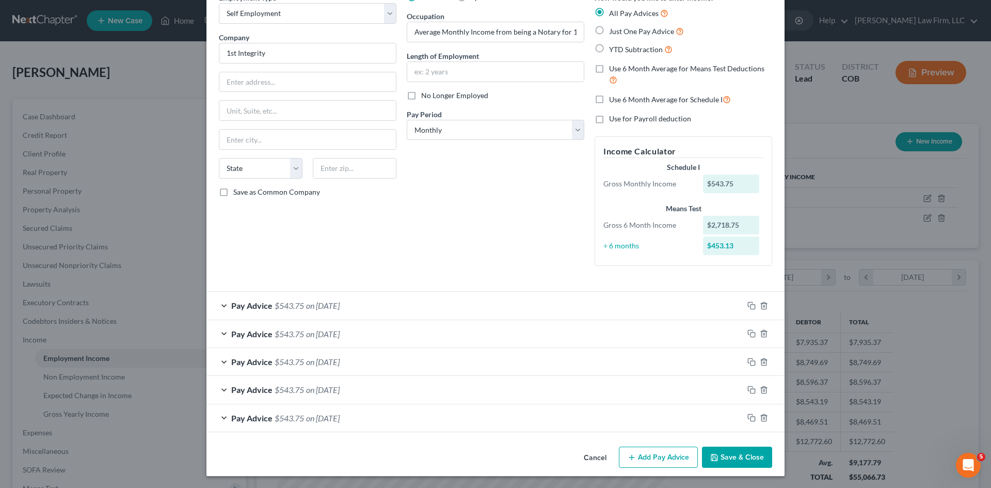
scroll to position [56, 0]
click at [743, 418] on div at bounding box center [763, 417] width 41 height 17
click at [748, 418] on icon "button" at bounding box center [752, 417] width 8 height 8
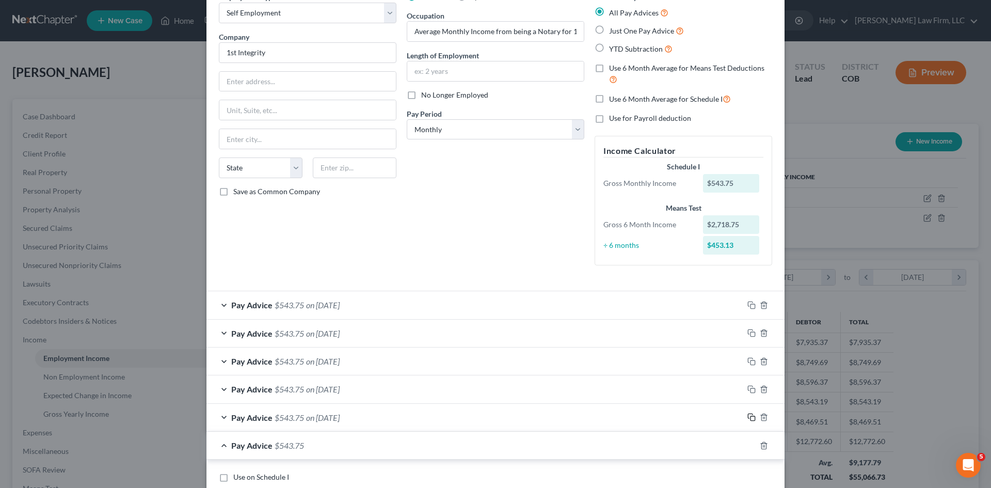
click at [748, 418] on icon "button" at bounding box center [752, 417] width 8 height 8
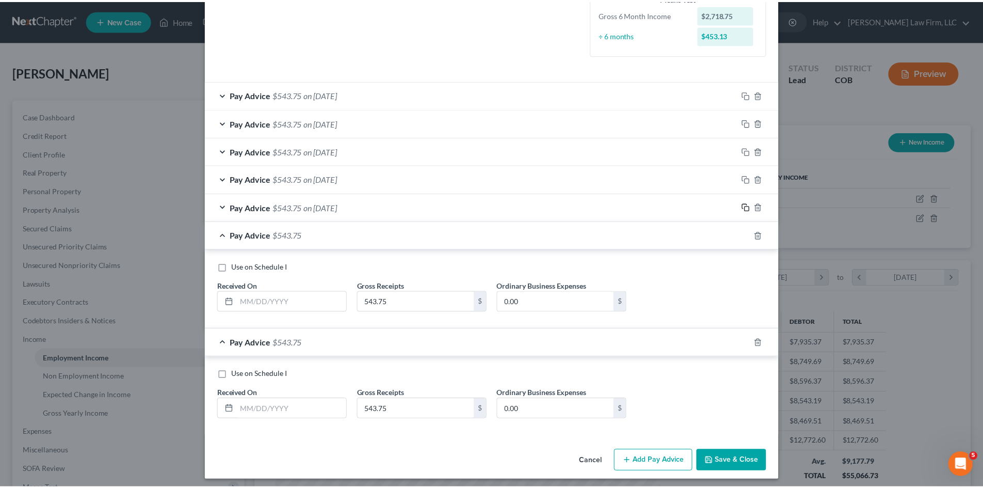
scroll to position [271, 0]
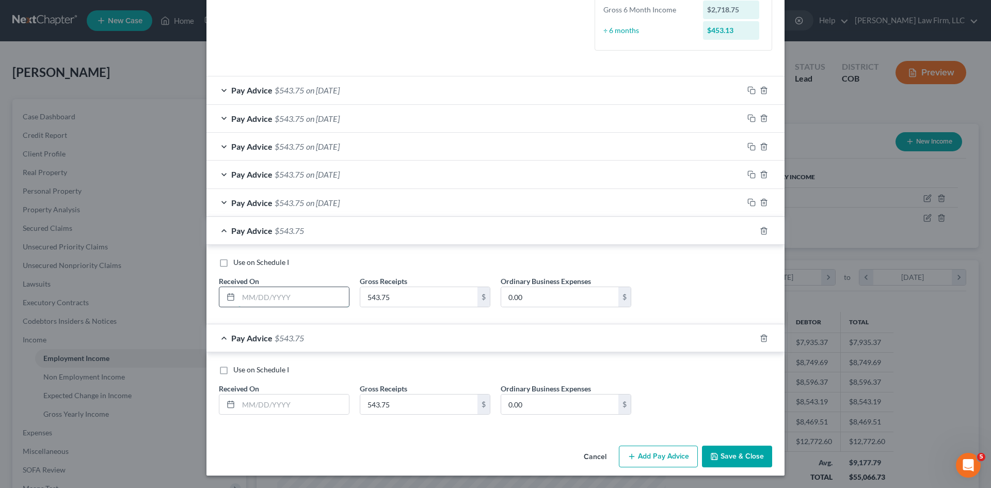
click at [286, 300] on input "text" at bounding box center [294, 297] width 110 height 20
type input "[DATE]"
click at [259, 407] on input "text" at bounding box center [294, 404] width 110 height 20
type input "[DATE]"
click at [717, 456] on button "Save & Close" at bounding box center [737, 457] width 70 height 22
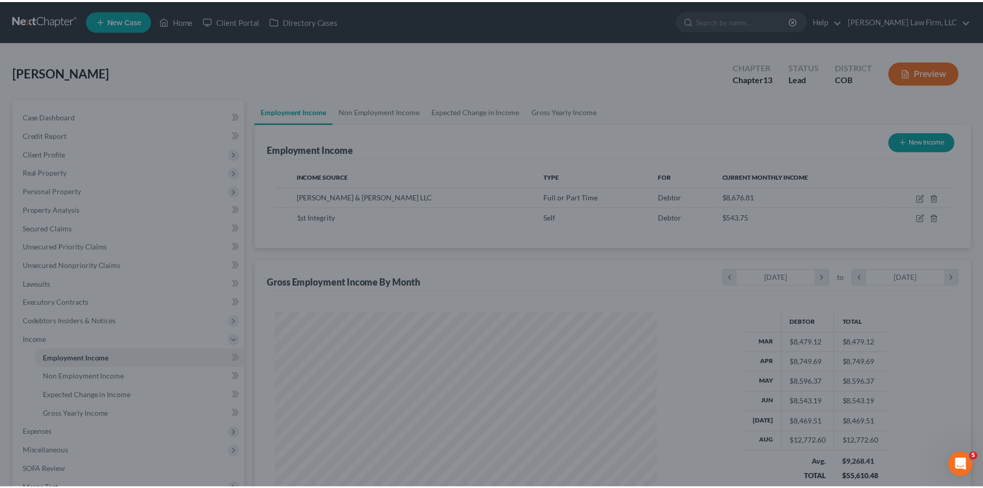
scroll to position [516079, 515865]
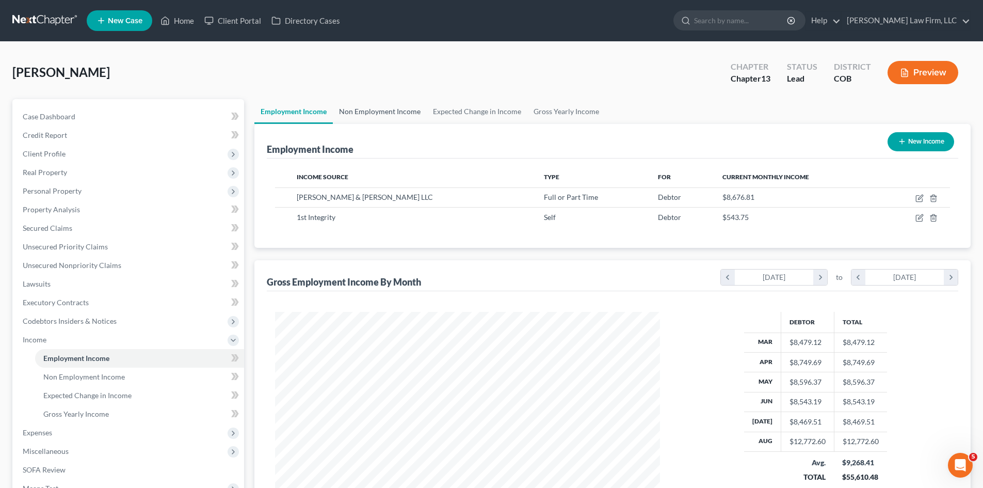
drag, startPoint x: 365, startPoint y: 121, endPoint x: 527, endPoint y: 71, distance: 169.7
click at [365, 121] on link "Non Employment Income" at bounding box center [380, 111] width 94 height 25
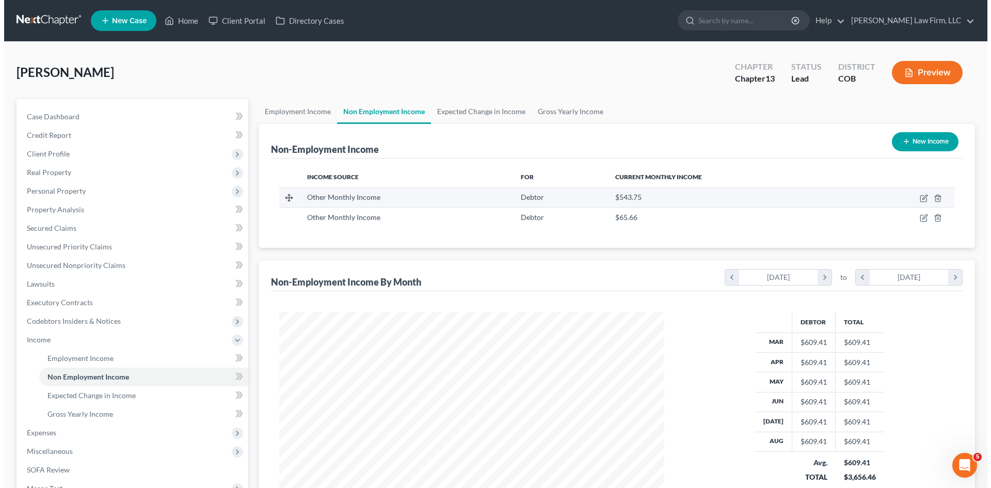
scroll to position [193, 406]
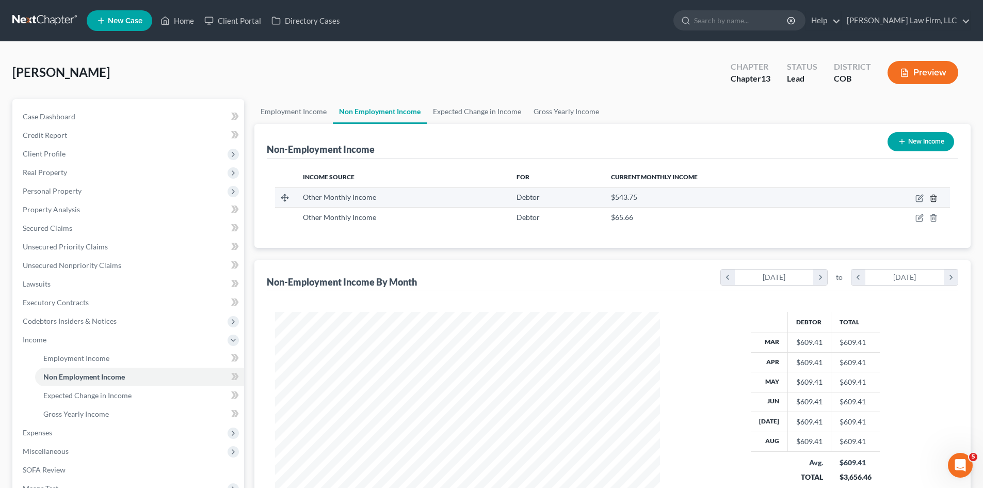
click at [937, 194] on icon "button" at bounding box center [934, 198] width 8 height 8
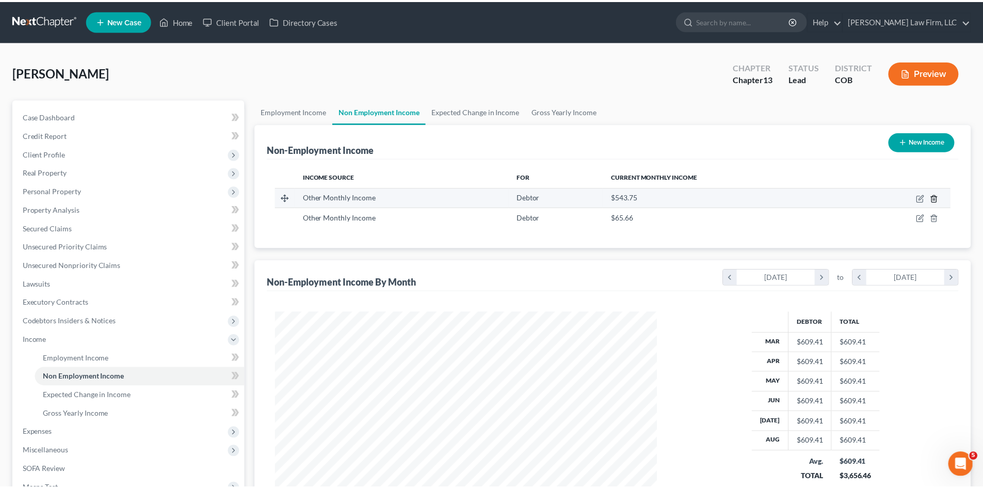
scroll to position [194, 409]
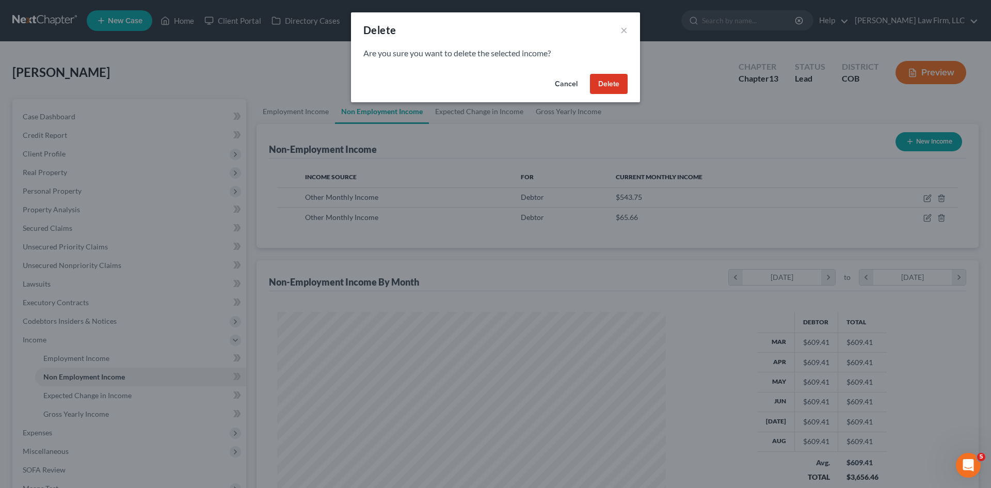
click at [611, 83] on button "Delete" at bounding box center [609, 84] width 38 height 21
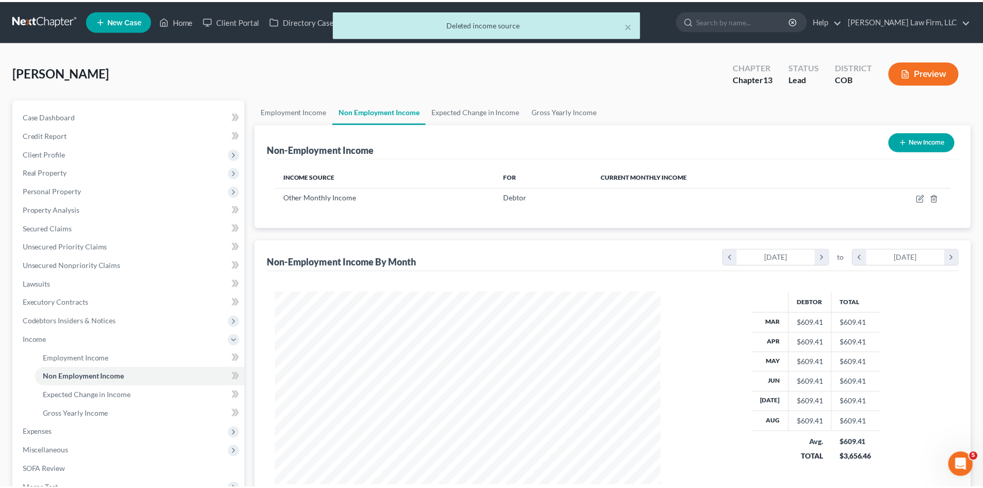
scroll to position [516079, 515865]
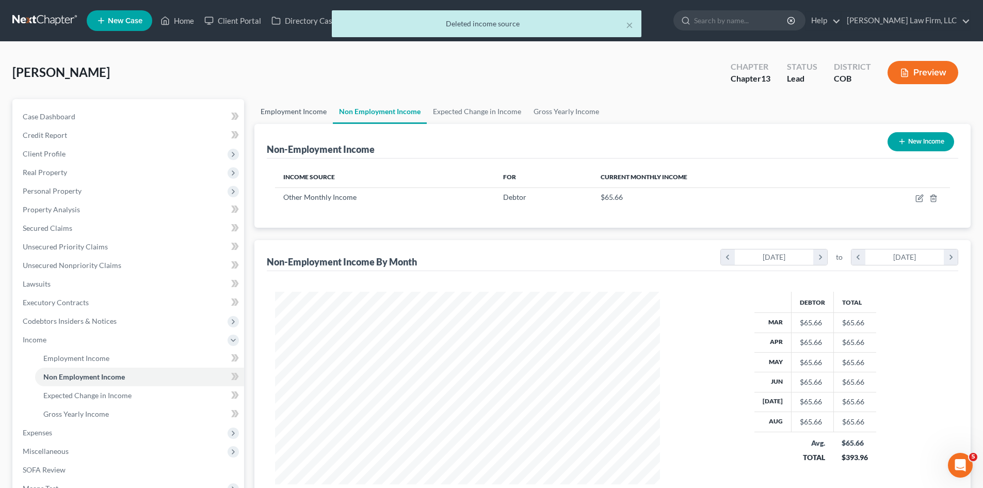
click at [282, 108] on link "Employment Income" at bounding box center [294, 111] width 78 height 25
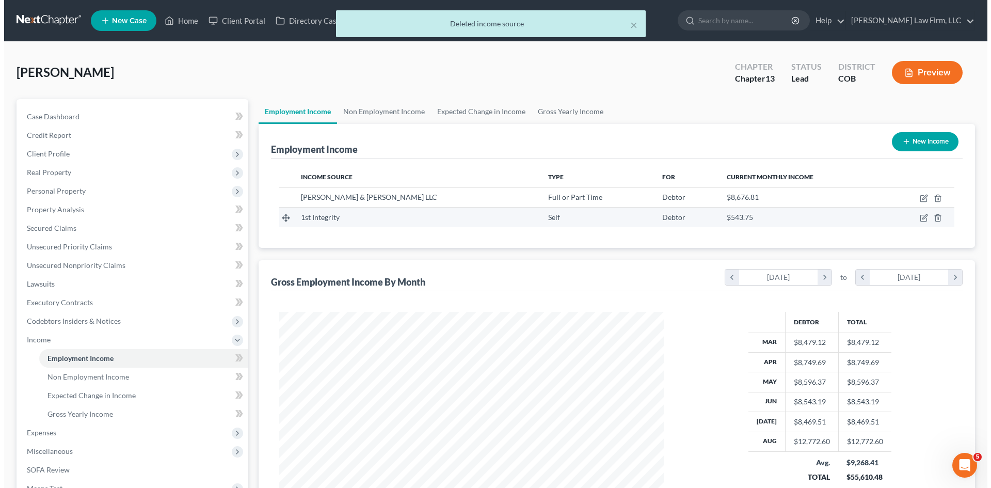
scroll to position [193, 406]
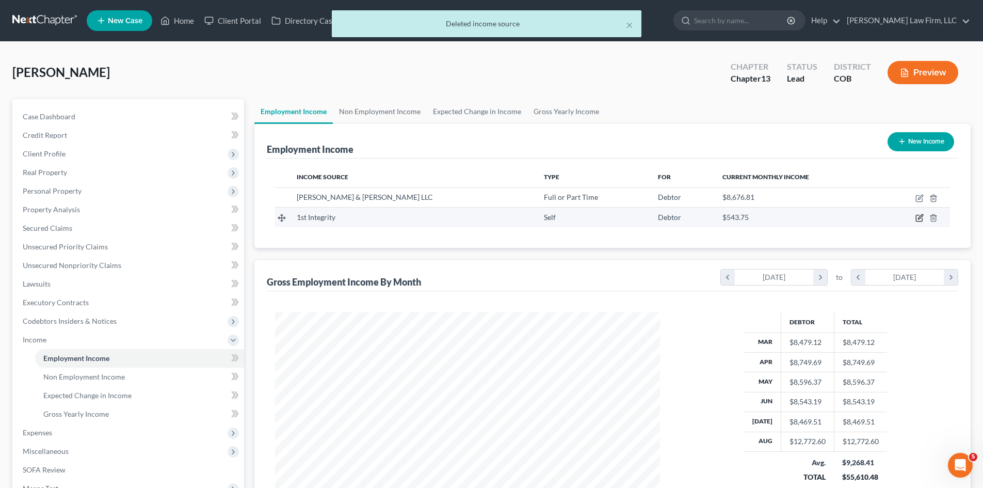
click at [921, 219] on icon "button" at bounding box center [920, 218] width 8 height 8
select select "1"
select select "0"
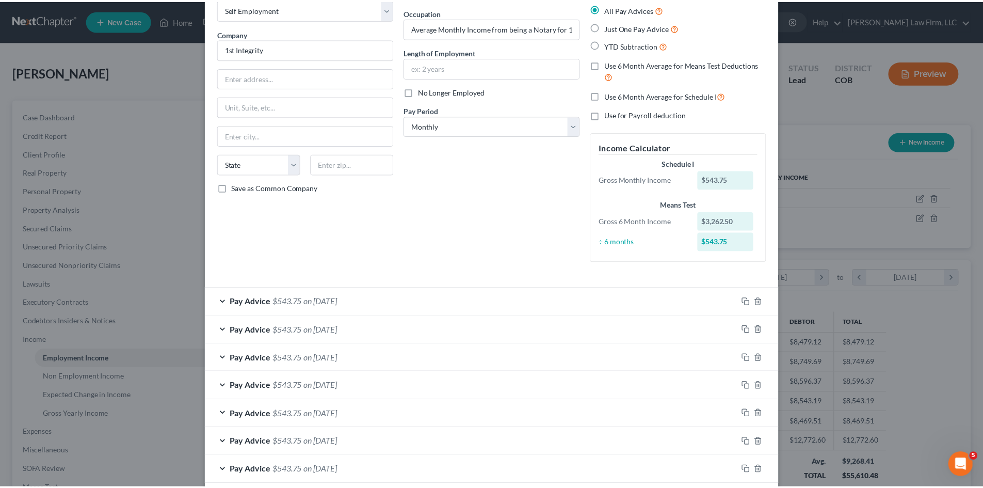
scroll to position [112, 0]
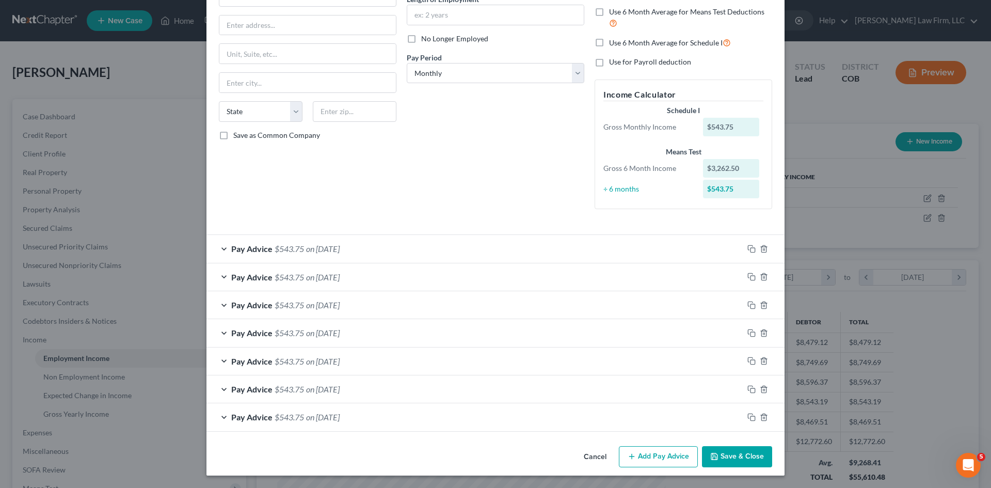
click at [712, 459] on icon "button" at bounding box center [714, 456] width 8 height 8
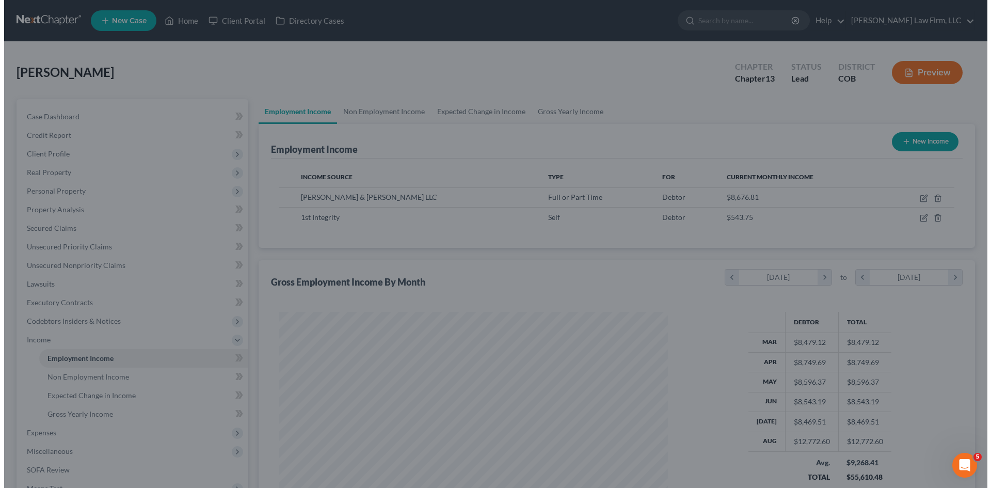
scroll to position [516079, 515865]
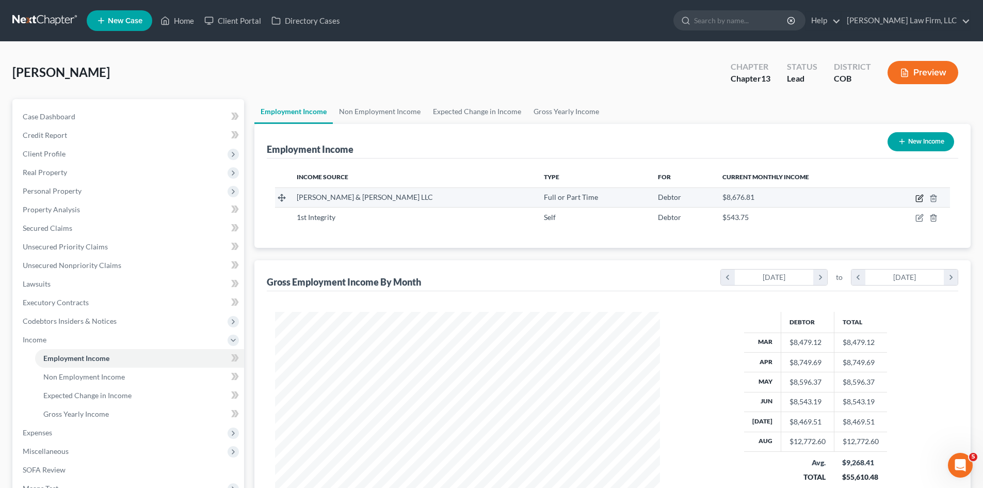
click at [922, 198] on icon "button" at bounding box center [920, 198] width 8 height 8
select select "0"
select select "5"
select select "2"
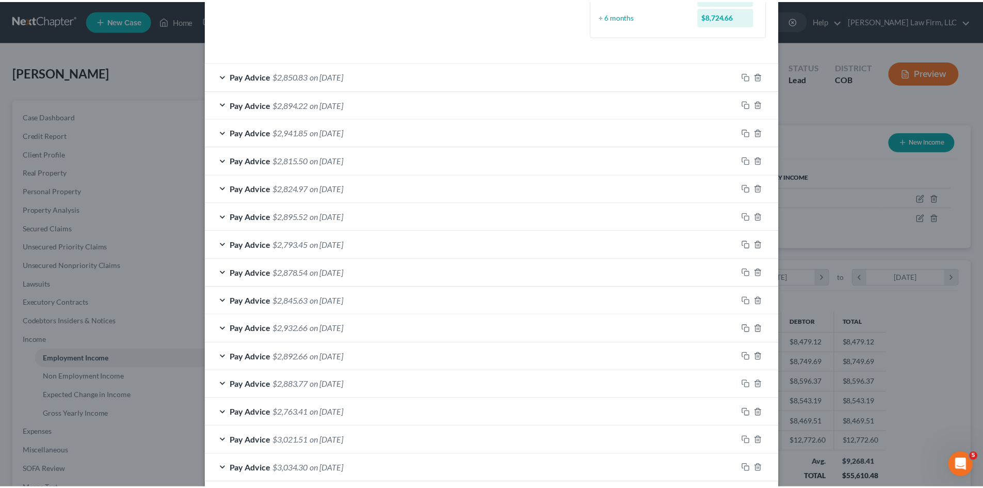
scroll to position [0, 0]
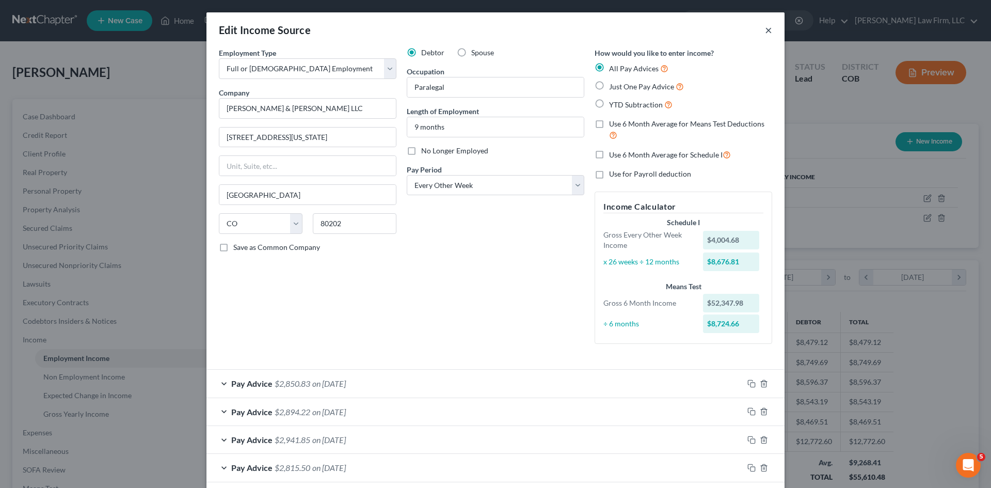
click at [767, 31] on button "×" at bounding box center [768, 30] width 7 height 12
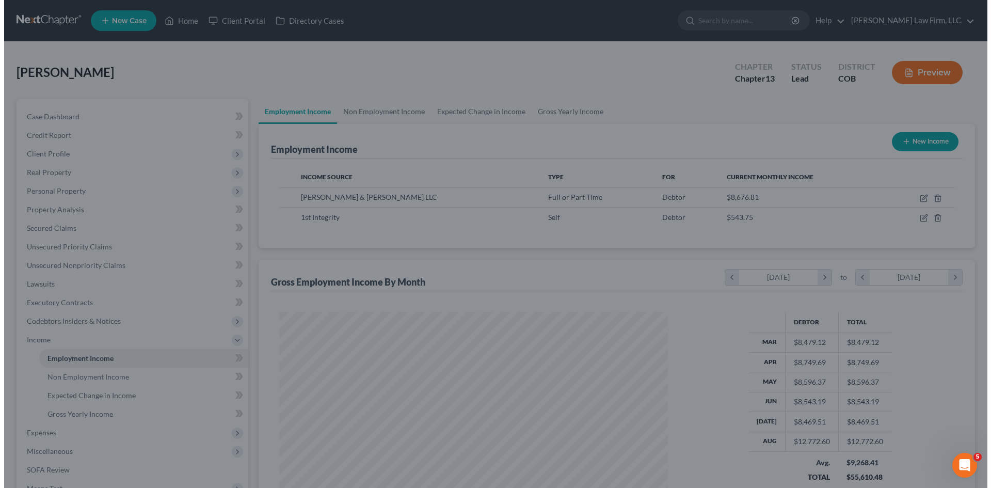
scroll to position [516079, 515865]
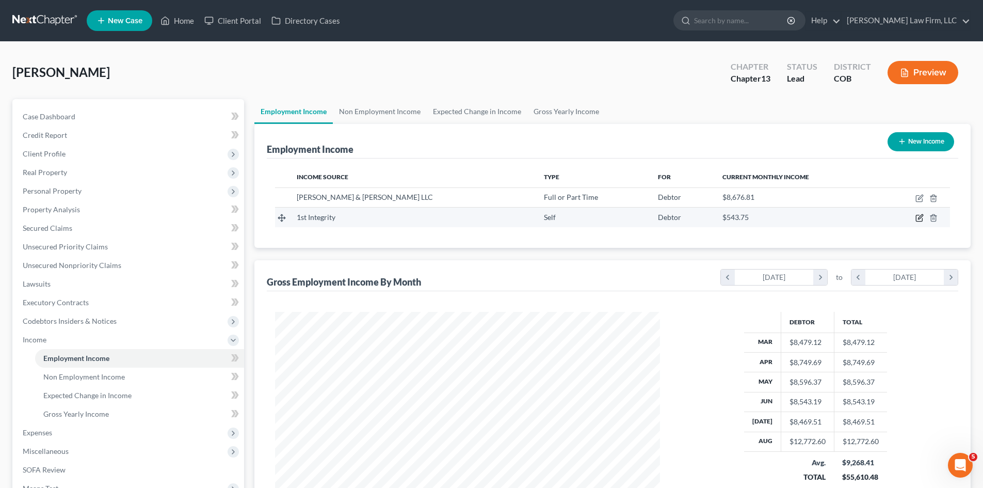
click at [920, 217] on icon "button" at bounding box center [920, 217] width 5 height 5
select select "1"
select select "0"
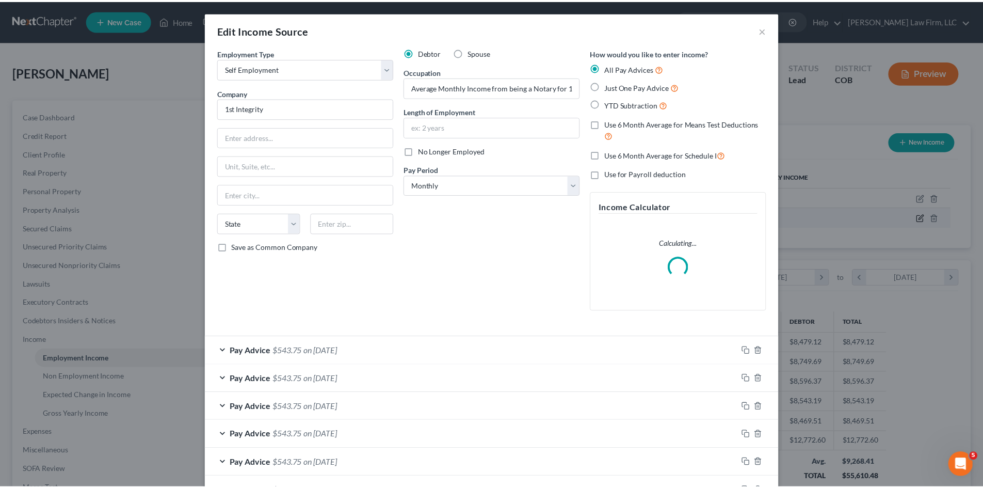
scroll to position [194, 409]
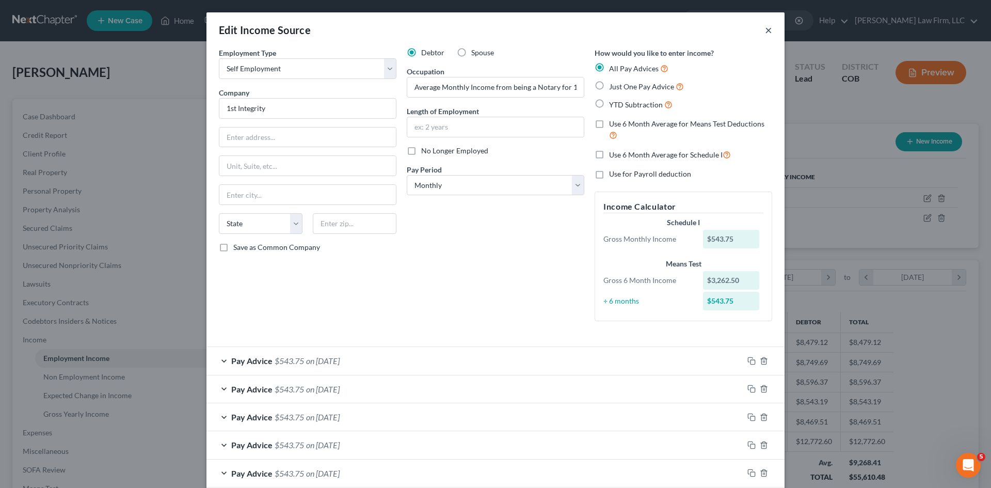
click at [765, 33] on button "×" at bounding box center [768, 30] width 7 height 12
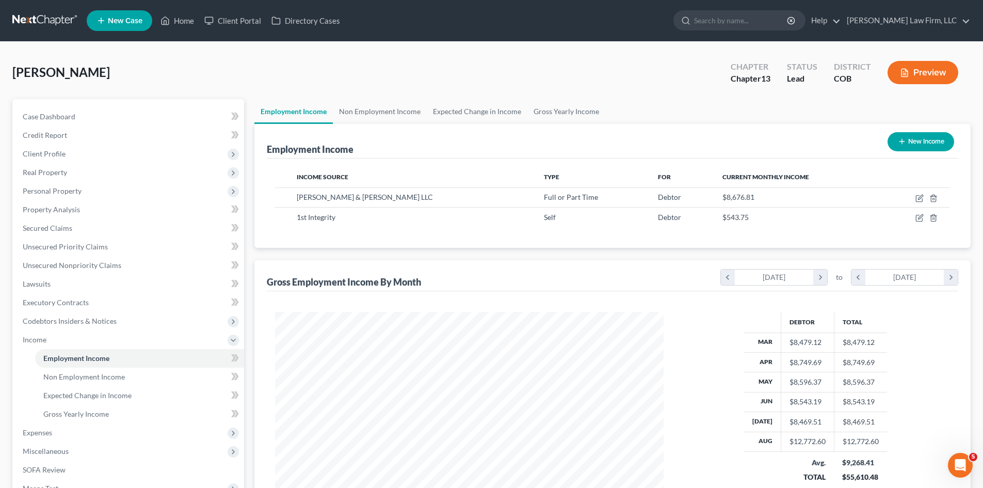
scroll to position [516079, 515865]
click at [385, 114] on link "Non Employment Income" at bounding box center [380, 111] width 94 height 25
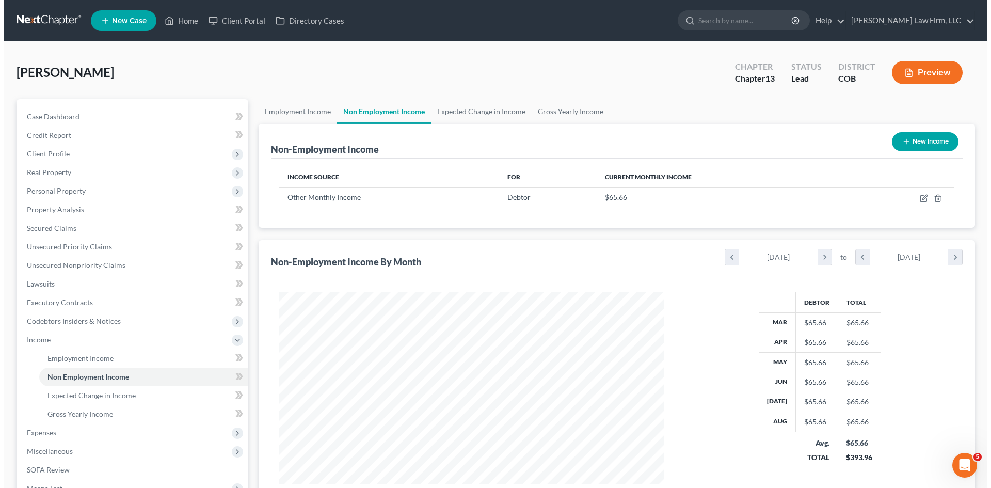
scroll to position [193, 406]
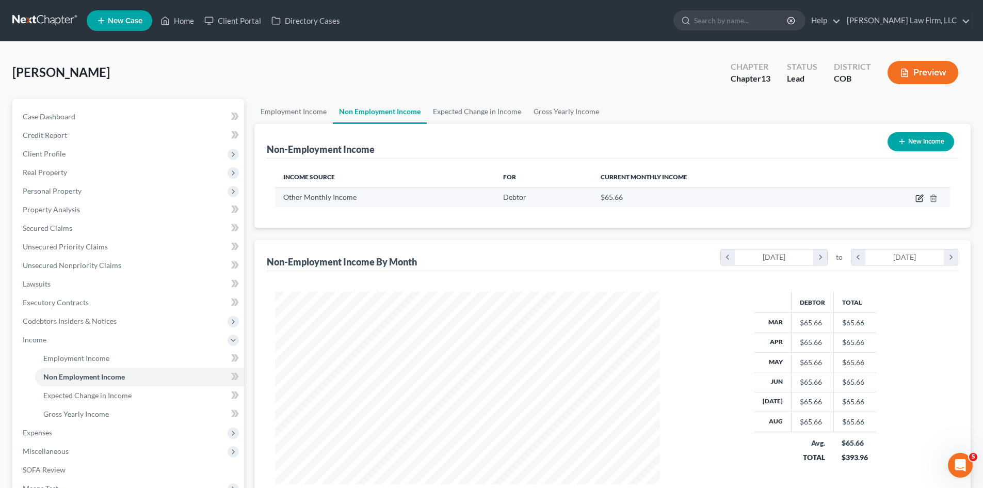
click at [921, 198] on icon "button" at bounding box center [920, 198] width 8 height 8
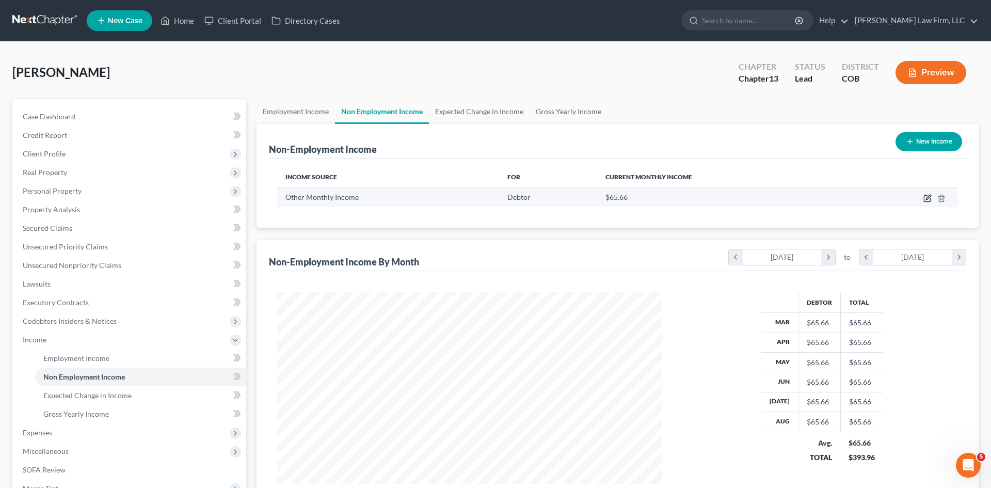
select select "13"
select select "0"
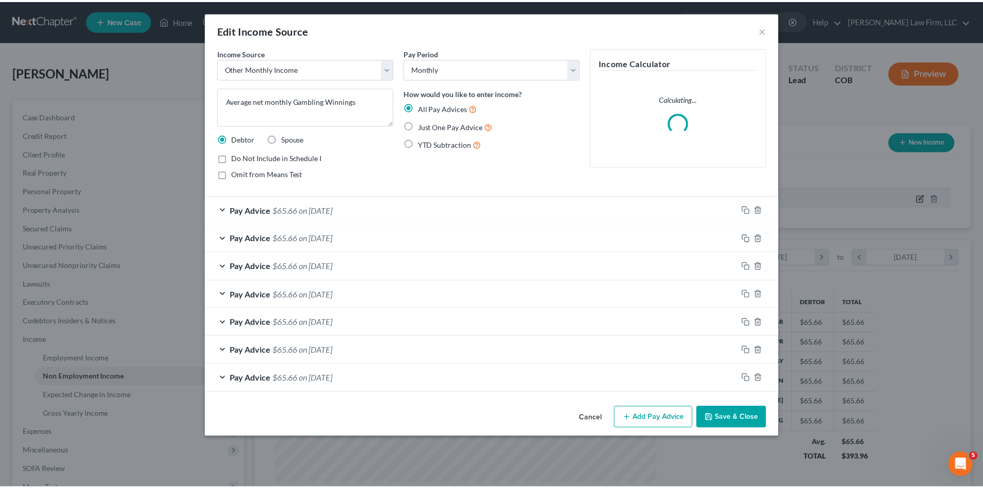
scroll to position [194, 409]
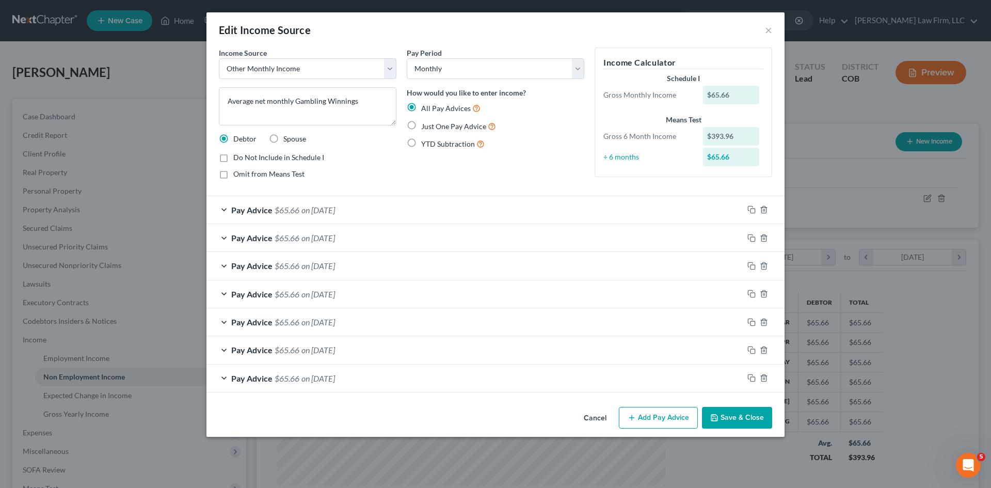
click at [335, 211] on span "on [DATE]" at bounding box center [319, 210] width 34 height 10
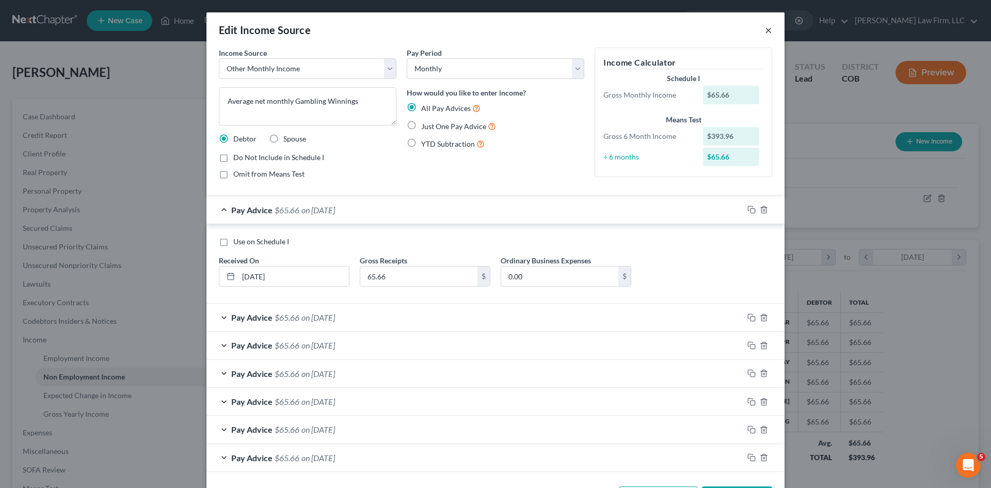
click at [765, 29] on button "×" at bounding box center [768, 30] width 7 height 12
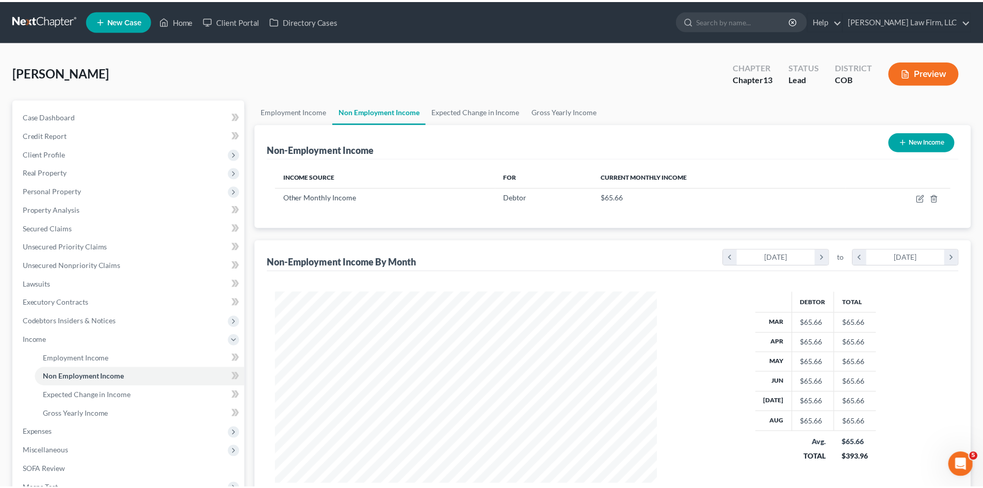
scroll to position [516079, 515865]
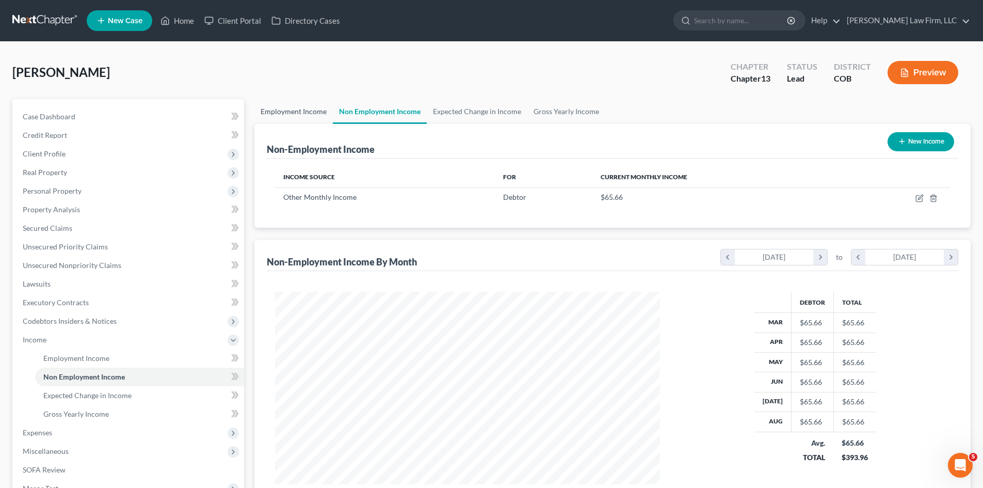
click at [286, 114] on link "Employment Income" at bounding box center [294, 111] width 78 height 25
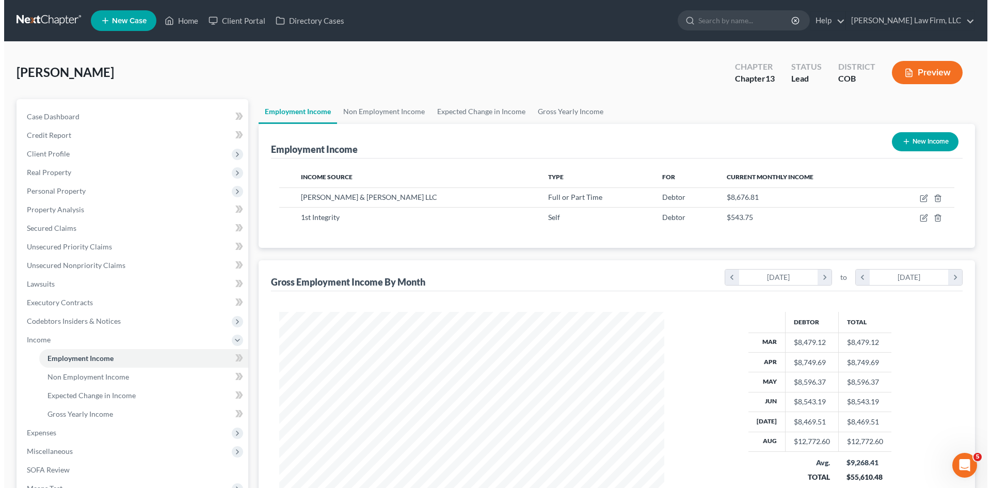
scroll to position [193, 406]
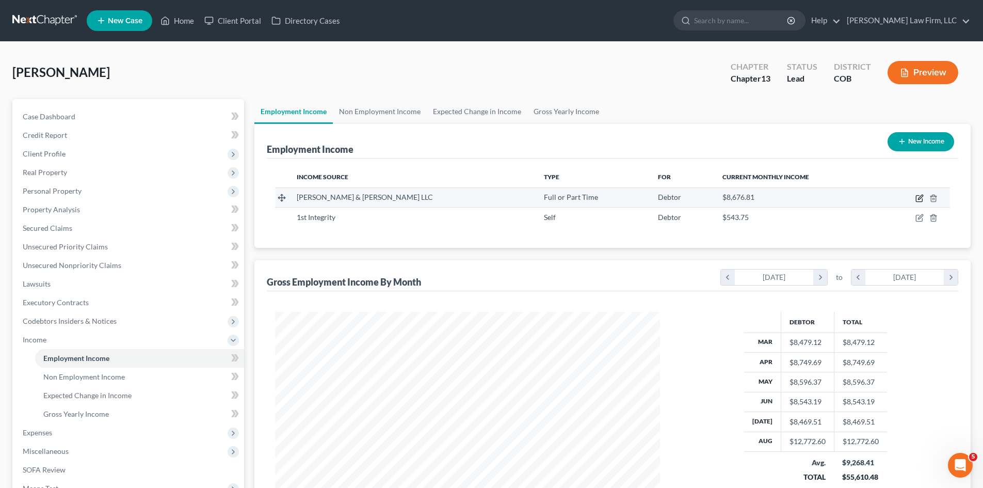
click at [921, 198] on icon "button" at bounding box center [920, 198] width 8 height 8
select select "0"
select select "5"
select select "2"
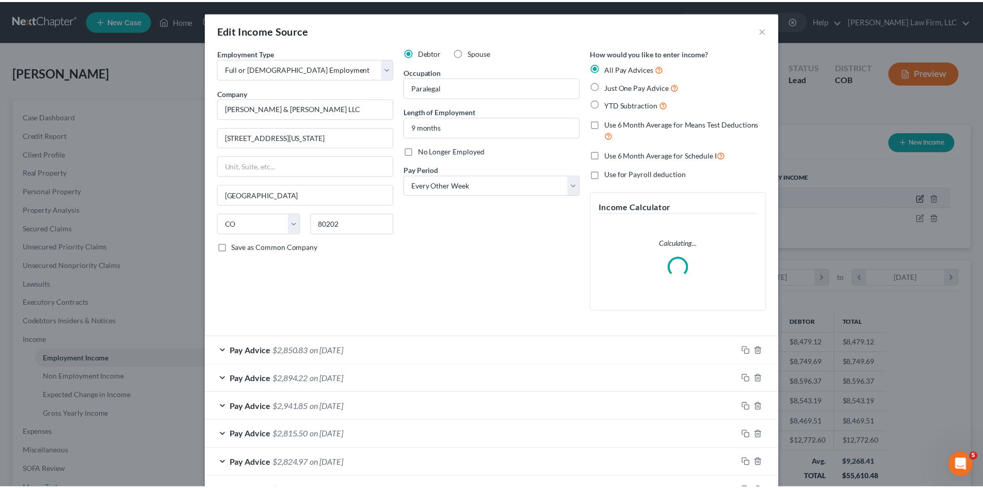
scroll to position [194, 409]
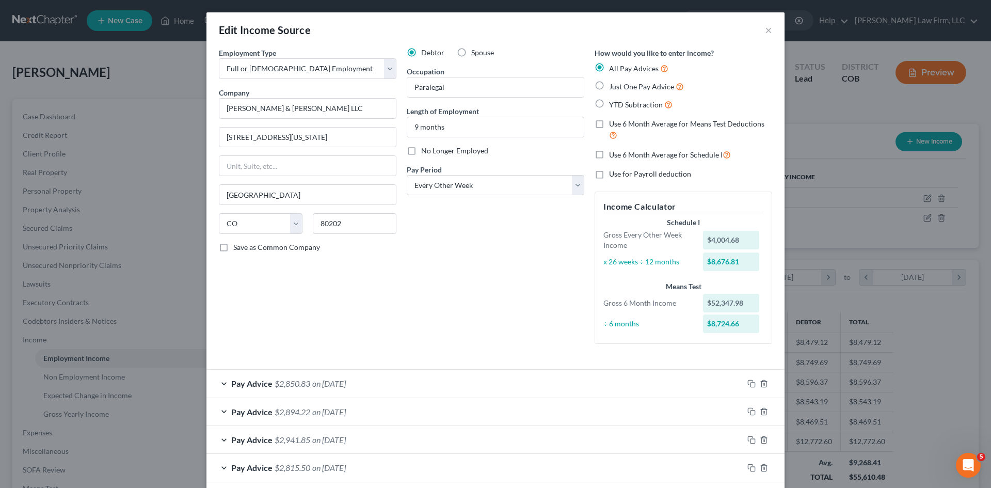
click at [629, 151] on span "Use 6 Month Average for Schedule I" at bounding box center [666, 154] width 114 height 9
click at [620, 151] on input "Use 6 Month Average for Schedule I" at bounding box center [616, 152] width 7 height 7
checkbox input "true"
click at [766, 33] on button "×" at bounding box center [768, 30] width 7 height 12
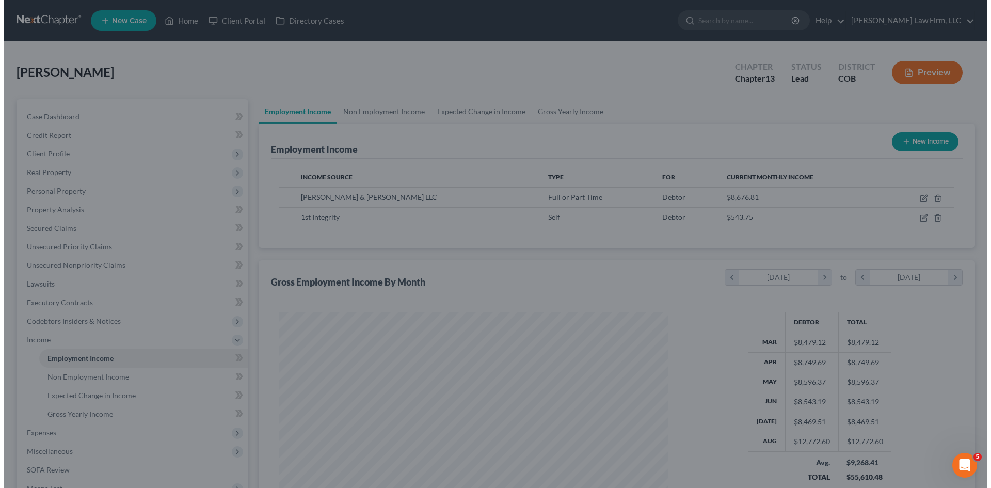
scroll to position [516079, 515865]
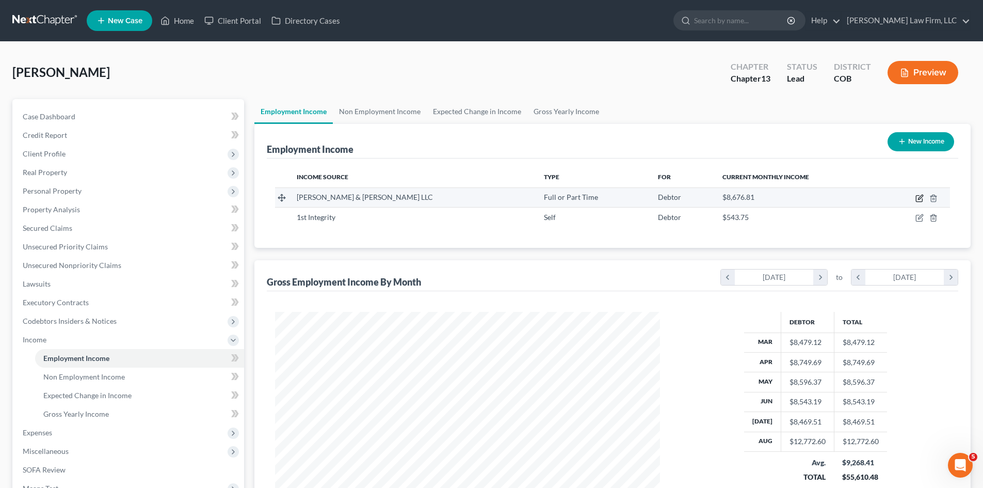
click at [919, 199] on icon "button" at bounding box center [920, 197] width 5 height 5
select select "0"
select select "5"
select select "2"
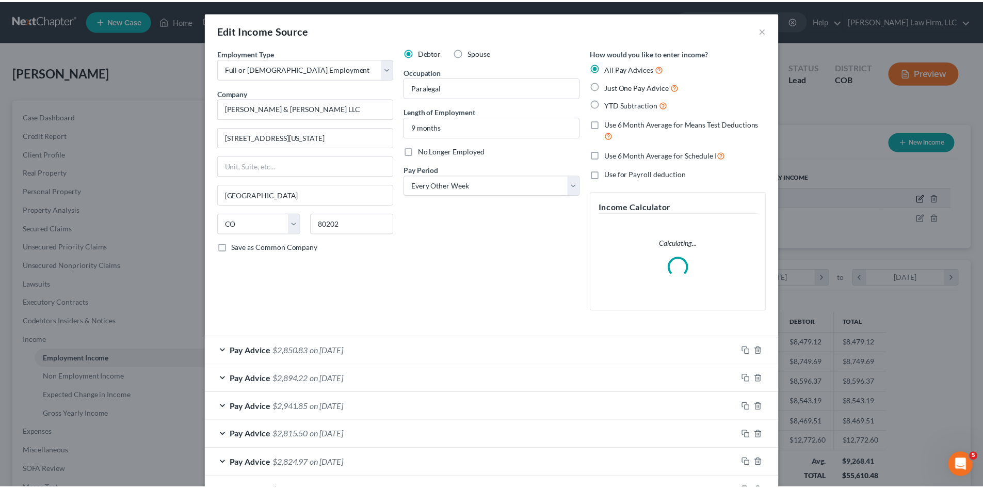
scroll to position [194, 409]
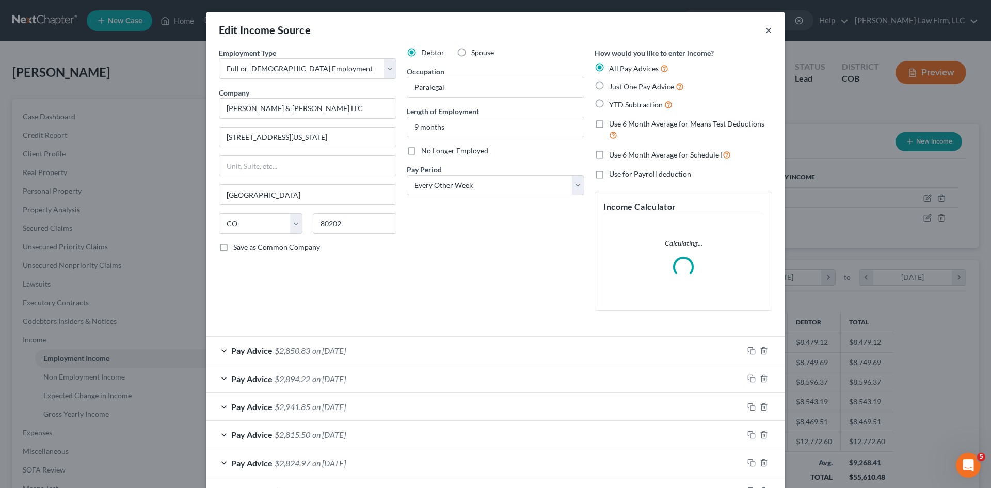
click at [767, 33] on button "×" at bounding box center [768, 30] width 7 height 12
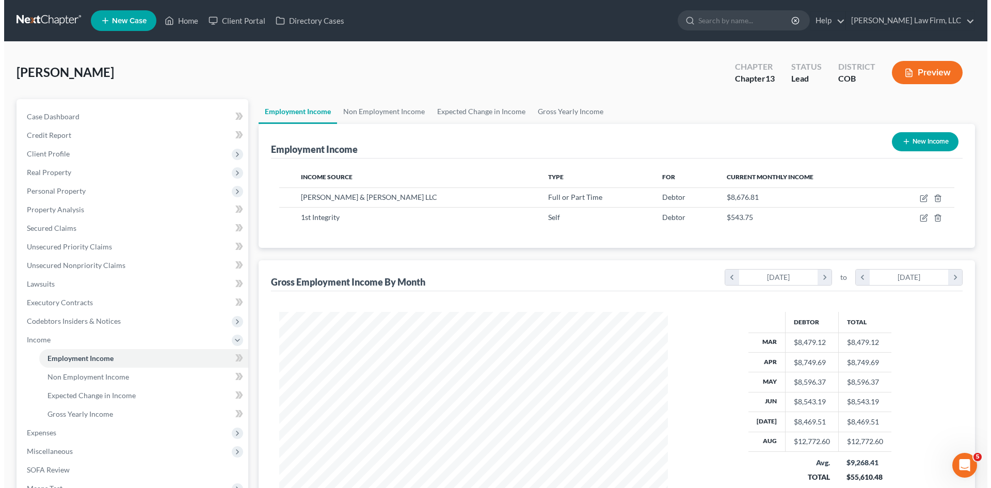
scroll to position [516079, 515865]
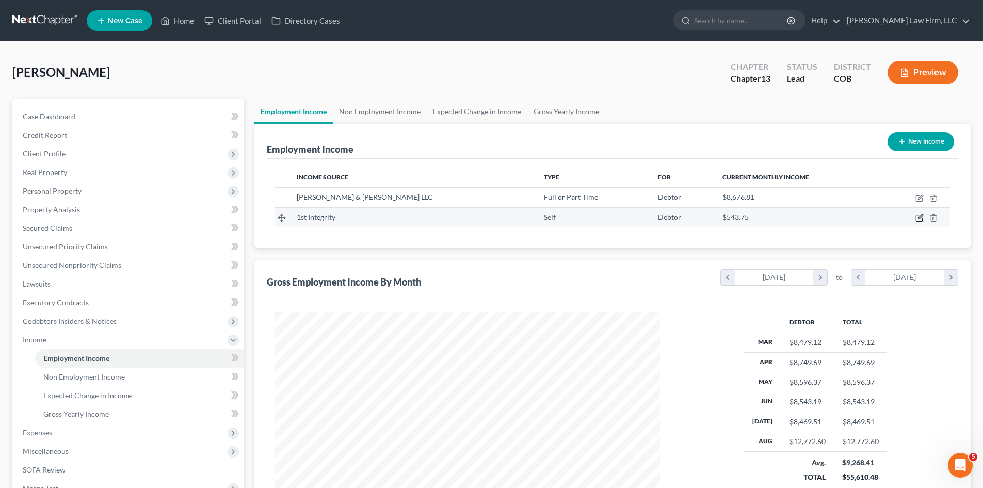
click at [919, 218] on icon "button" at bounding box center [920, 217] width 5 height 5
select select "1"
select select "0"
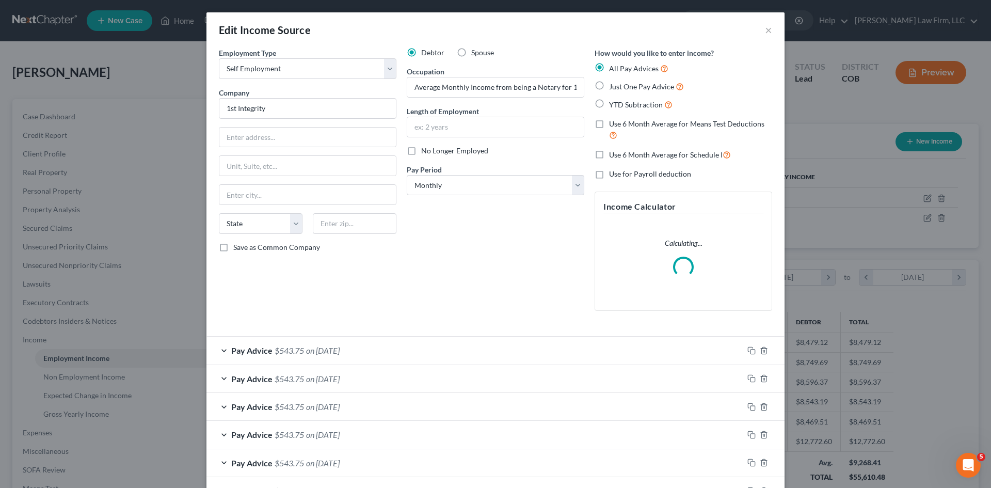
scroll to position [194, 409]
click at [609, 153] on label "Use 6 Month Average for Schedule I" at bounding box center [670, 155] width 122 height 12
click at [613, 153] on input "Use 6 Month Average for Schedule I" at bounding box center [616, 152] width 7 height 7
checkbox input "true"
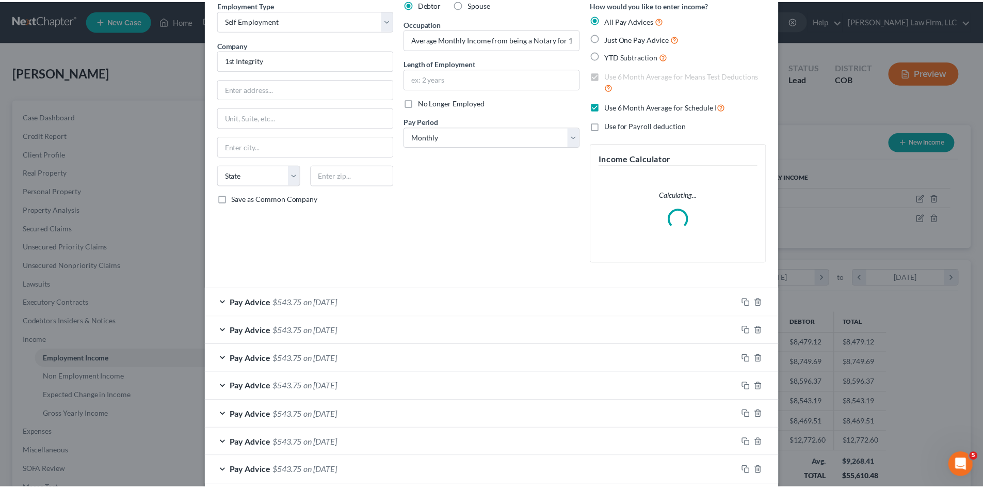
scroll to position [102, 0]
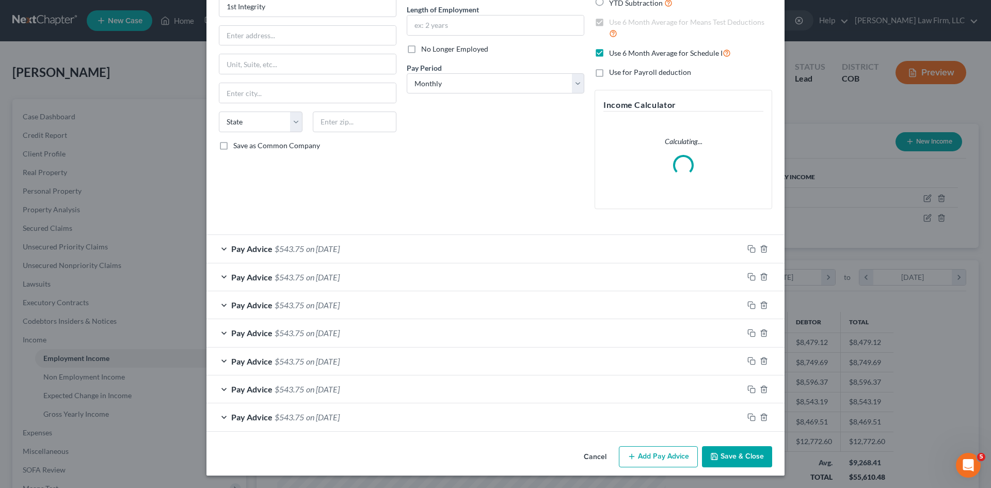
click at [718, 449] on button "Save & Close" at bounding box center [737, 457] width 70 height 22
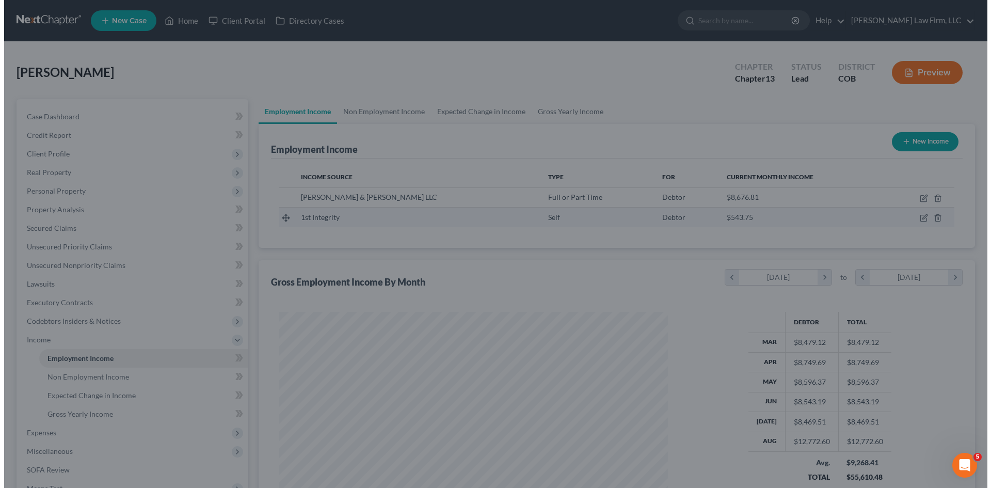
scroll to position [516079, 515865]
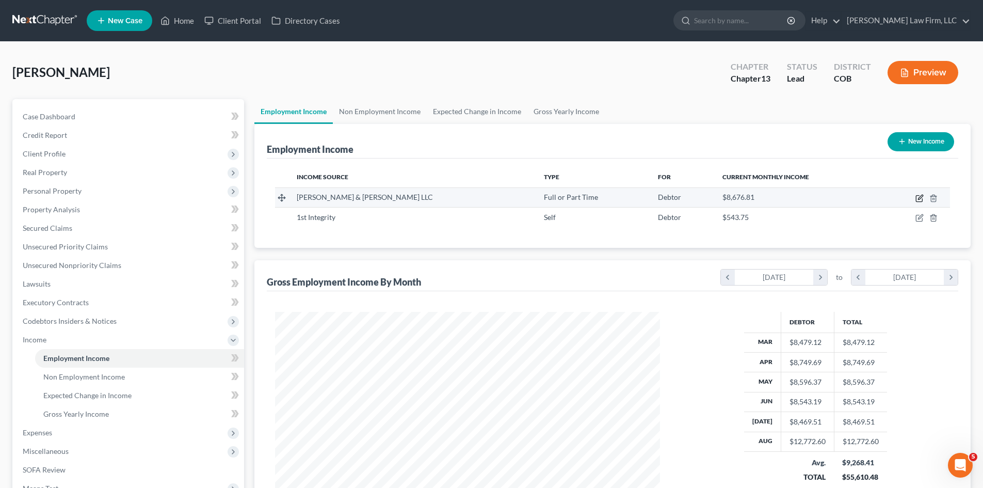
click at [918, 197] on icon "button" at bounding box center [920, 198] width 8 height 8
select select "0"
select select "5"
select select "2"
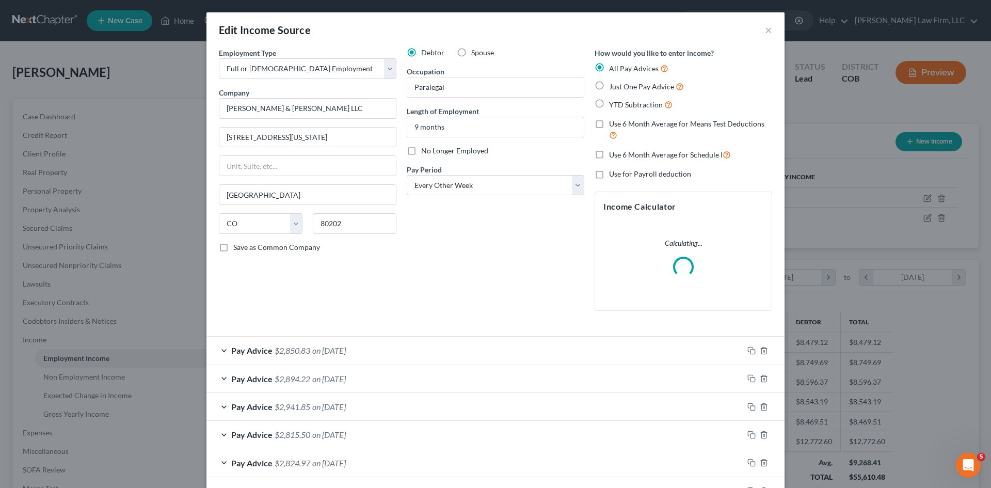
scroll to position [194, 409]
click at [616, 154] on span "Use 6 Month Average for Schedule I" at bounding box center [666, 154] width 114 height 9
click at [616, 154] on input "Use 6 Month Average for Schedule I" at bounding box center [616, 152] width 7 height 7
checkbox input "true"
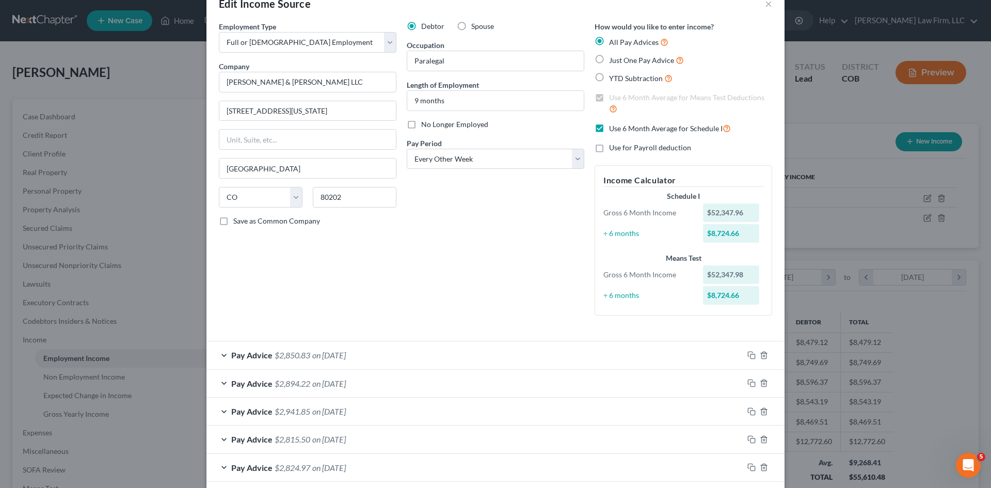
scroll to position [52, 0]
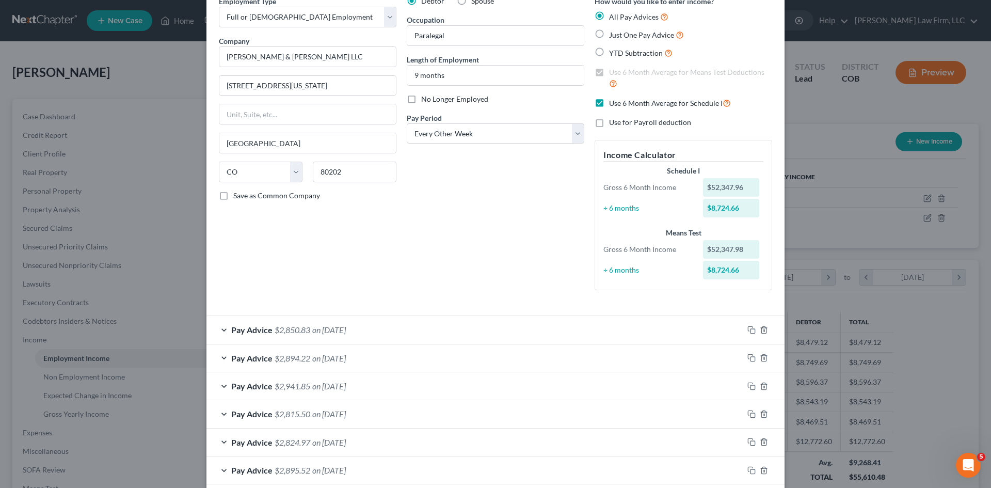
click at [609, 72] on label "Use 6 Month Average for Means Test Deductions" at bounding box center [690, 78] width 163 height 22
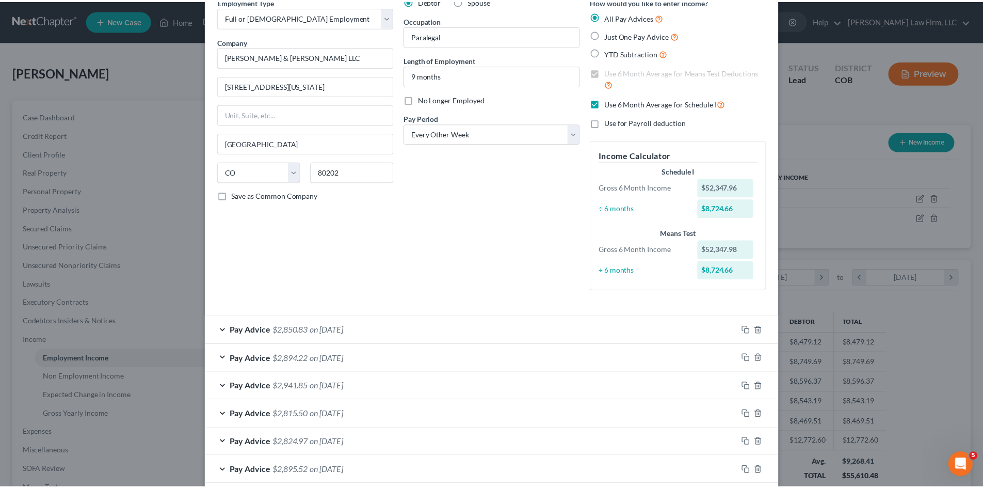
scroll to position [357, 0]
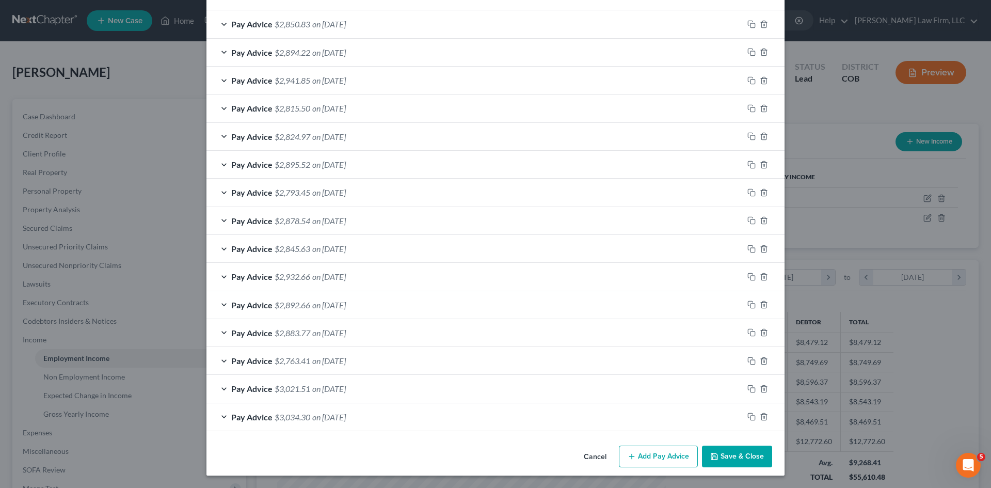
click at [717, 458] on button "Save & Close" at bounding box center [737, 457] width 70 height 22
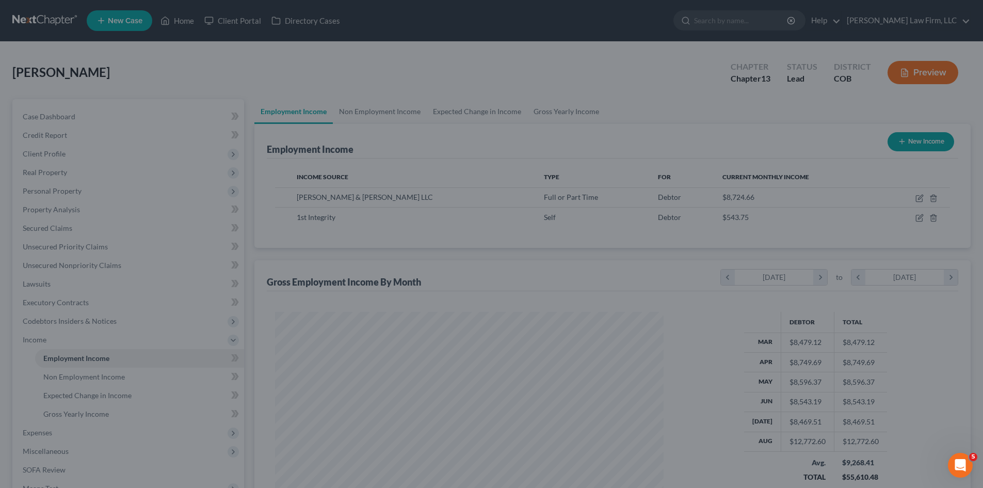
scroll to position [516079, 515865]
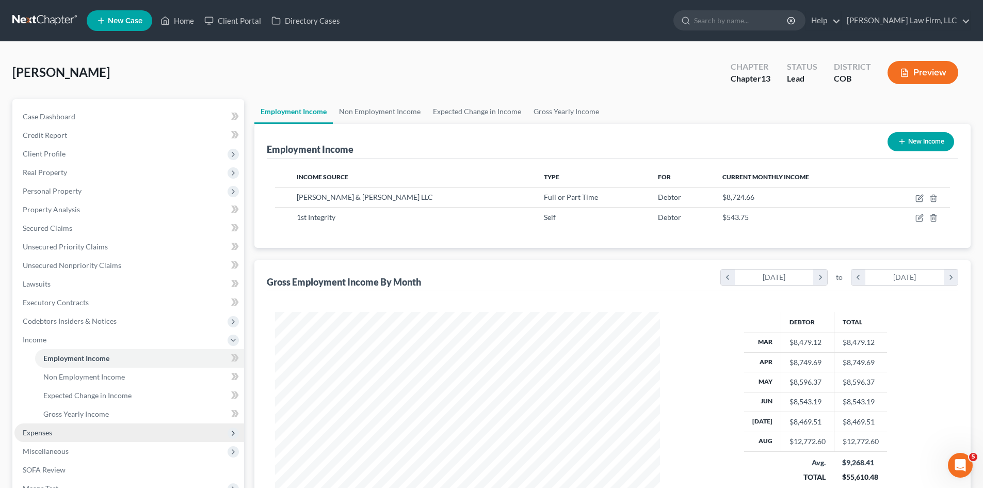
drag, startPoint x: 83, startPoint y: 431, endPoint x: 89, endPoint y: 428, distance: 7.2
click at [83, 431] on span "Expenses" at bounding box center [129, 432] width 230 height 19
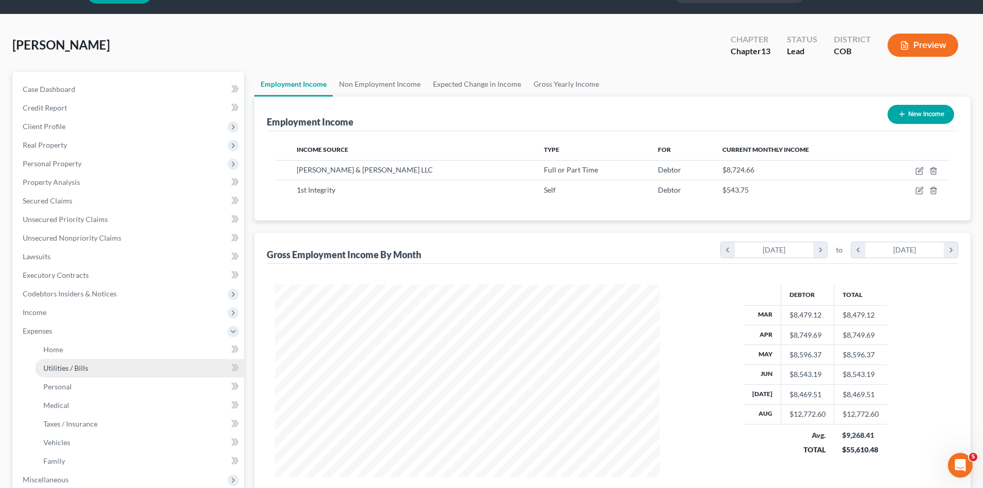
scroll to position [52, 0]
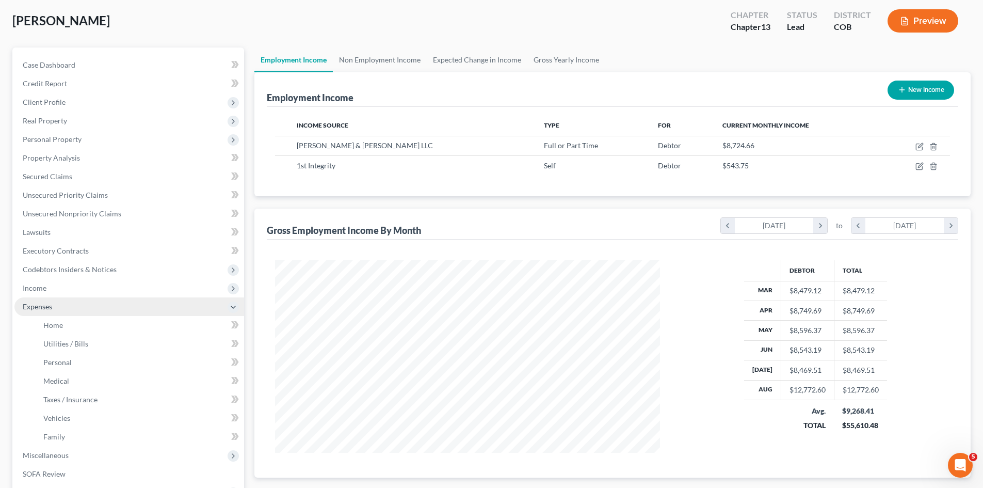
click at [120, 306] on span "Expenses" at bounding box center [129, 306] width 230 height 19
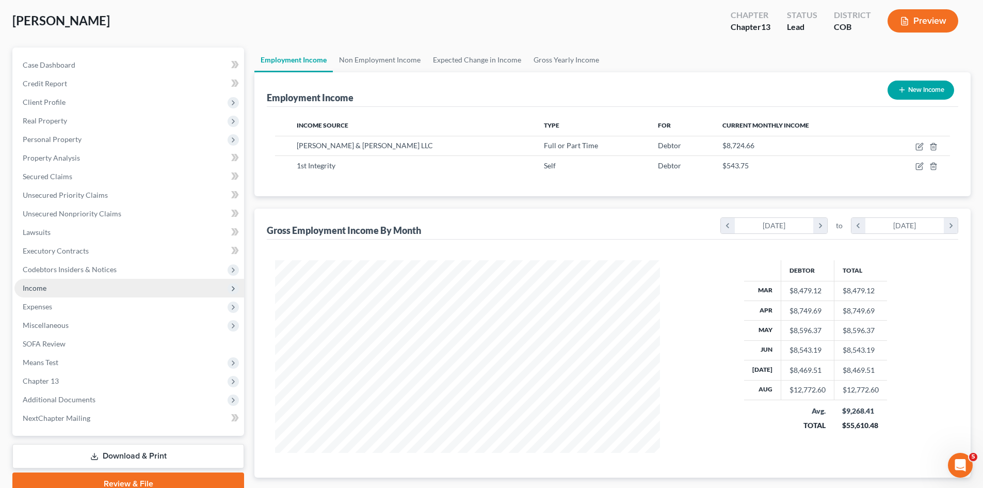
click at [46, 285] on span "Income" at bounding box center [129, 288] width 230 height 19
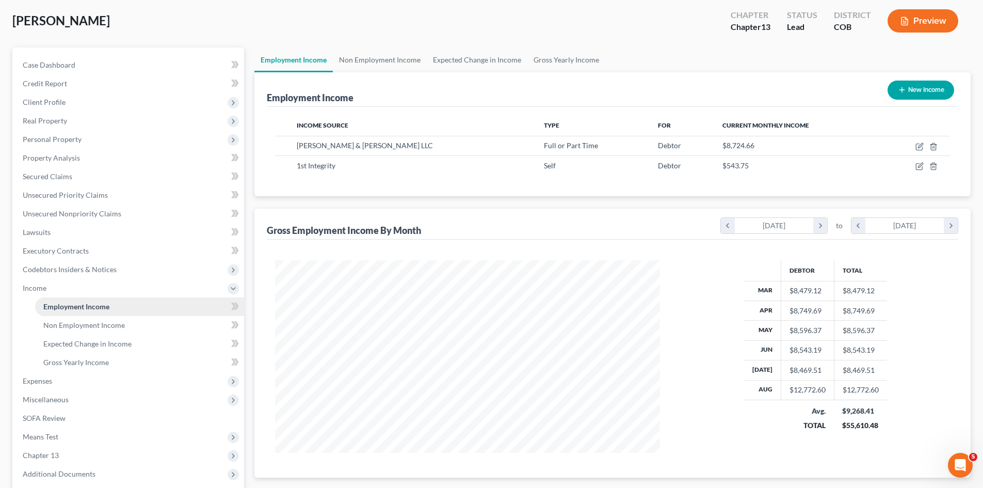
click at [96, 307] on span "Employment Income" at bounding box center [76, 306] width 66 height 9
click at [41, 384] on span "Expenses" at bounding box center [37, 380] width 29 height 9
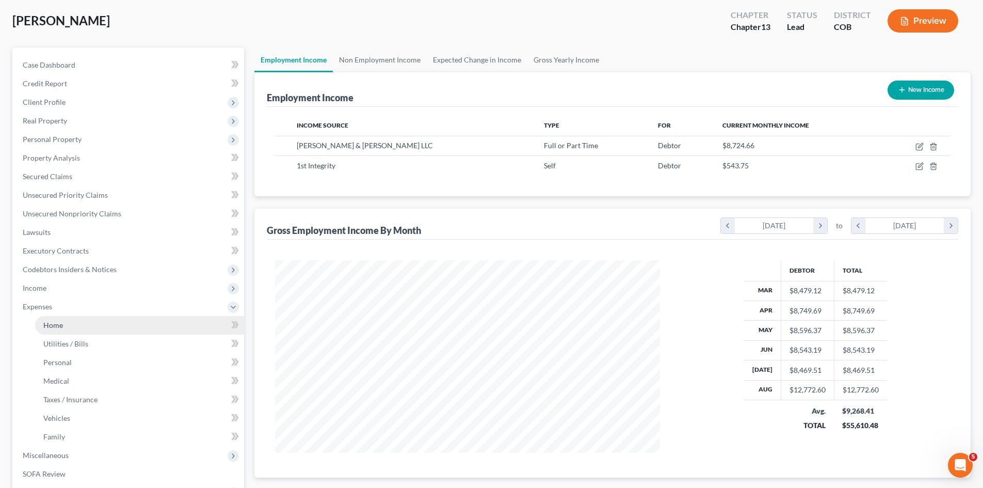
click at [56, 328] on span "Home" at bounding box center [53, 325] width 20 height 9
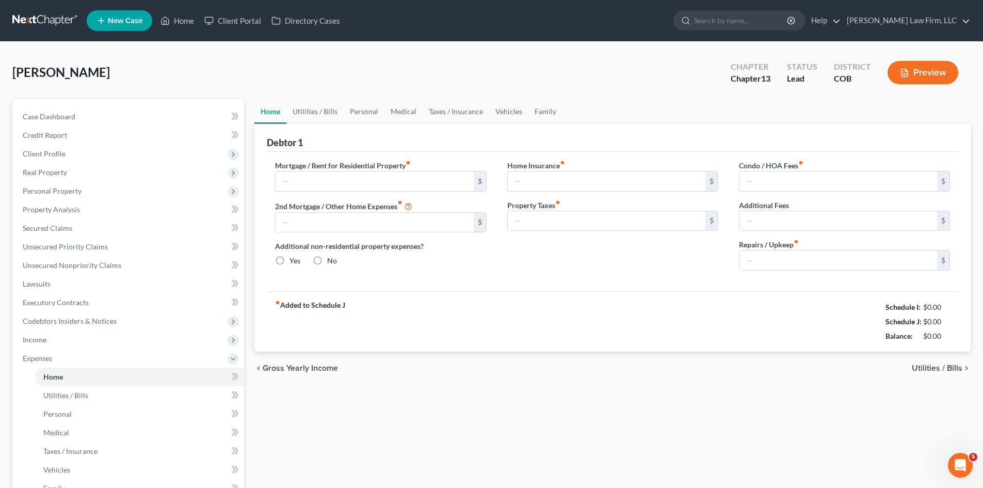
type input "4,522.16"
type input "0.00"
radio input "true"
type input "0.00"
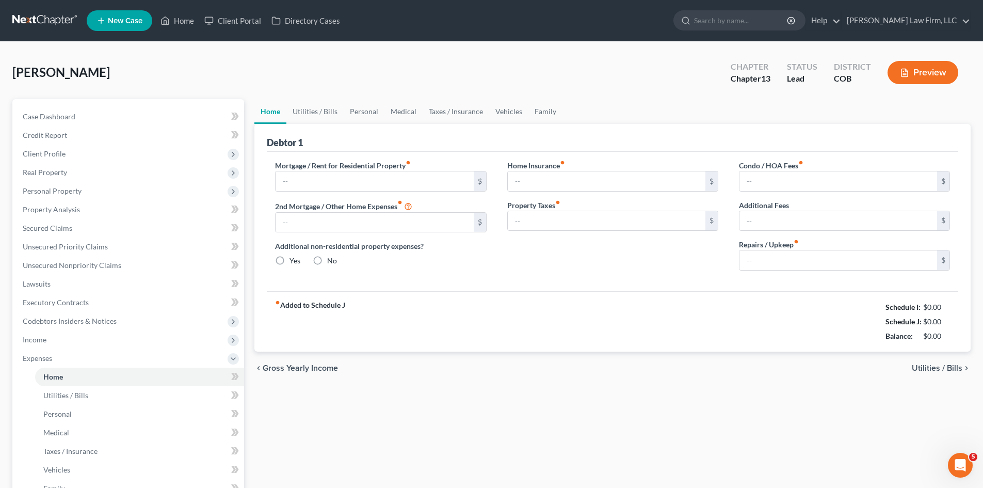
type input "60.00"
type input "0.00"
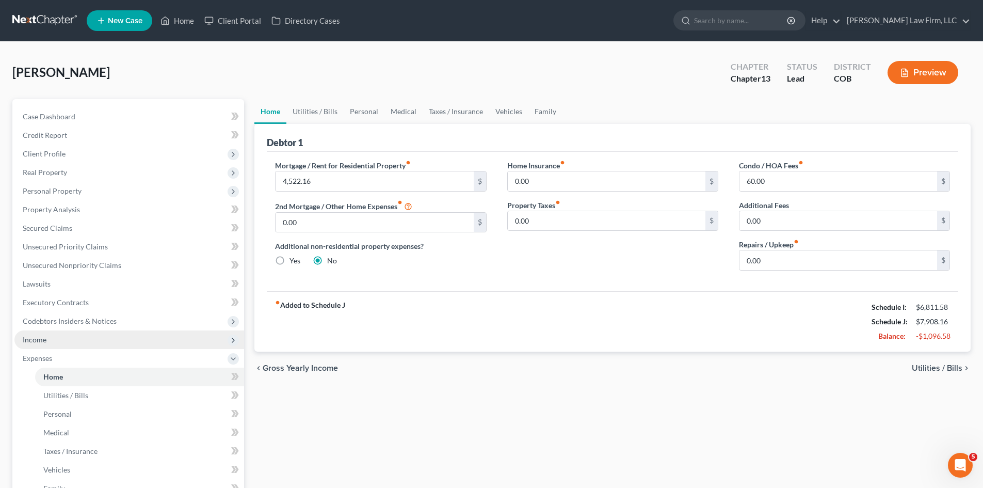
click at [35, 337] on span "Income" at bounding box center [35, 339] width 24 height 9
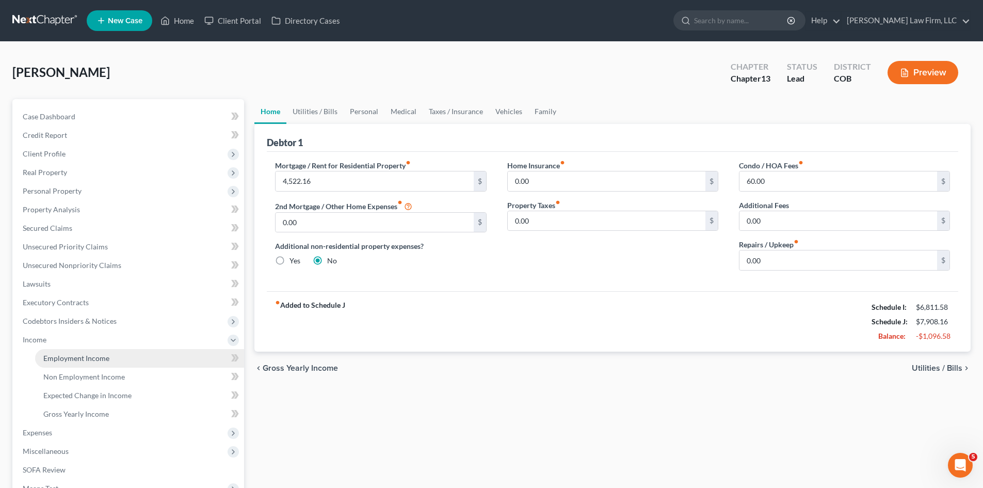
click at [62, 354] on span "Employment Income" at bounding box center [76, 358] width 66 height 9
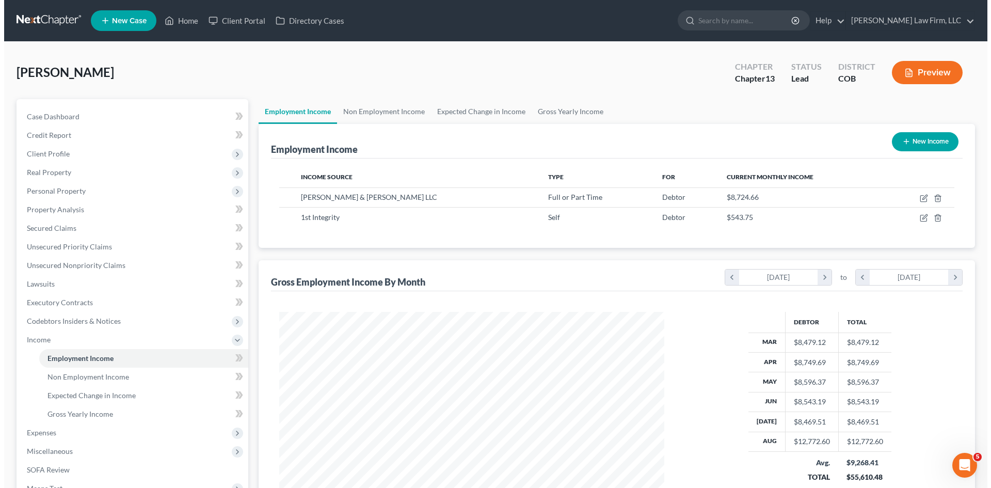
scroll to position [193, 406]
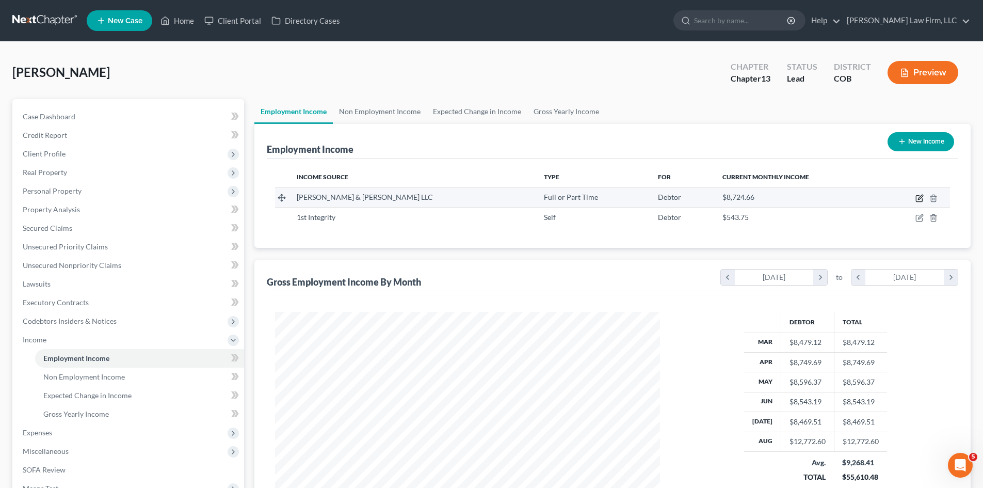
click at [923, 198] on icon "button" at bounding box center [920, 198] width 8 height 8
select select "0"
select select "5"
select select "2"
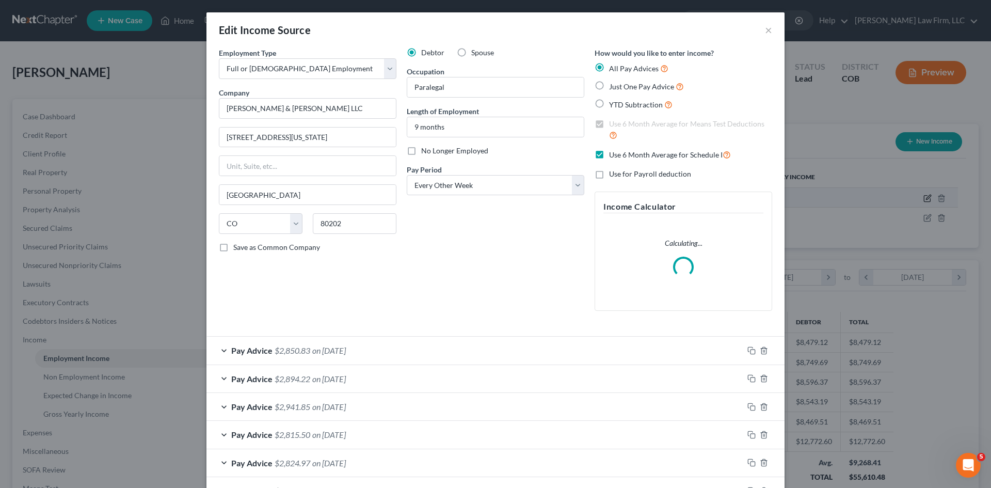
scroll to position [194, 409]
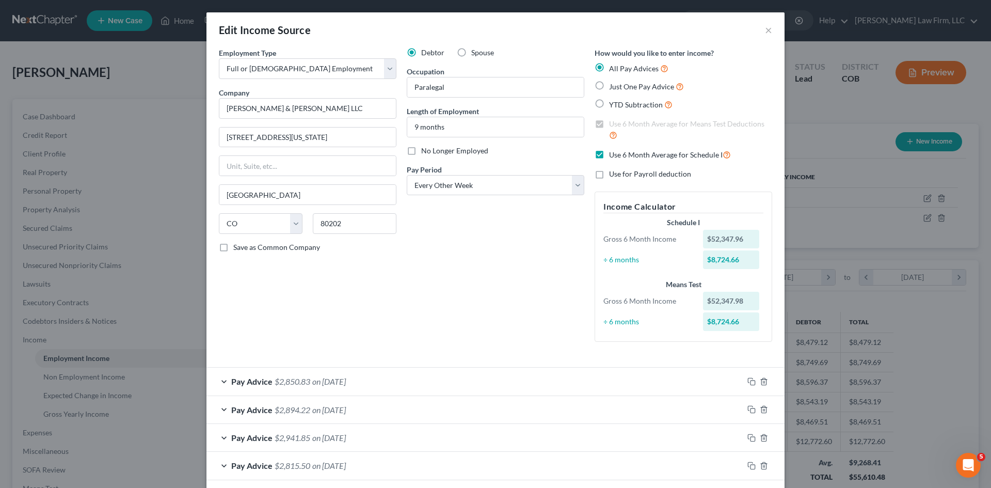
click at [609, 123] on label "Use 6 Month Average for Means Test Deductions" at bounding box center [690, 130] width 163 height 22
click at [609, 154] on label "Use 6 Month Average for Schedule I" at bounding box center [670, 155] width 122 height 12
click at [613, 154] on input "Use 6 Month Average for Schedule I" at bounding box center [616, 152] width 7 height 7
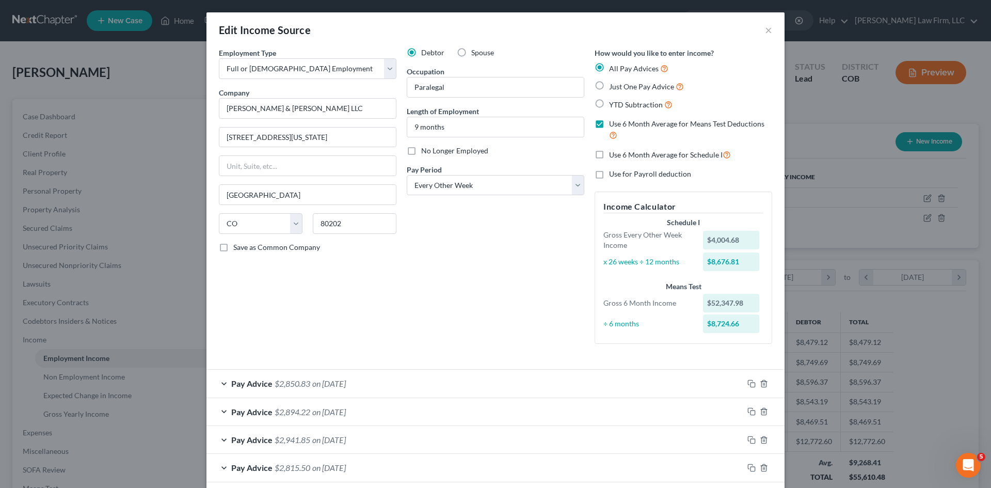
click at [609, 155] on label "Use 6 Month Average for Schedule I" at bounding box center [670, 155] width 122 height 12
click at [613, 155] on input "Use 6 Month Average for Schedule I" at bounding box center [616, 152] width 7 height 7
checkbox input "true"
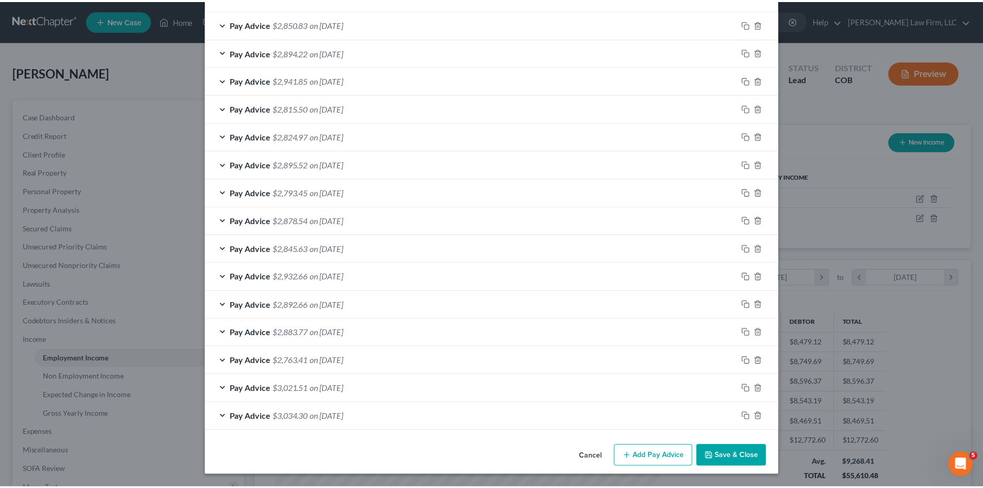
scroll to position [357, 0]
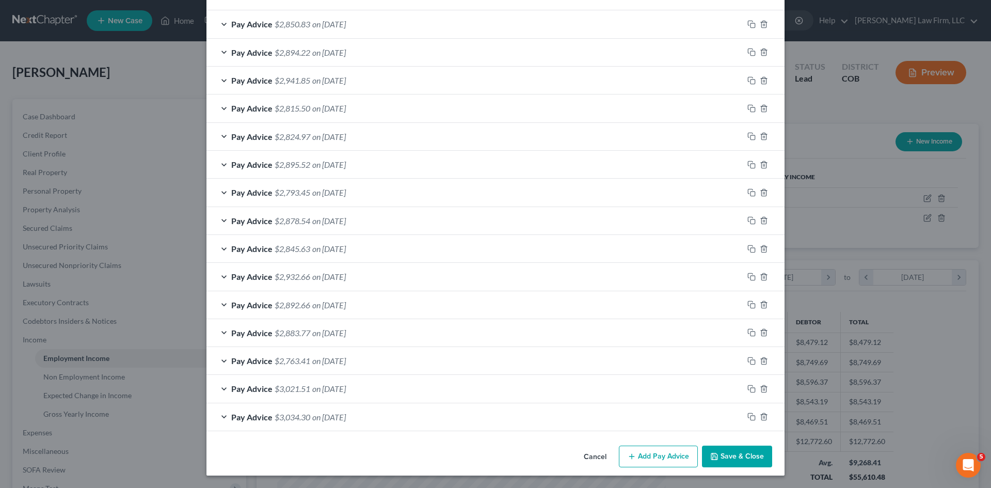
click at [732, 453] on button "Save & Close" at bounding box center [737, 457] width 70 height 22
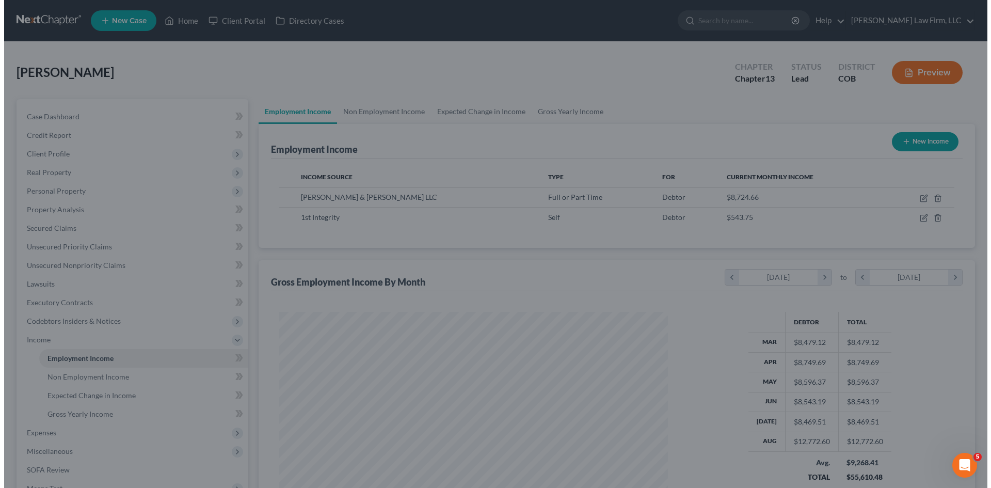
scroll to position [516079, 515865]
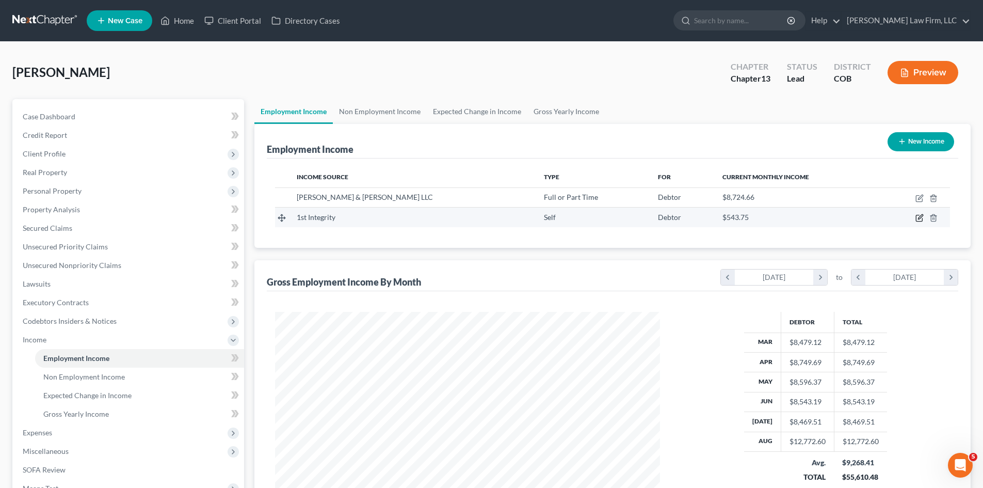
click at [918, 219] on icon "button" at bounding box center [920, 218] width 8 height 8
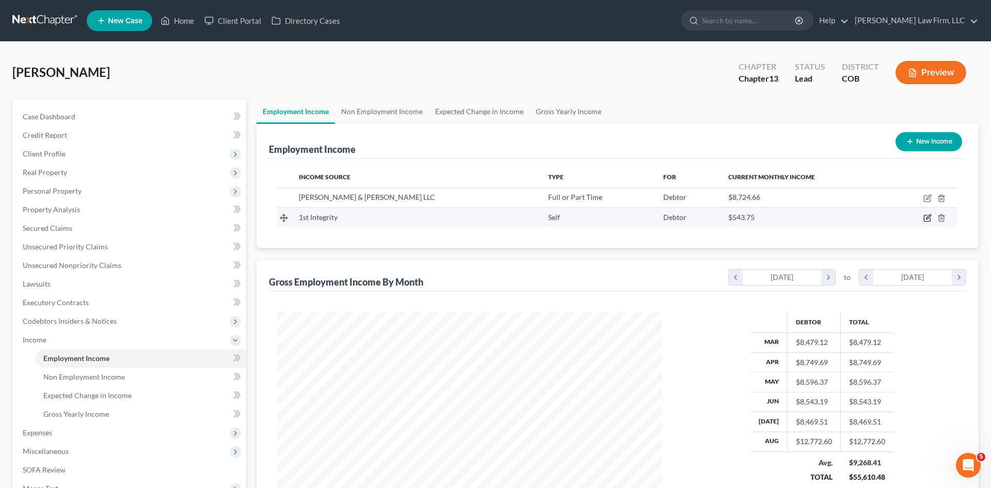
select select "1"
select select "0"
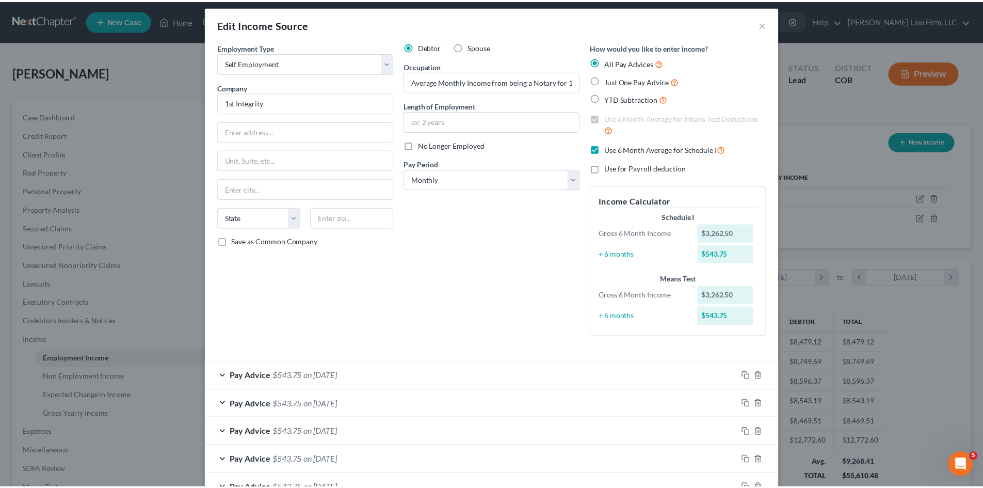
scroll to position [0, 0]
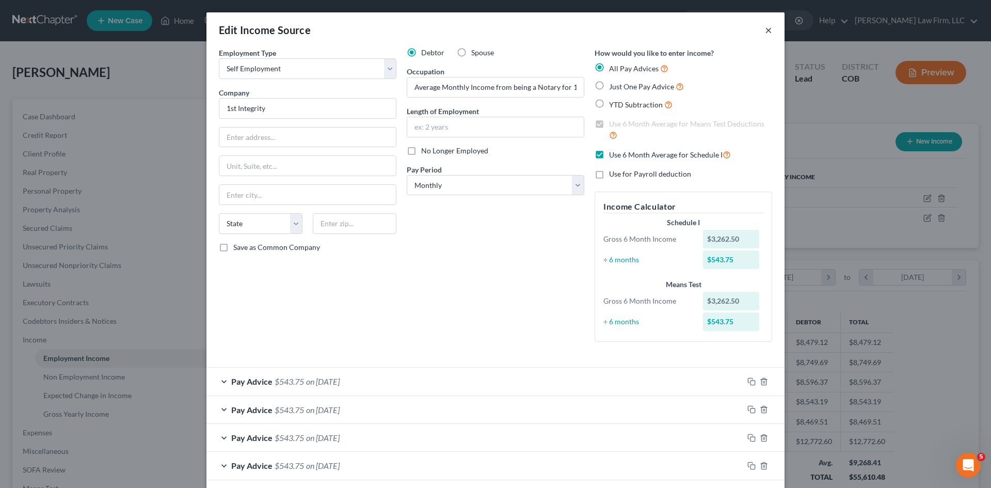
click at [766, 33] on button "×" at bounding box center [768, 30] width 7 height 12
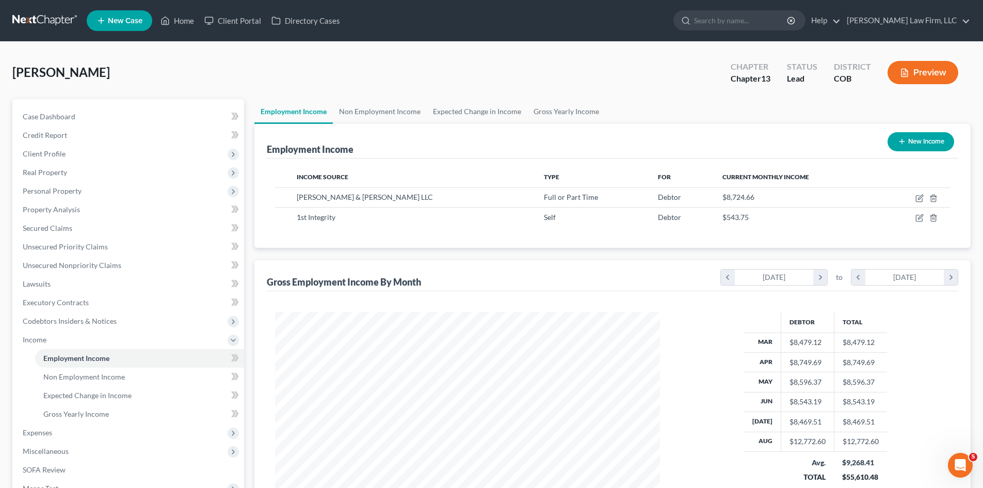
scroll to position [516079, 515865]
drag, startPoint x: 360, startPoint y: 110, endPoint x: 494, endPoint y: 135, distance: 136.4
click at [360, 111] on link "Non Employment Income" at bounding box center [380, 111] width 94 height 25
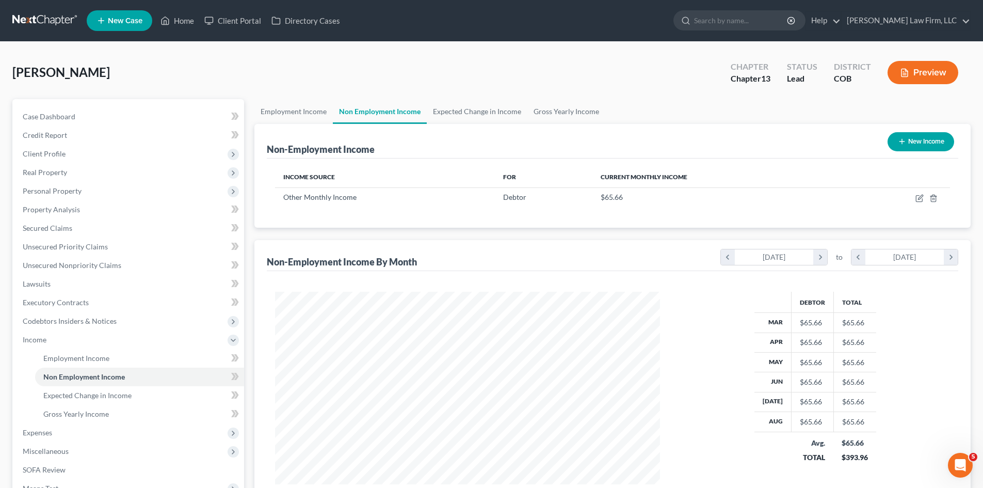
scroll to position [193, 406]
click at [84, 394] on span "Expected Change in Income" at bounding box center [87, 395] width 88 height 9
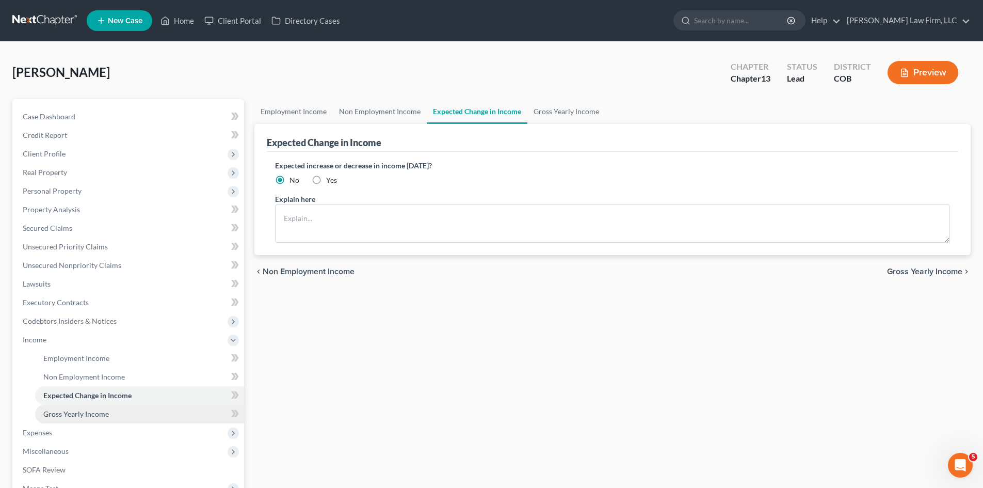
click at [85, 412] on span "Gross Yearly Income" at bounding box center [76, 413] width 66 height 9
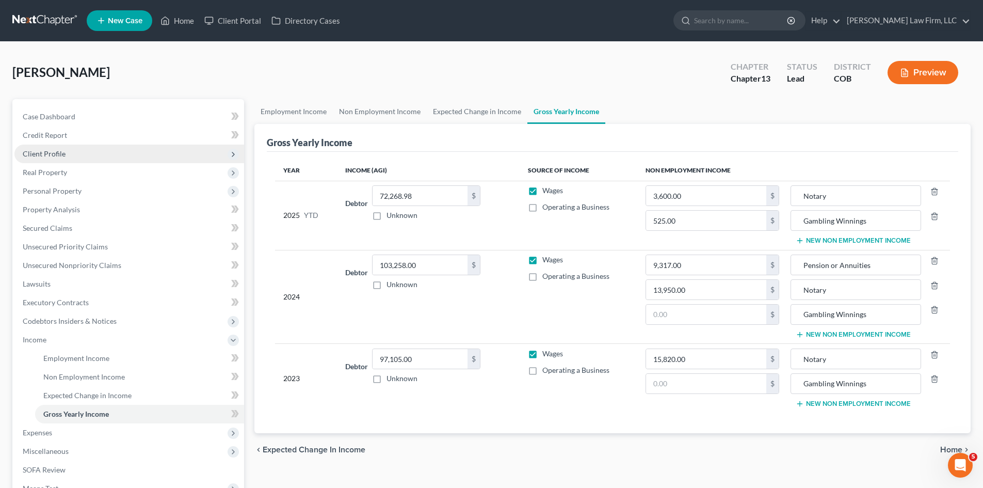
click at [71, 153] on span "Client Profile" at bounding box center [129, 154] width 230 height 19
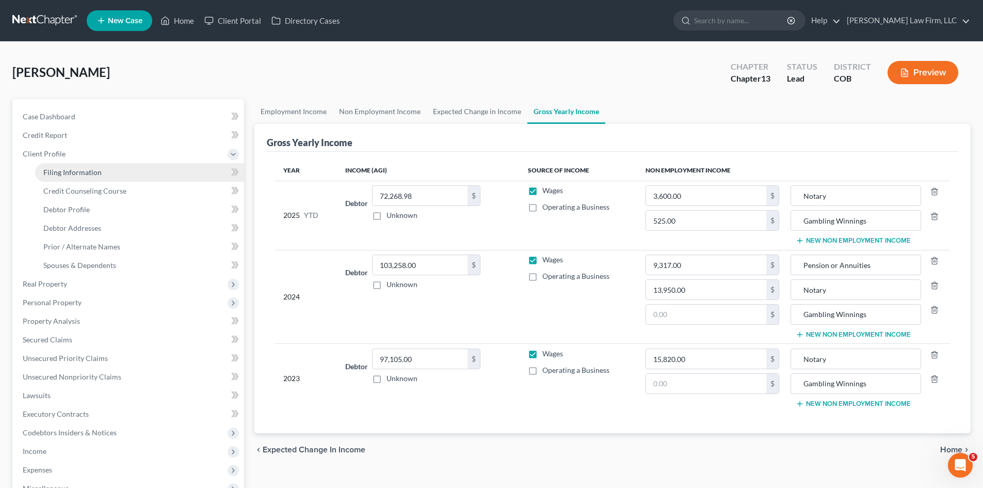
click at [70, 176] on span "Filing Information" at bounding box center [72, 172] width 58 height 9
select select "1"
select select "0"
select select "3"
select select "11"
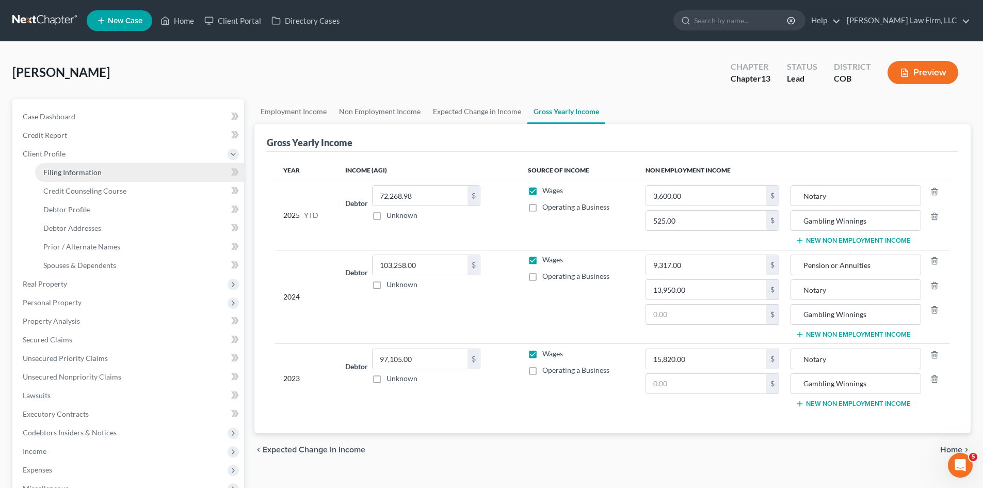
select select "2"
select select "5"
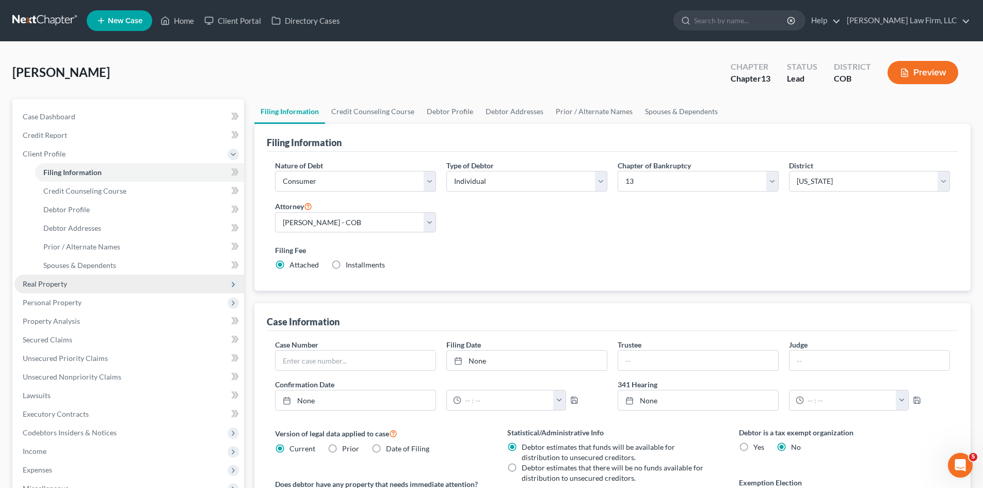
click at [58, 282] on span "Real Property" at bounding box center [45, 283] width 44 height 9
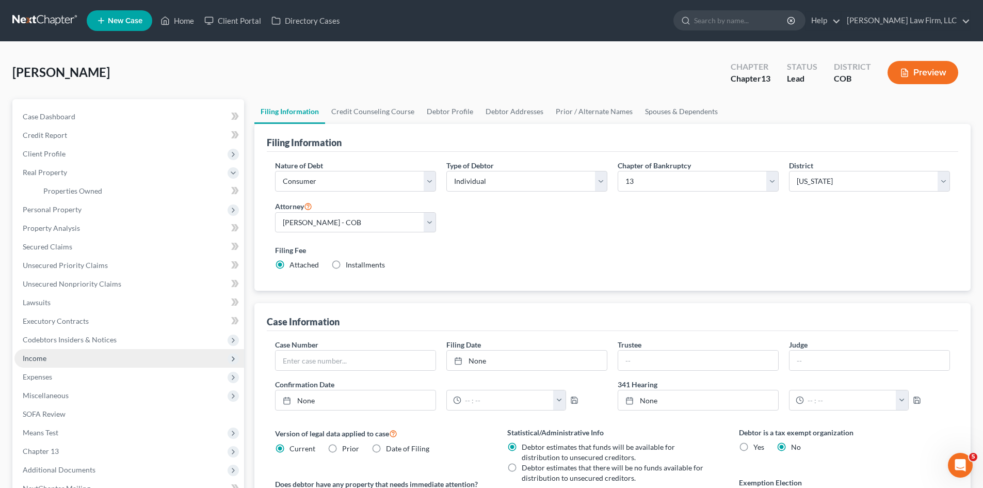
click at [57, 358] on span "Income" at bounding box center [129, 358] width 230 height 19
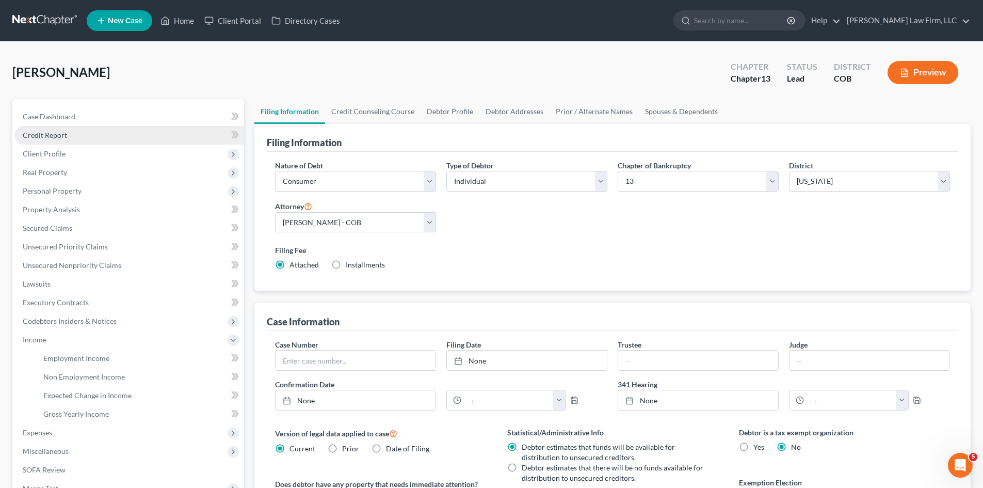
click at [81, 134] on link "Credit Report" at bounding box center [129, 135] width 230 height 19
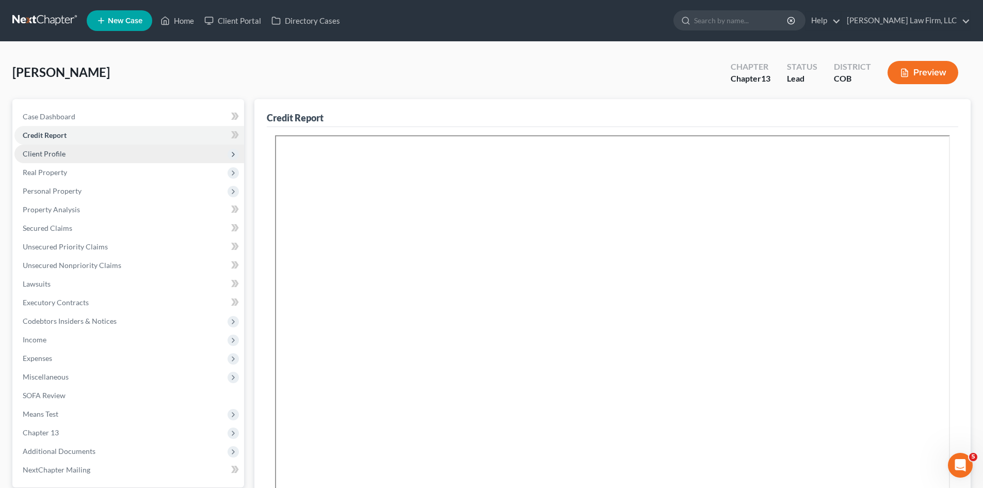
click at [70, 151] on span "Client Profile" at bounding box center [129, 154] width 230 height 19
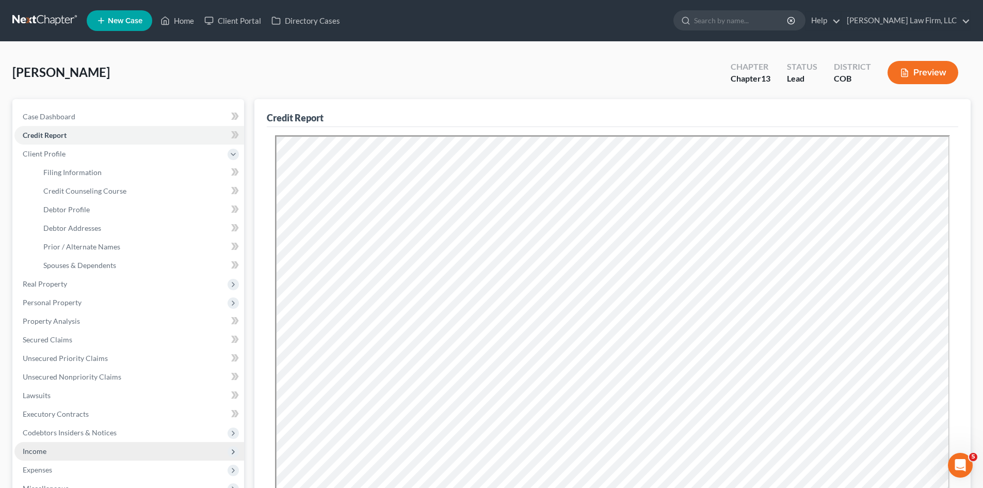
click at [88, 456] on span "Income" at bounding box center [129, 451] width 230 height 19
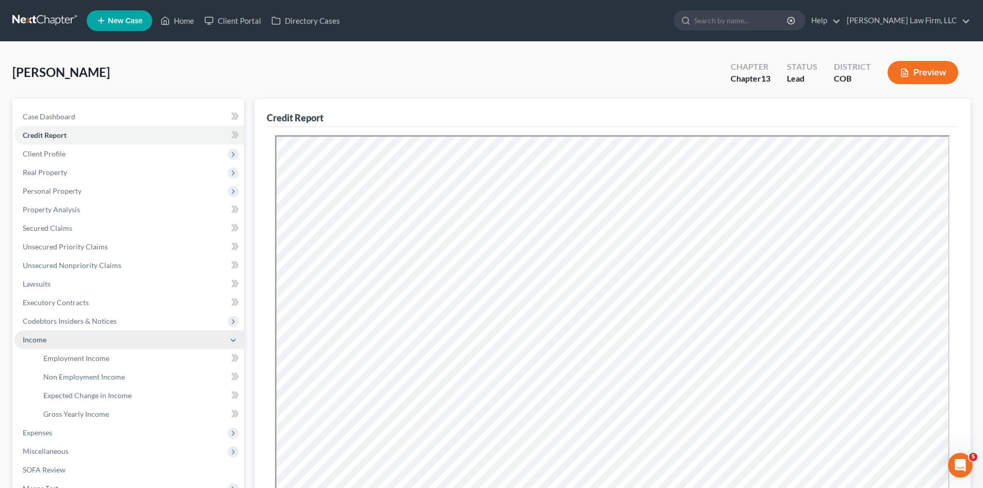
click at [22, 343] on span "Income" at bounding box center [129, 339] width 230 height 19
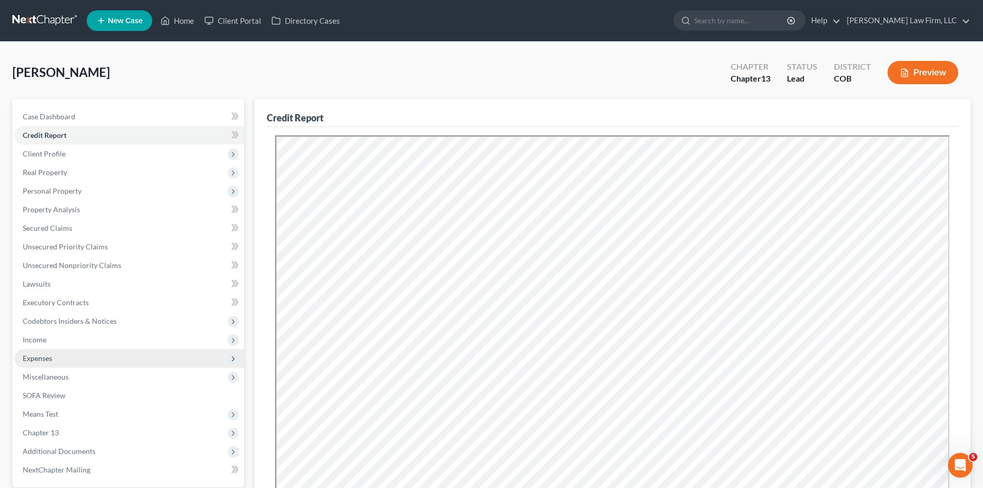
click at [52, 366] on span "Expenses" at bounding box center [129, 358] width 230 height 19
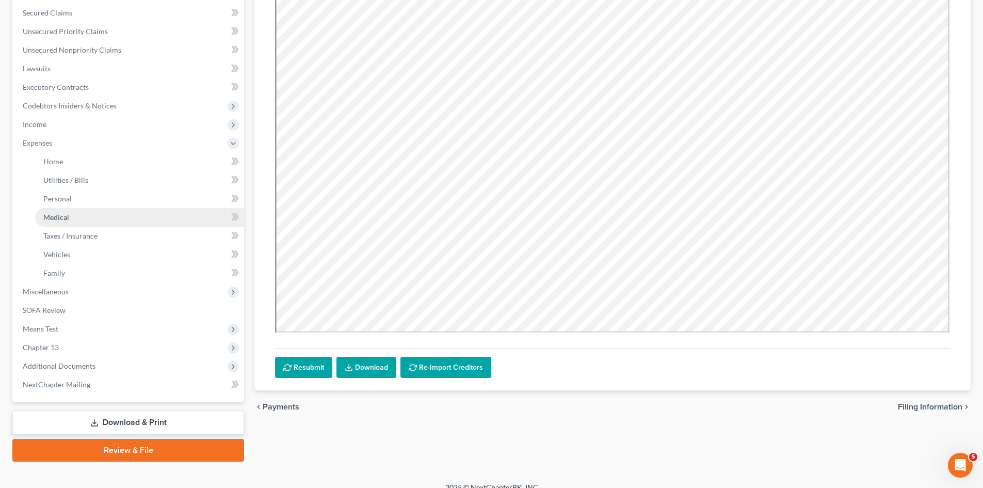
scroll to position [228, 0]
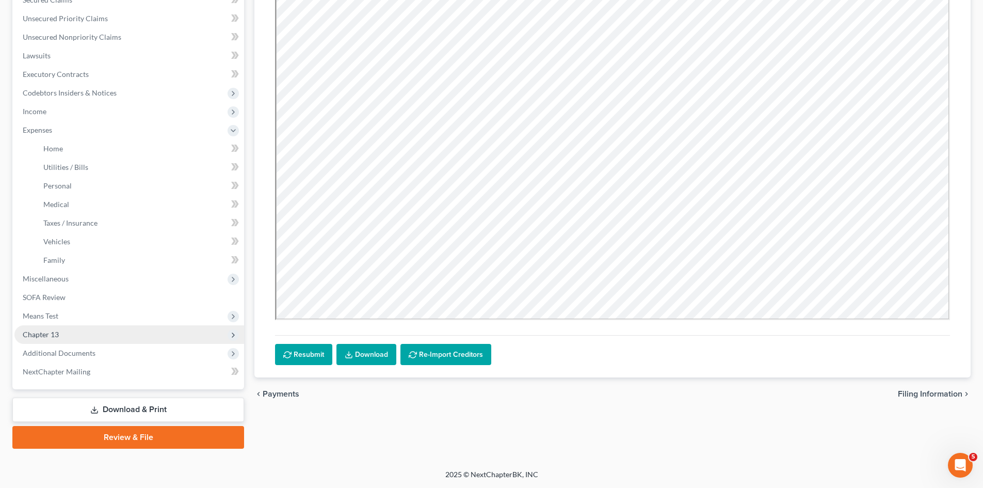
click at [96, 336] on span "Chapter 13" at bounding box center [129, 334] width 230 height 19
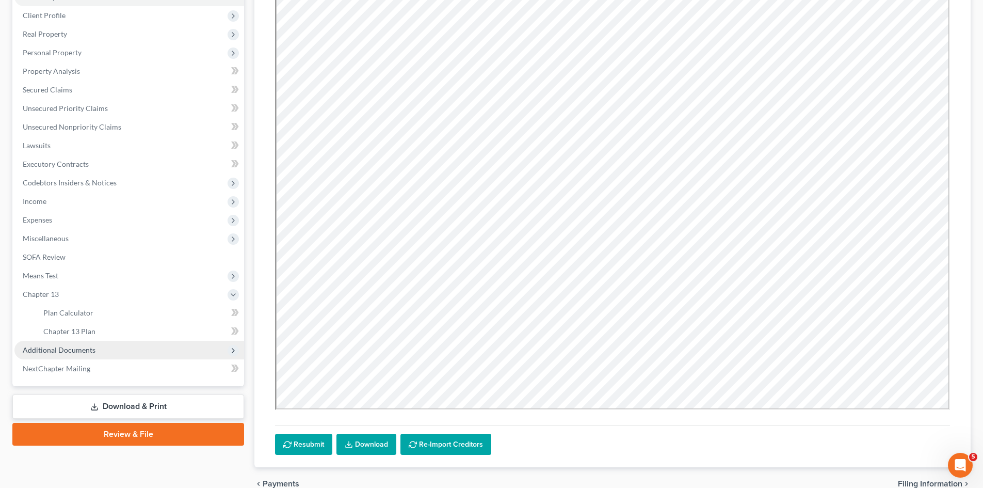
scroll to position [87, 0]
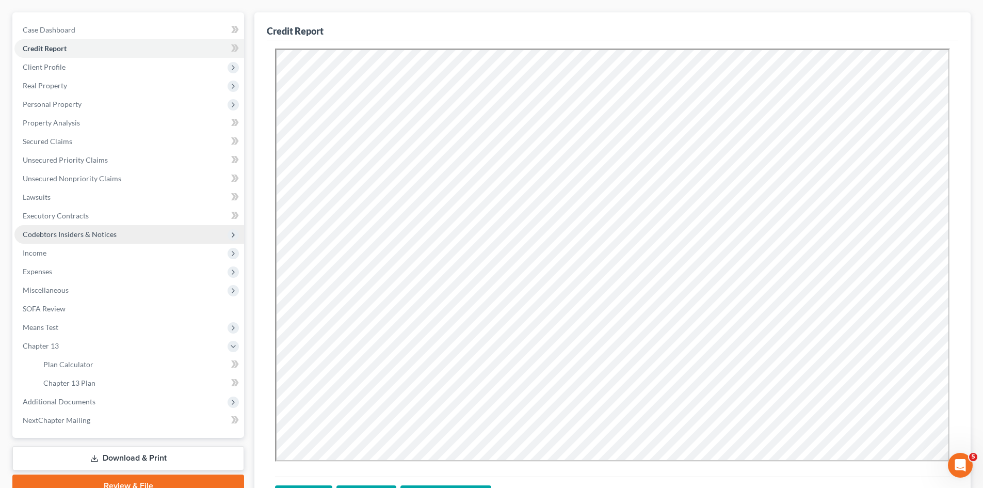
click at [68, 239] on span "Codebtors Insiders & Notices" at bounding box center [129, 234] width 230 height 19
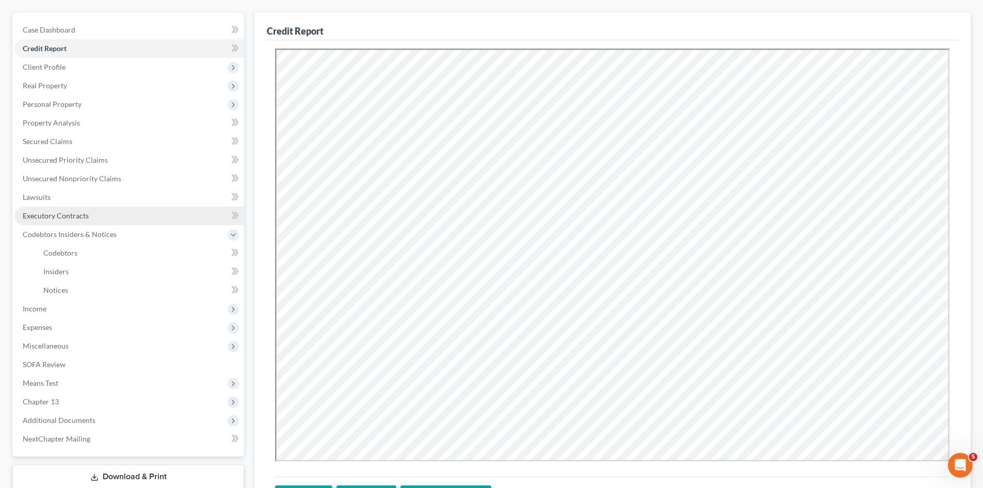
click at [72, 219] on span "Executory Contracts" at bounding box center [56, 215] width 66 height 9
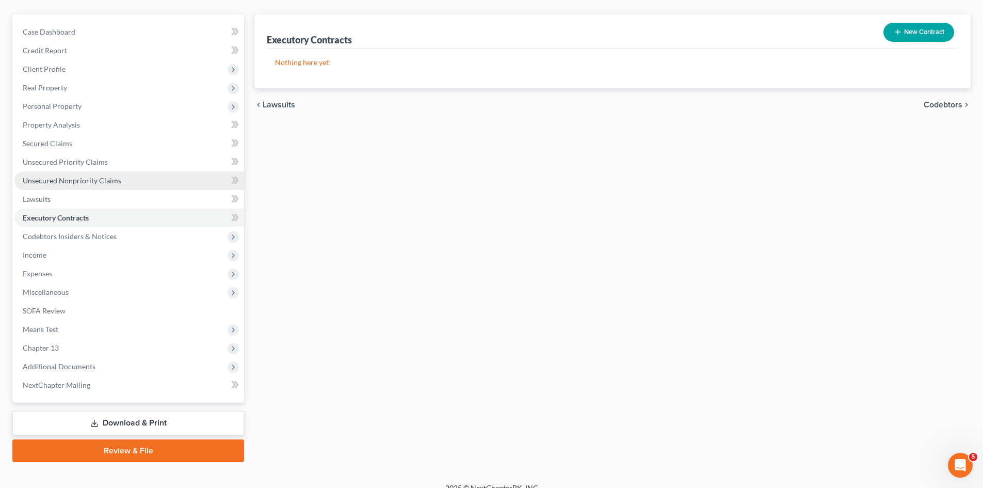
scroll to position [98, 0]
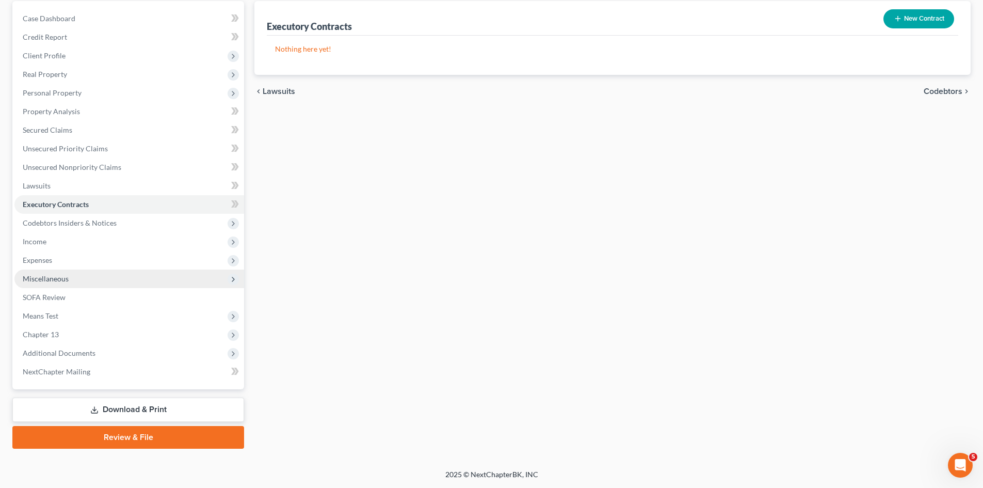
click at [75, 270] on span "Miscellaneous" at bounding box center [129, 278] width 230 height 19
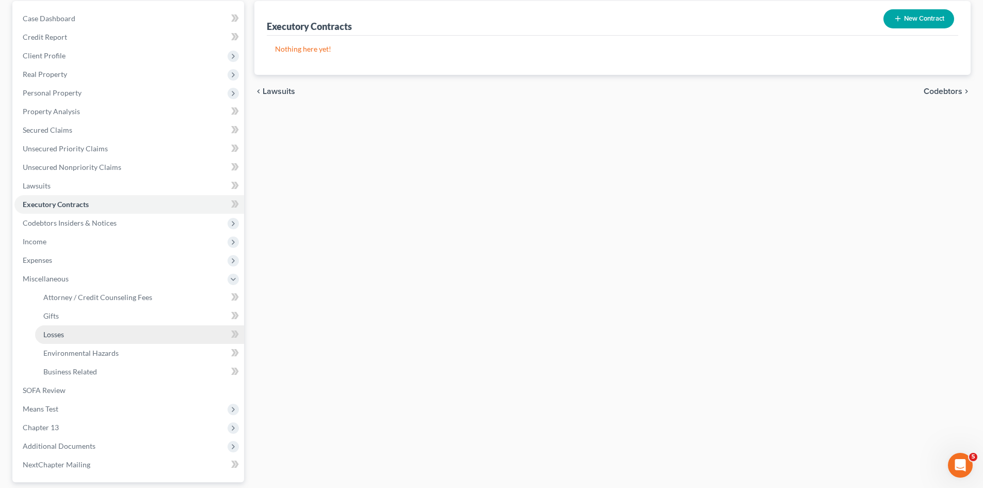
click at [68, 335] on link "Losses" at bounding box center [139, 334] width 209 height 19
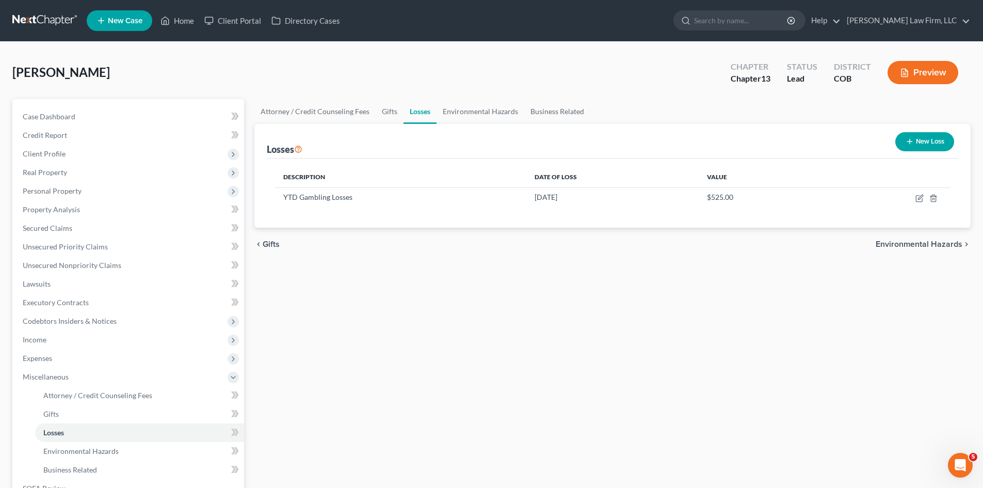
click at [922, 142] on button "New Loss" at bounding box center [925, 141] width 59 height 19
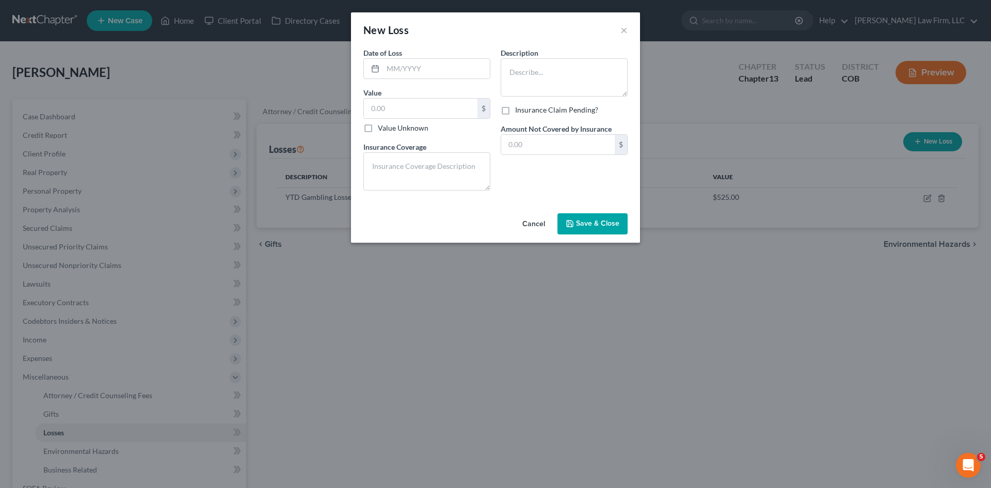
click at [542, 223] on button "Cancel" at bounding box center [533, 224] width 39 height 21
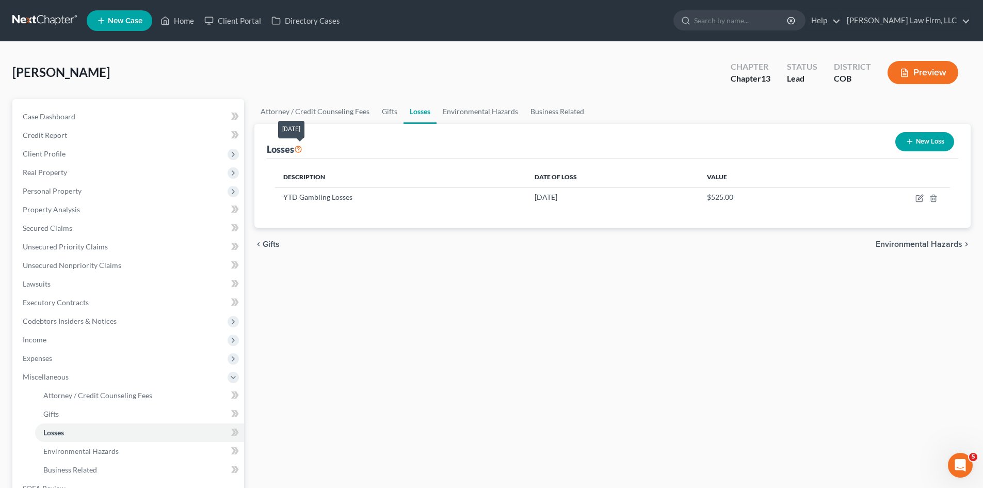
click at [299, 147] on icon at bounding box center [298, 149] width 8 height 10
click at [302, 150] on icon at bounding box center [298, 149] width 8 height 10
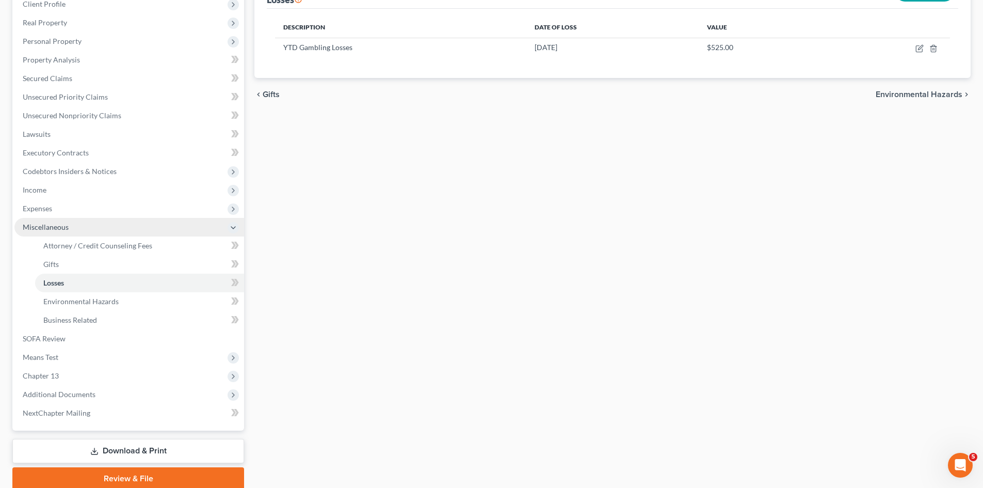
scroll to position [155, 0]
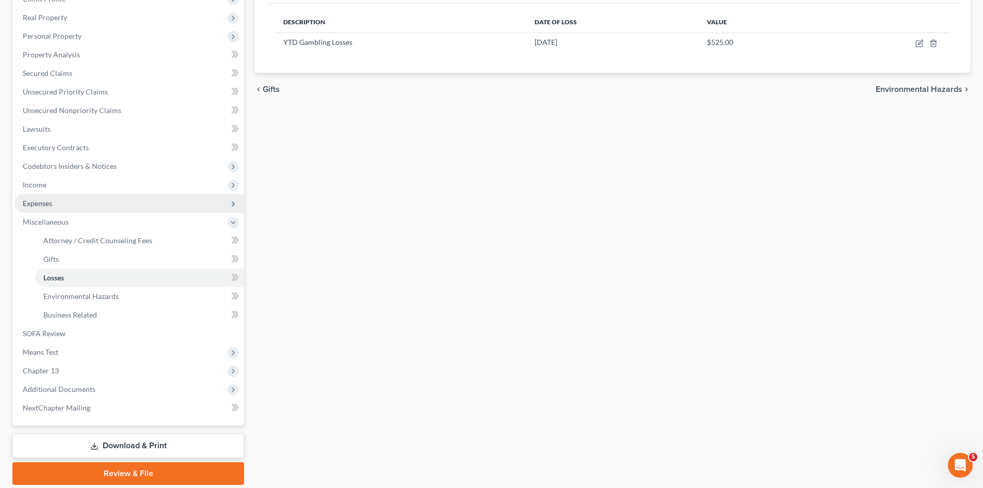
click at [84, 205] on span "Expenses" at bounding box center [129, 203] width 230 height 19
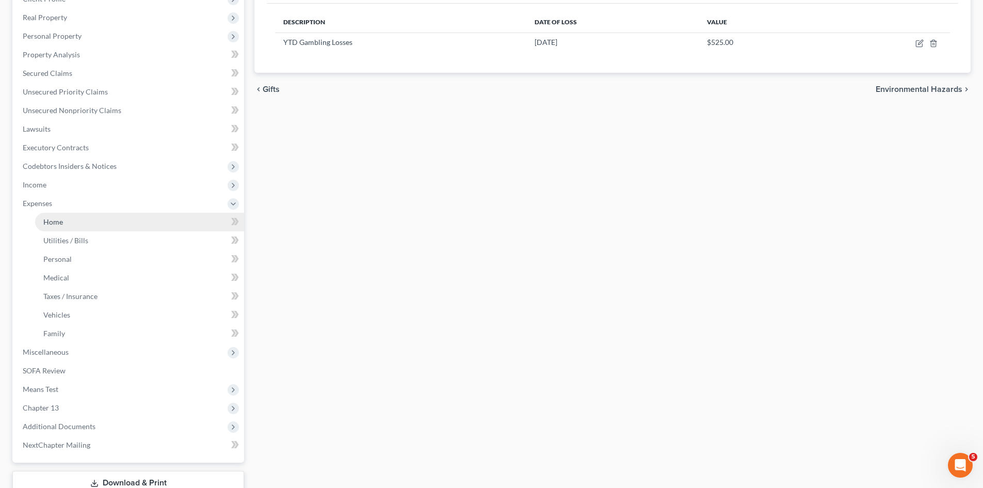
click at [71, 219] on link "Home" at bounding box center [139, 222] width 209 height 19
click at [73, 240] on span "Utilities / Bills" at bounding box center [65, 240] width 45 height 9
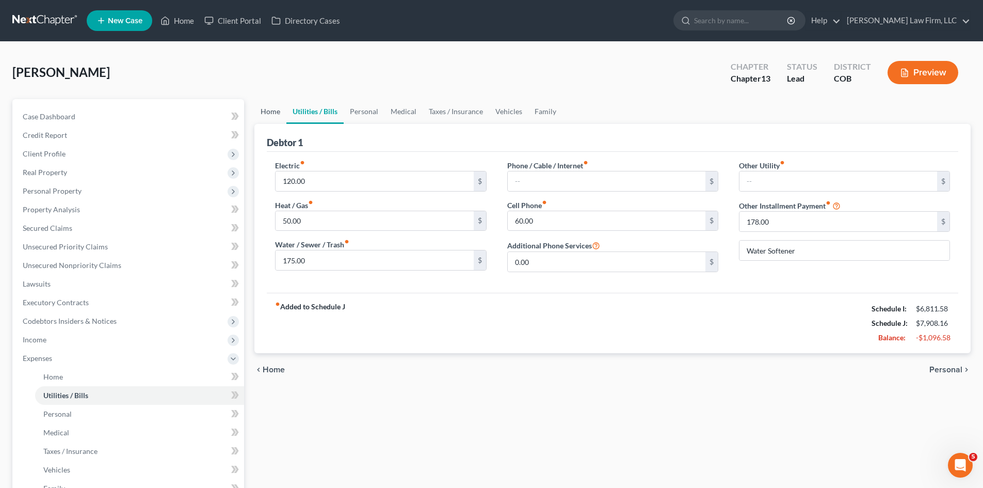
click at [275, 113] on link "Home" at bounding box center [271, 111] width 32 height 25
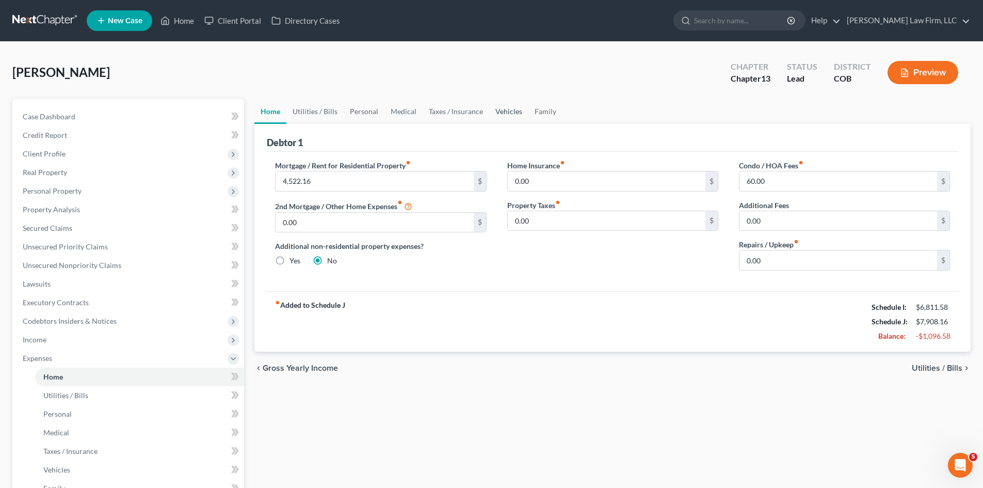
click at [508, 114] on link "Vehicles" at bounding box center [508, 111] width 39 height 25
